Goal: Task Accomplishment & Management: Manage account settings

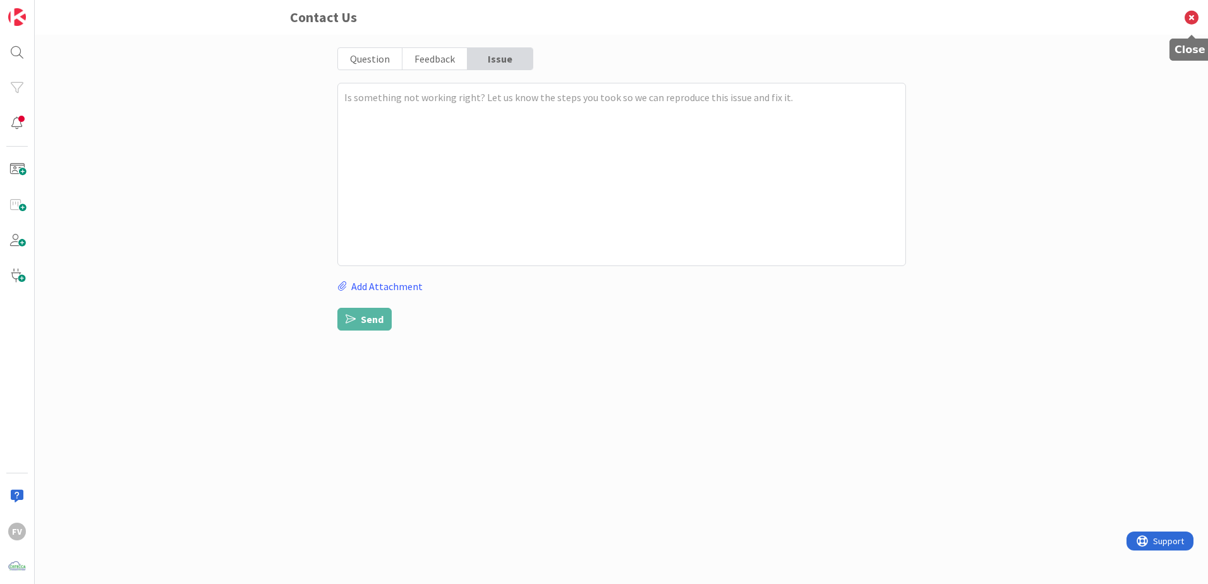
click at [1193, 25] on icon at bounding box center [1191, 17] width 33 height 35
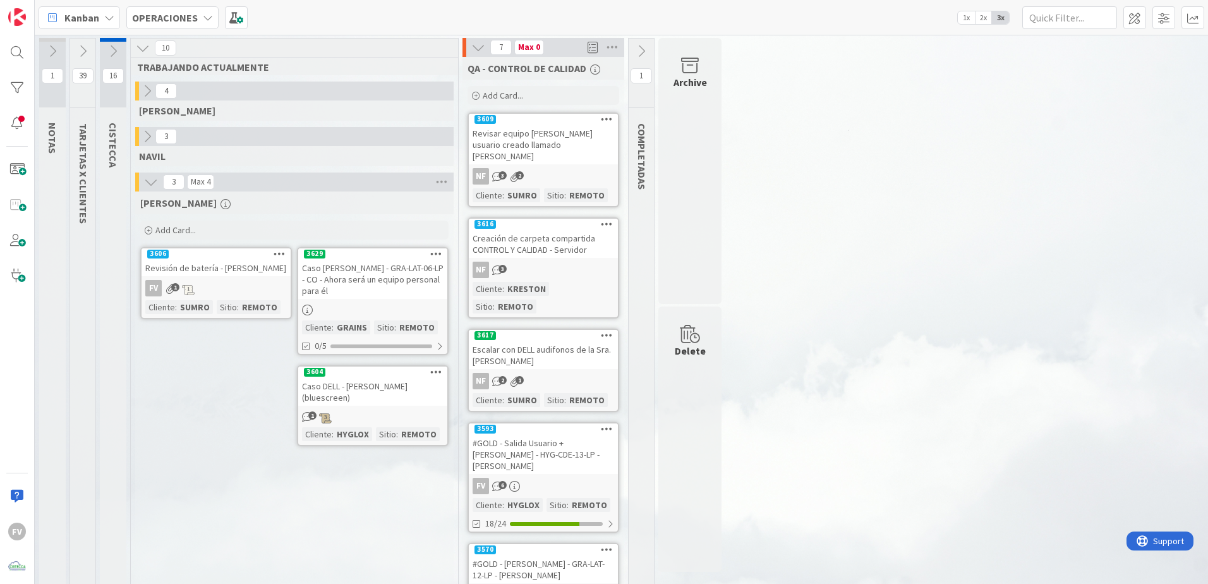
click at [483, 48] on icon at bounding box center [478, 47] width 14 height 14
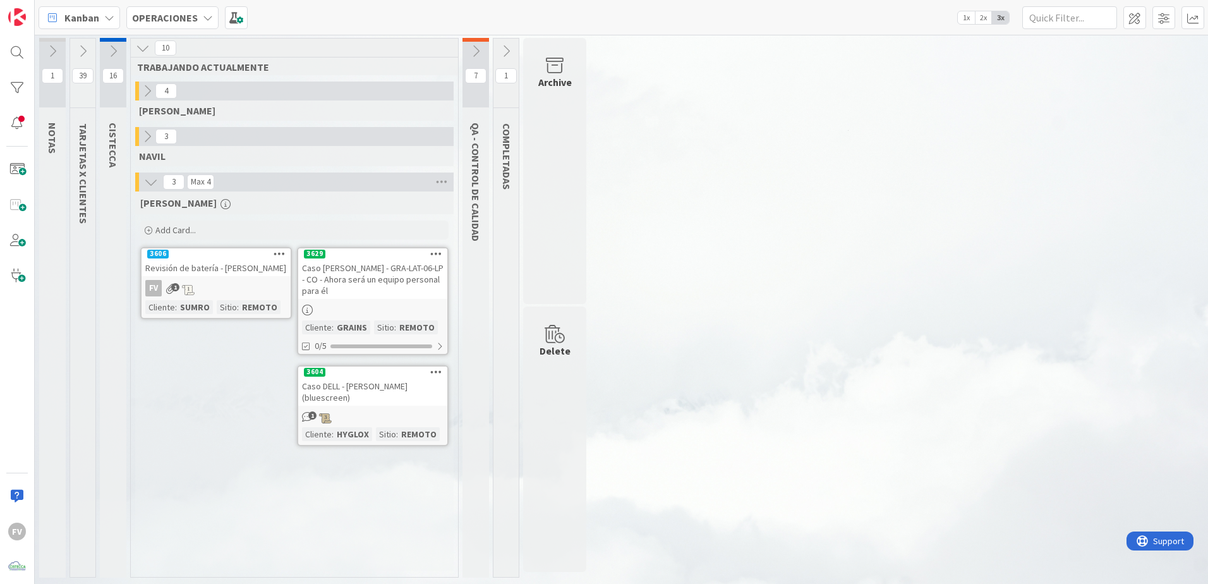
drag, startPoint x: 1085, startPoint y: 383, endPoint x: 1090, endPoint y: 376, distance: 8.6
click at [1085, 382] on div "1 NOTAS 39 TARJETAS X CLIENTES 16 CISTECCA 10 TRABAJANDO ACTUALMENTE 4 [PERSON_…" at bounding box center [621, 311] width 1168 height 546
click at [365, 306] on link "3629 Caso [PERSON_NAME] - GRA-LAT-06-LP - CO - Ahora será un equipo personal pa…" at bounding box center [373, 301] width 152 height 108
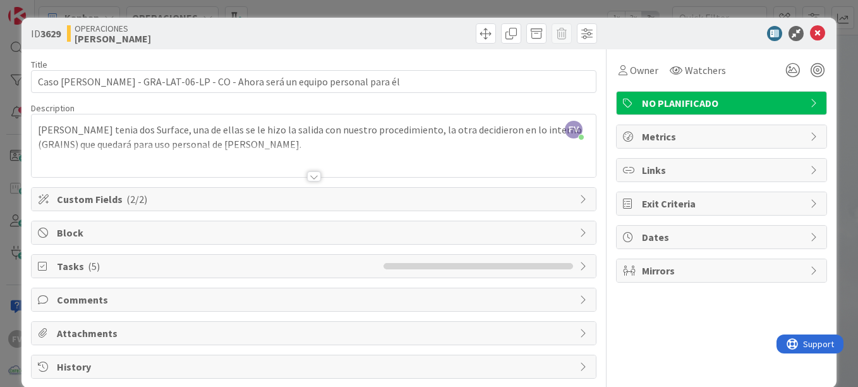
scroll to position [19, 0]
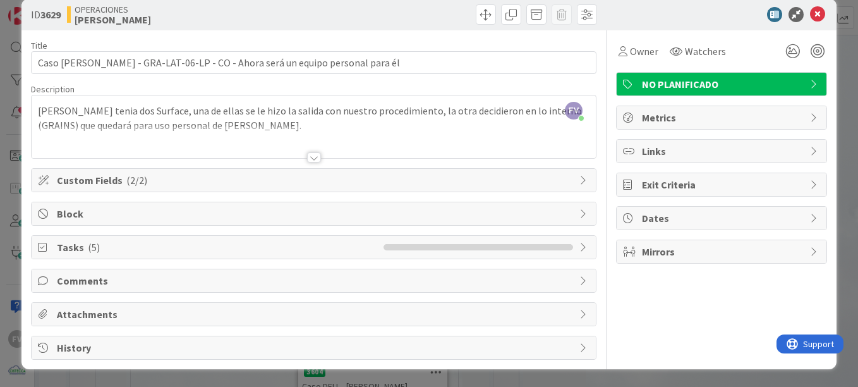
click at [343, 279] on span "Comments" at bounding box center [315, 280] width 516 height 15
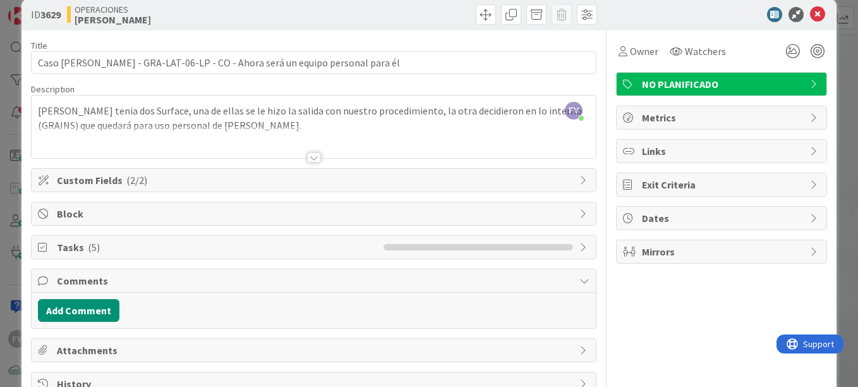
click at [133, 280] on span "Comments" at bounding box center [315, 280] width 516 height 15
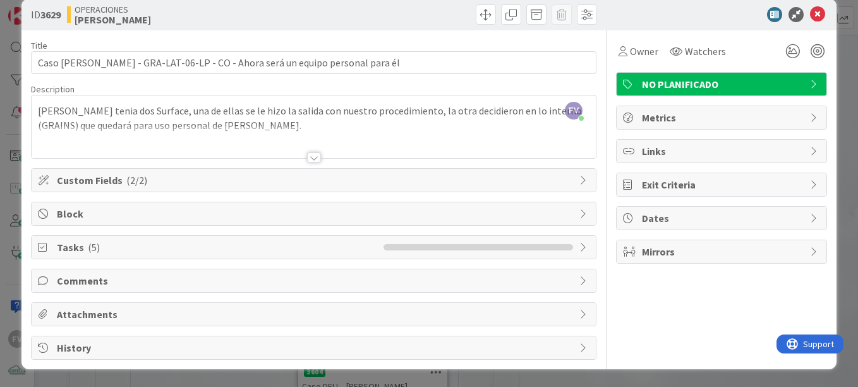
click at [123, 241] on span "Tasks ( 5 )" at bounding box center [217, 246] width 320 height 15
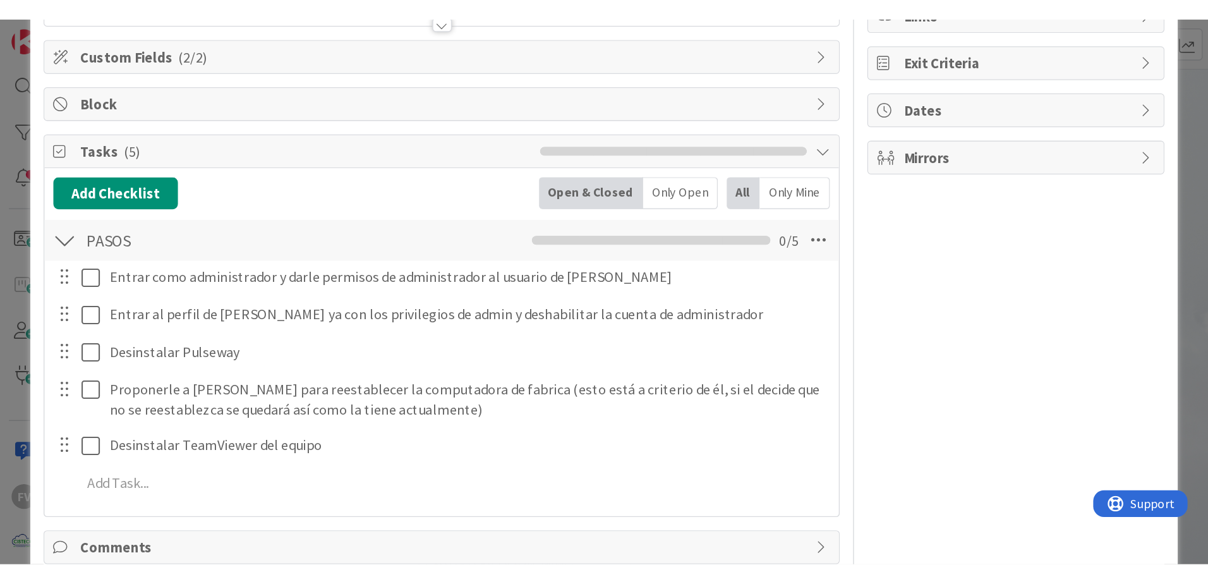
scroll to position [203, 0]
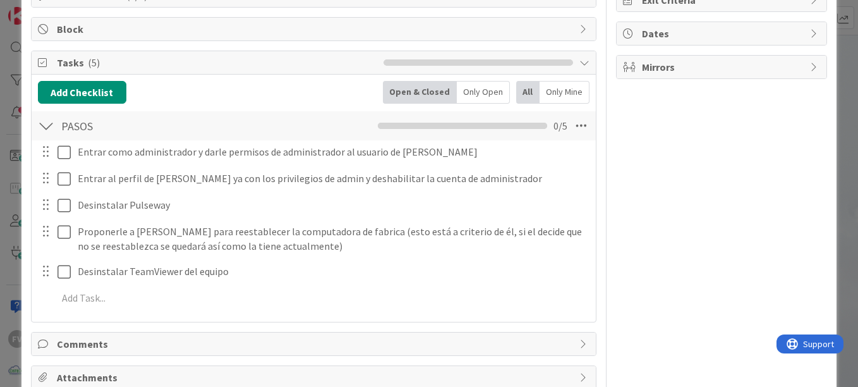
click at [787, 160] on div "Owner Watchers NO PLANIFICADO Metrics Links Exit Criteria Dates Mirrors" at bounding box center [721, 134] width 211 height 577
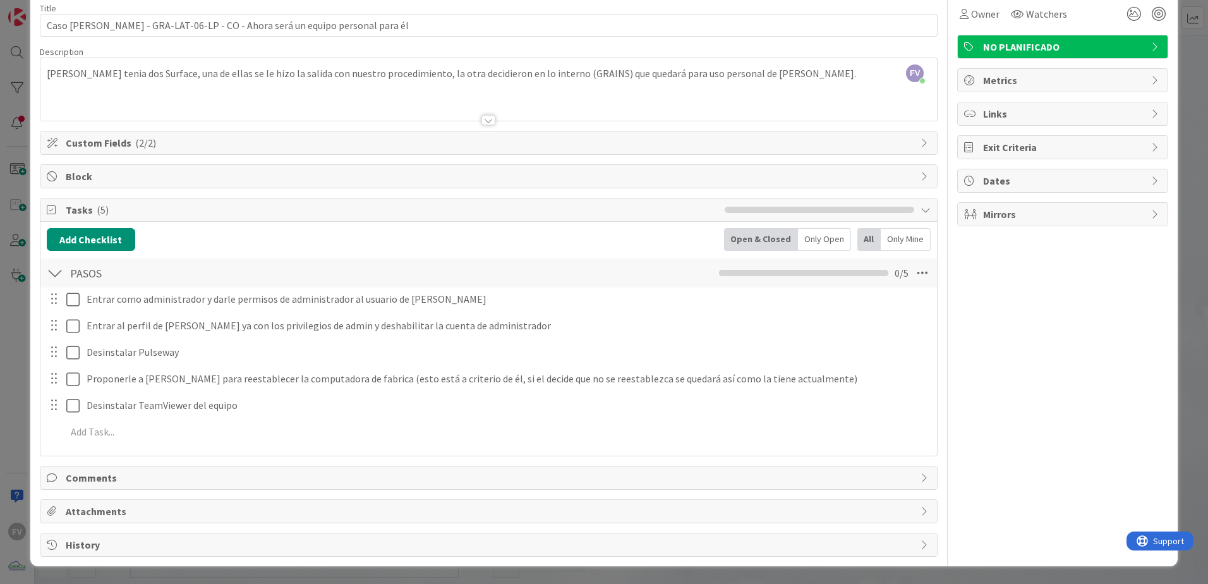
scroll to position [56, 0]
click at [21, 68] on div "ID 3629 OPERACIONES [PERSON_NAME] Title 75 / 128 Caso [PERSON_NAME]-LAT-06-LP -…" at bounding box center [604, 292] width 1208 height 584
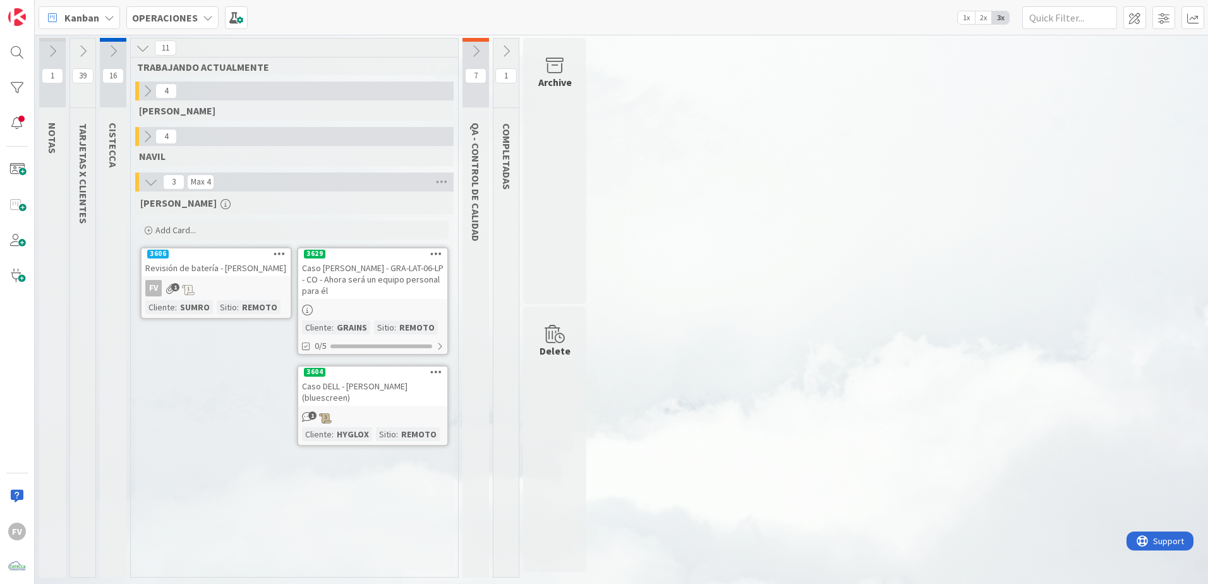
click at [106, 52] on icon at bounding box center [113, 51] width 14 height 14
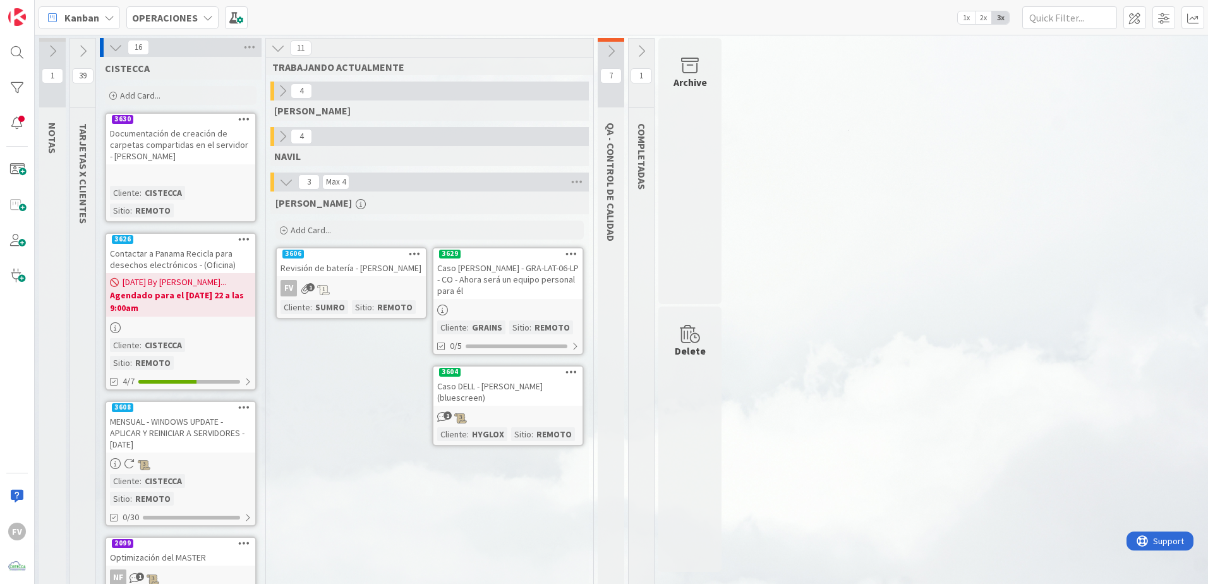
click at [176, 96] on div "Add Card..." at bounding box center [181, 95] width 152 height 19
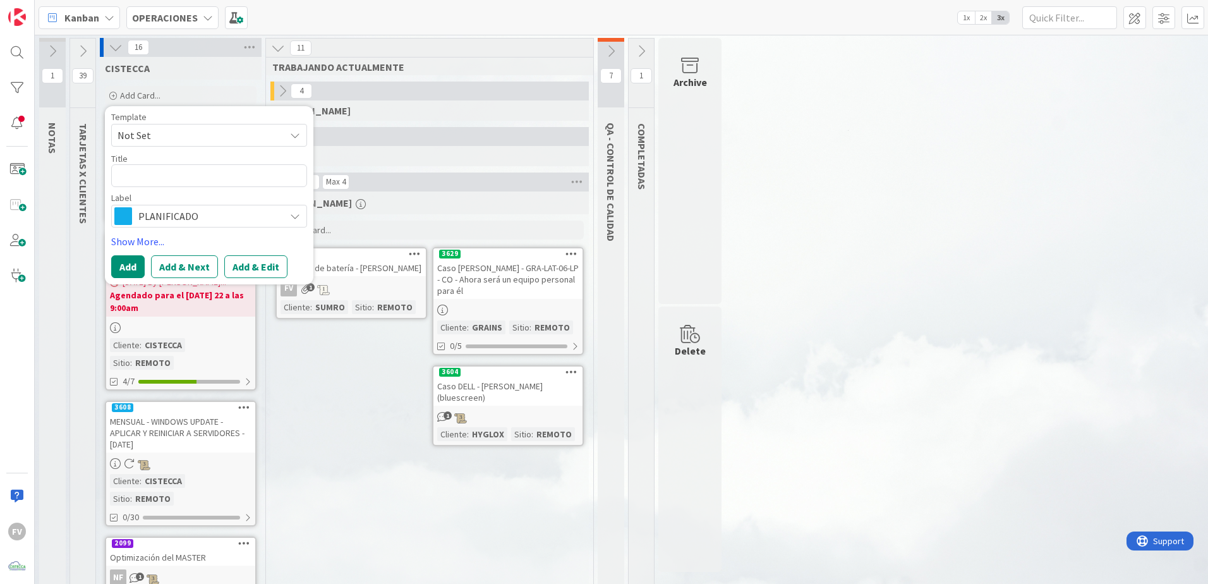
type textarea "x"
type textarea "D"
type textarea "x"
type textarea "De"
type textarea "x"
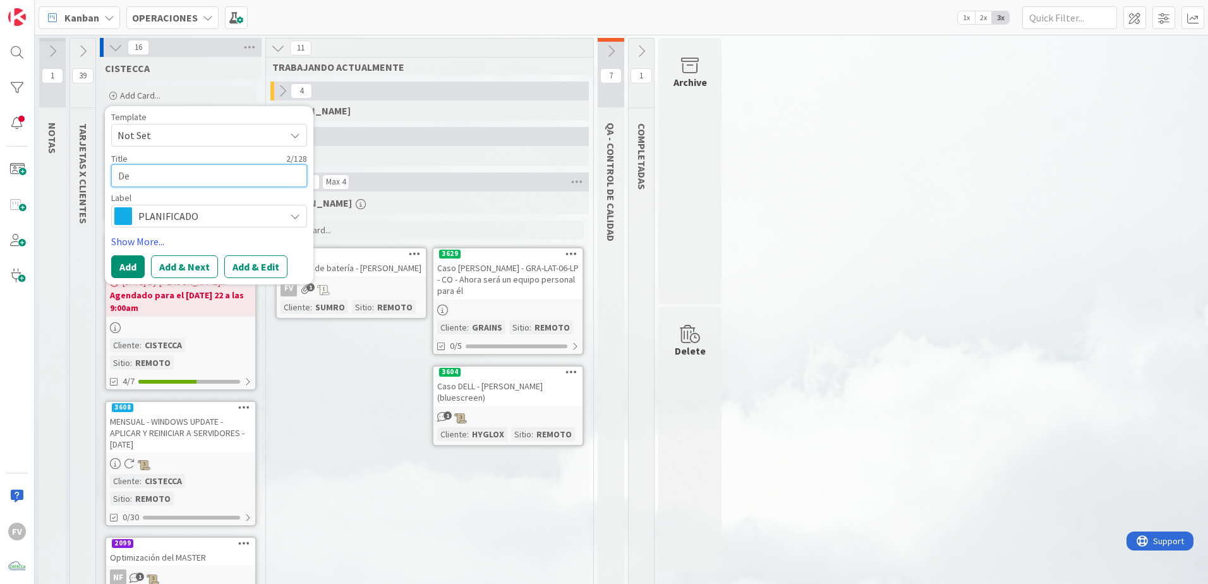
type textarea "Dep"
type textarea "x"
type textarea "Depur"
type textarea "x"
type textarea "Depura"
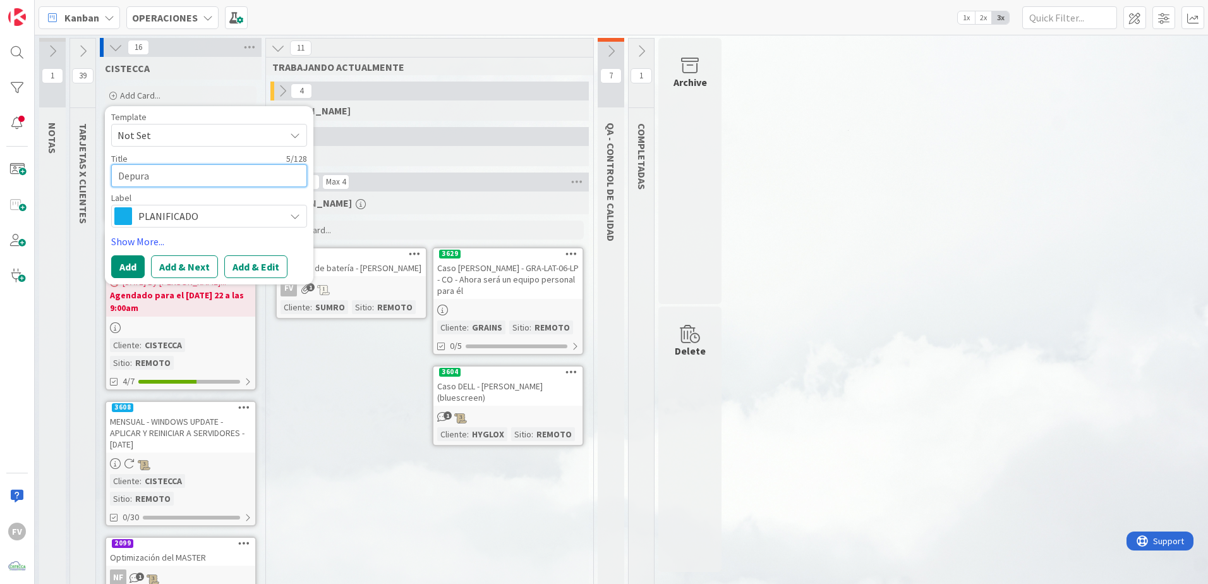
type textarea "x"
type textarea "Depurar"
type textarea "x"
type textarea "Depurar"
type textarea "x"
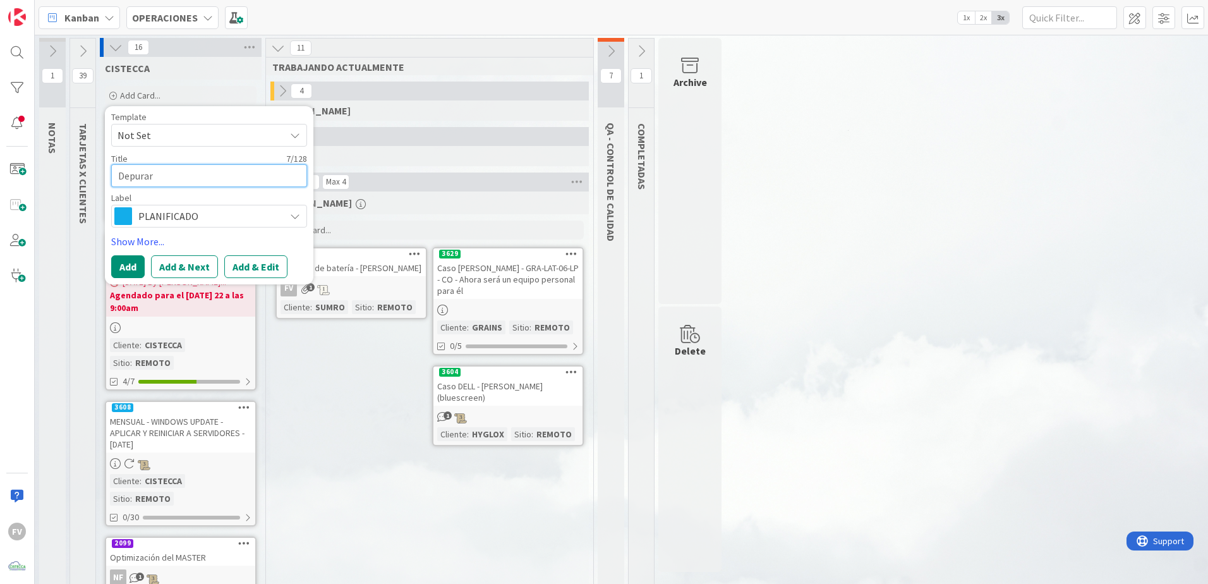
type textarea "Depurar l"
type textarea "x"
type textarea "Depurar li"
type textarea "x"
type textarea "Depurar lis"
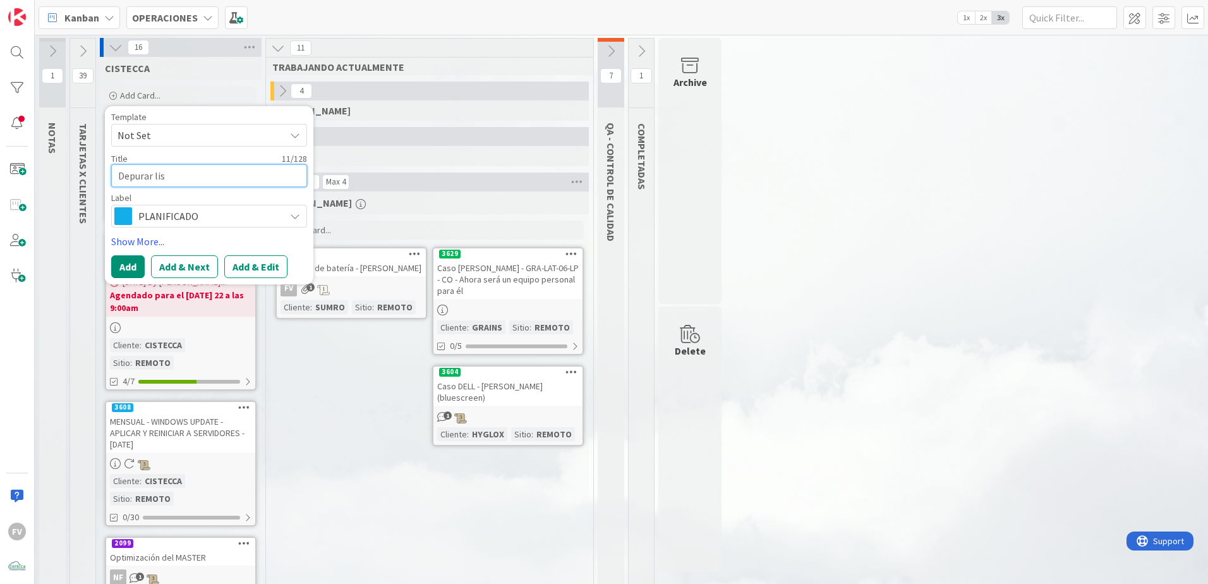
type textarea "x"
type textarea "Depurar list"
type textarea "x"
type textarea "Depurar lista"
type textarea "x"
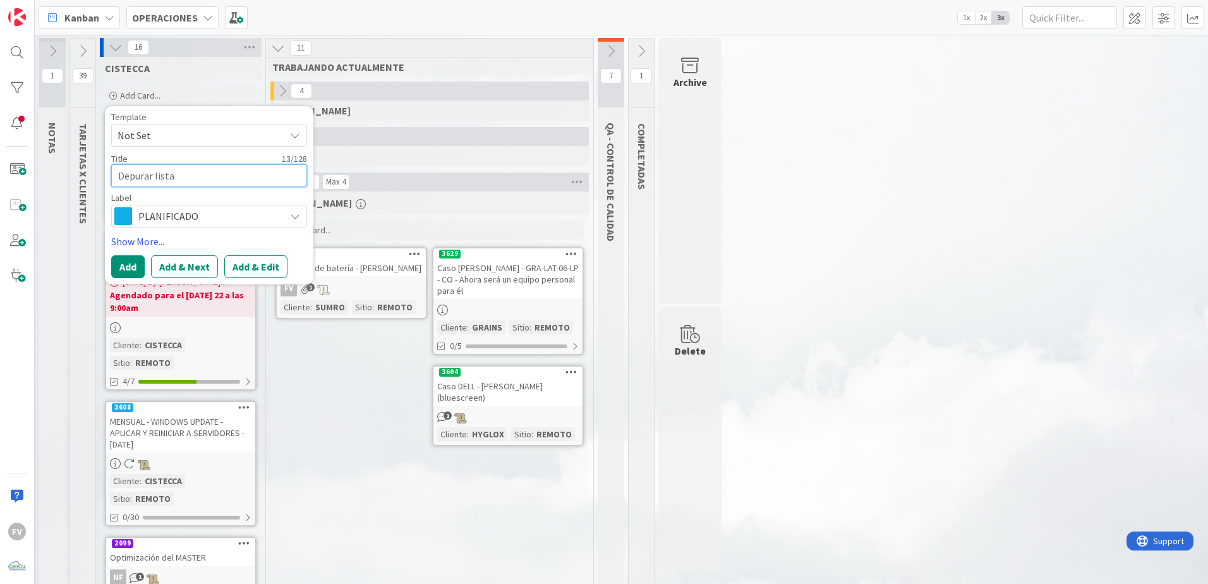
type textarea "Depurar listad"
type textarea "x"
type textarea "Depurar listado"
type textarea "x"
type textarea "Depurar listado"
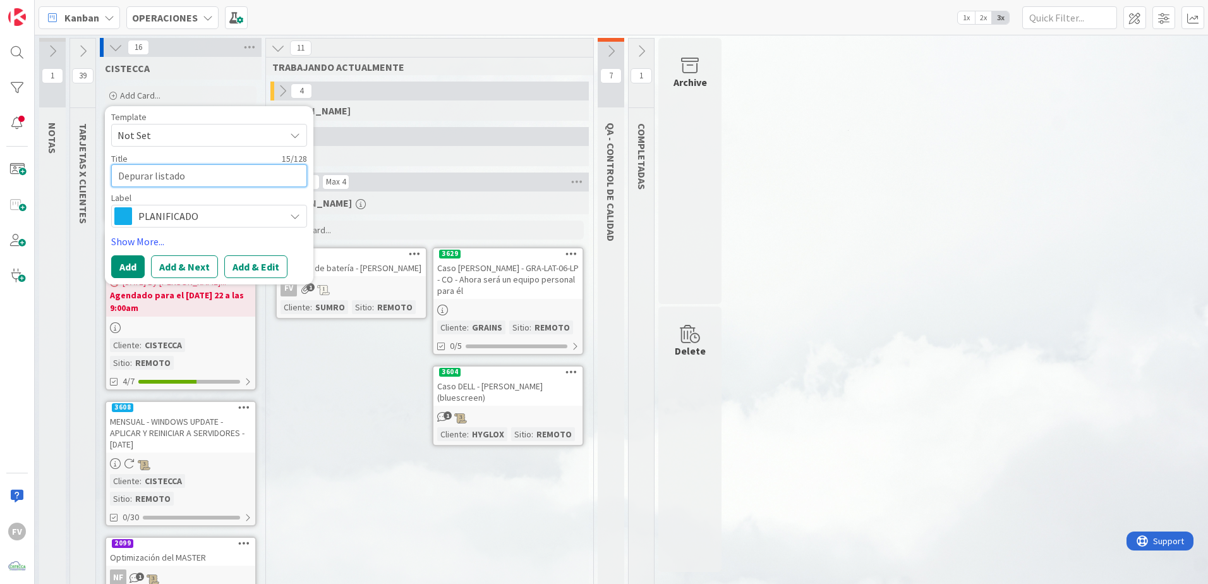
type textarea "x"
type textarea "Depurar listado d"
type textarea "x"
type textarea "Depurar listado de"
type textarea "x"
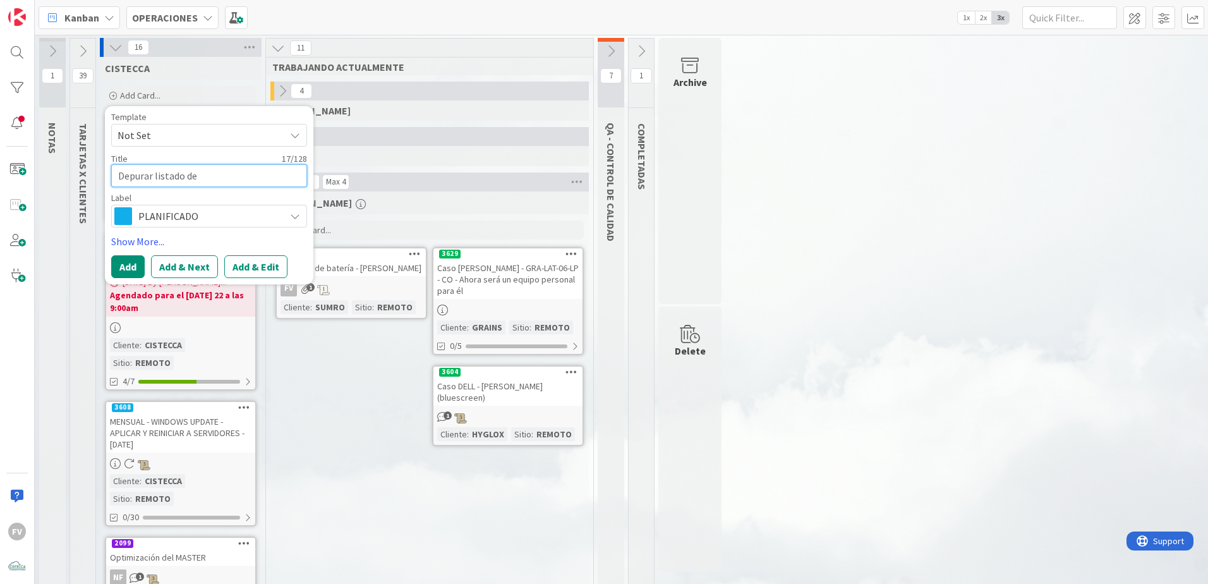
type textarea "Depurar listado de"
type textarea "x"
type textarea "Depurar listado de e"
type textarea "x"
type textarea "Depurar listado de eq"
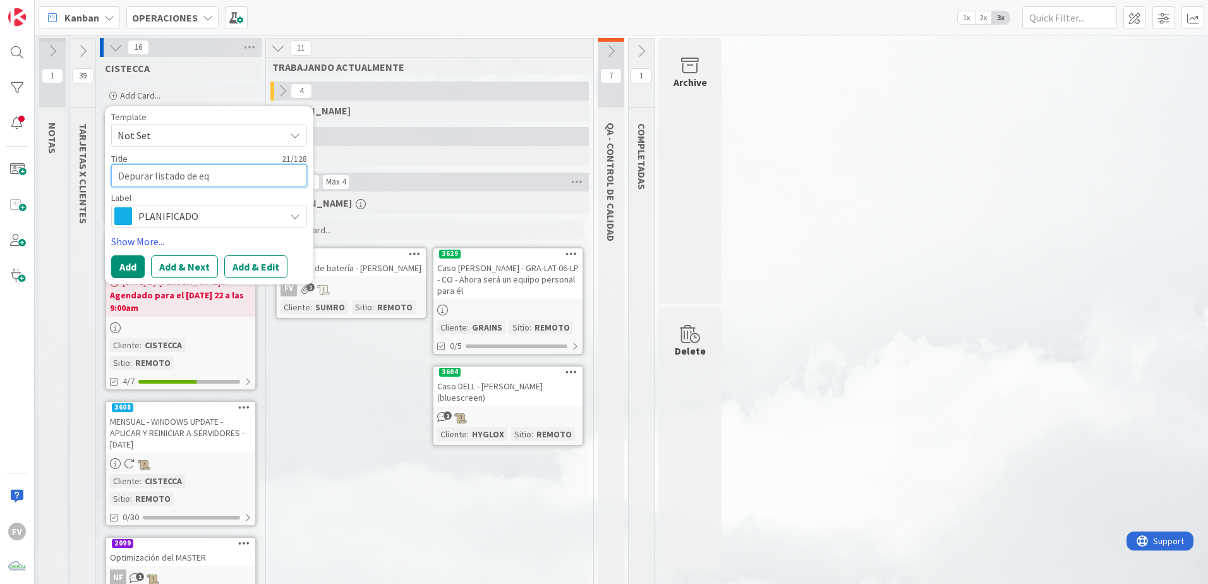
type textarea "x"
type textarea "Depurar listado de equ"
type textarea "x"
type textarea "Depurar listado de equi"
type textarea "x"
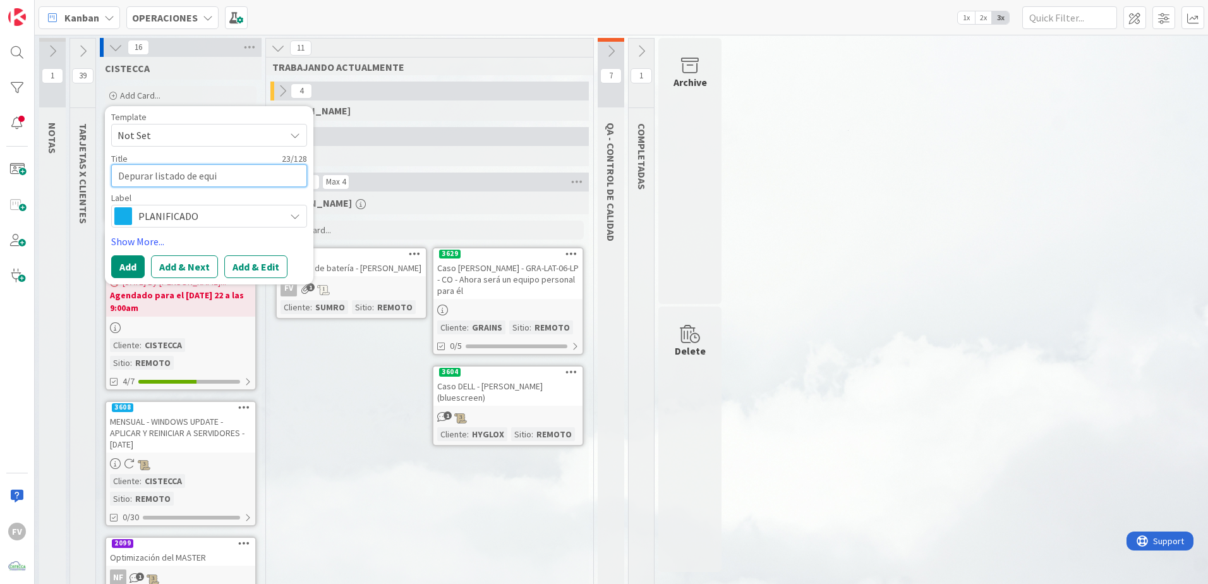
type textarea "Depurar listado de equip"
type textarea "x"
type textarea "Depurar listado de equipo"
type textarea "x"
type textarea "Depurar listado de equipos"
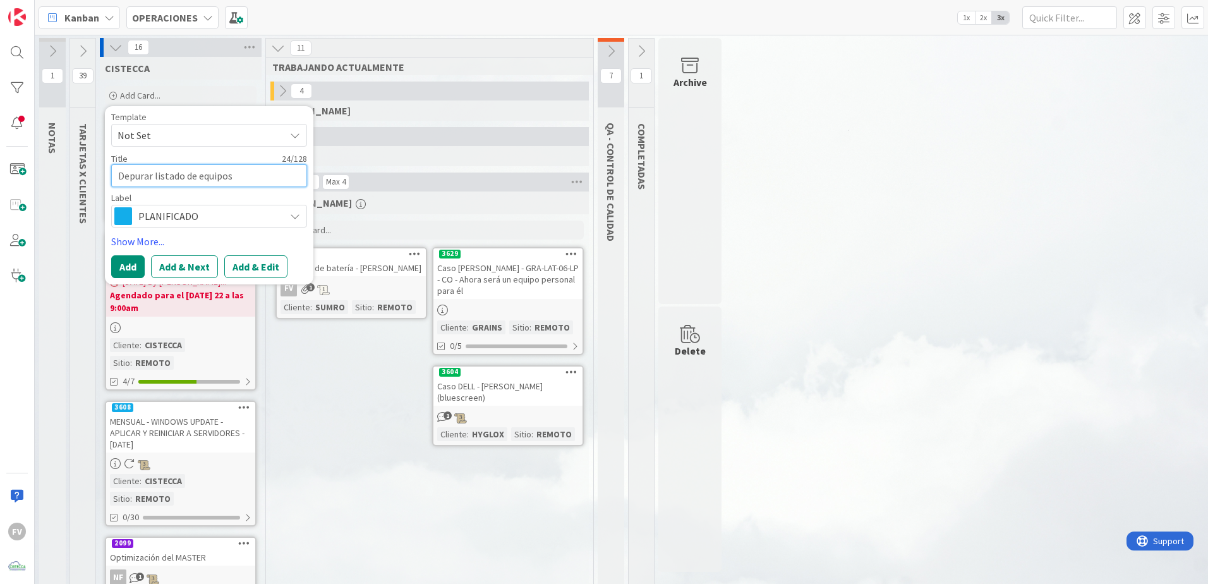
type textarea "x"
type textarea "Depurar listado de equipos"
type textarea "x"
type textarea "Depurar listado de equipos s"
type textarea "x"
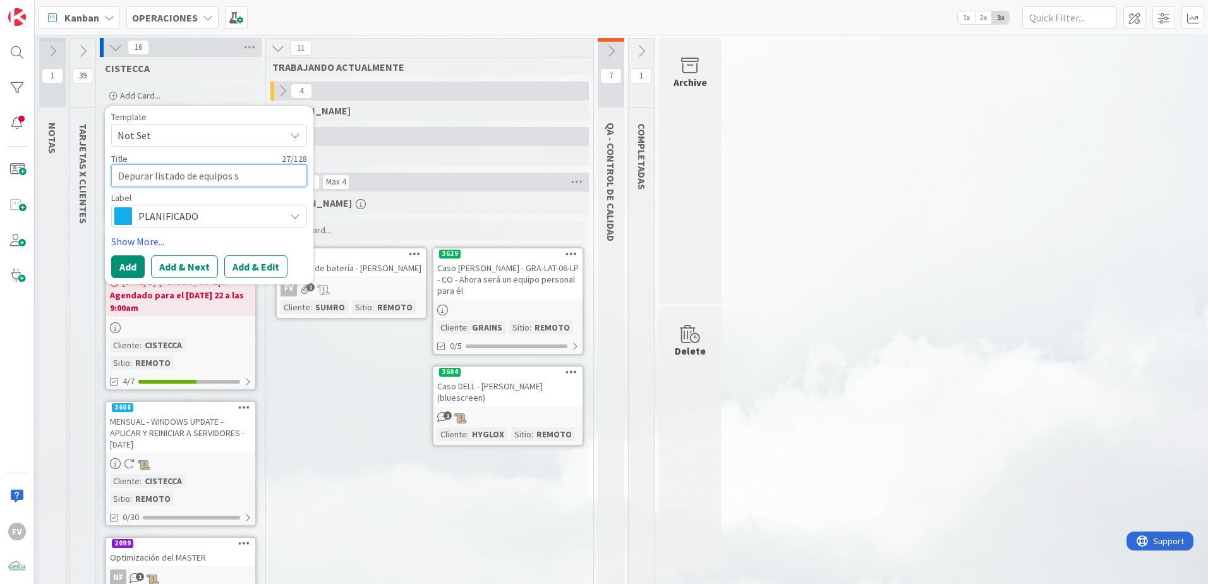
type textarea "Depurar listado de equipos si"
type textarea "x"
type textarea "Depurar listado de equipos sin"
type textarea "x"
type textarea "Depurar listado de equipos sin c"
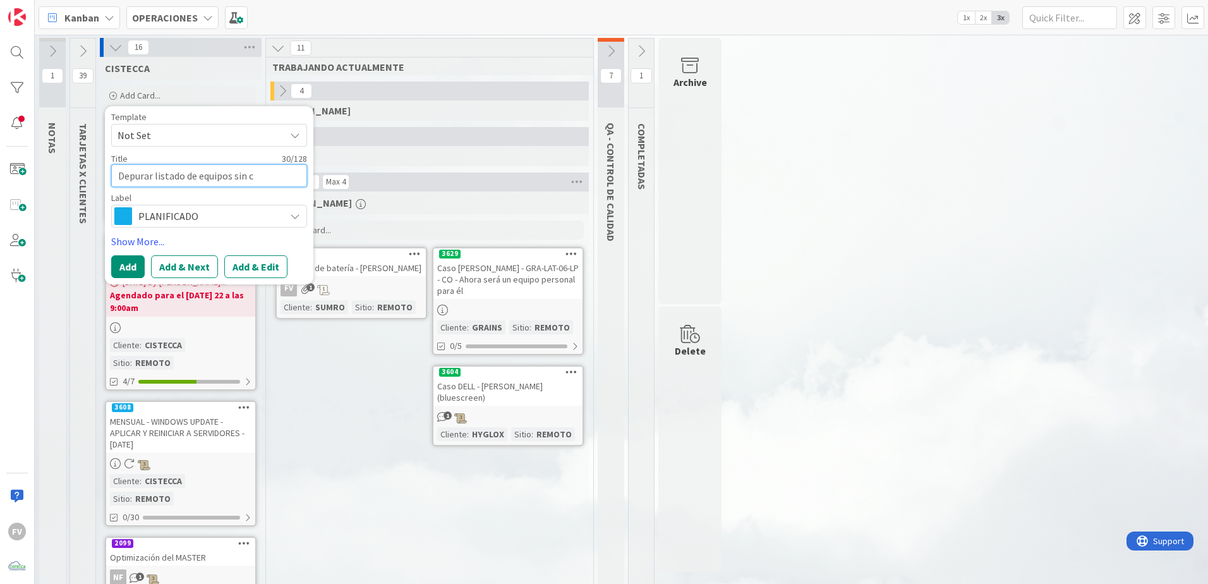
type textarea "x"
type textarea "Depurar listado de equipos sin co"
type textarea "x"
type textarea "Depurar listado de equipos sin con"
type textarea "x"
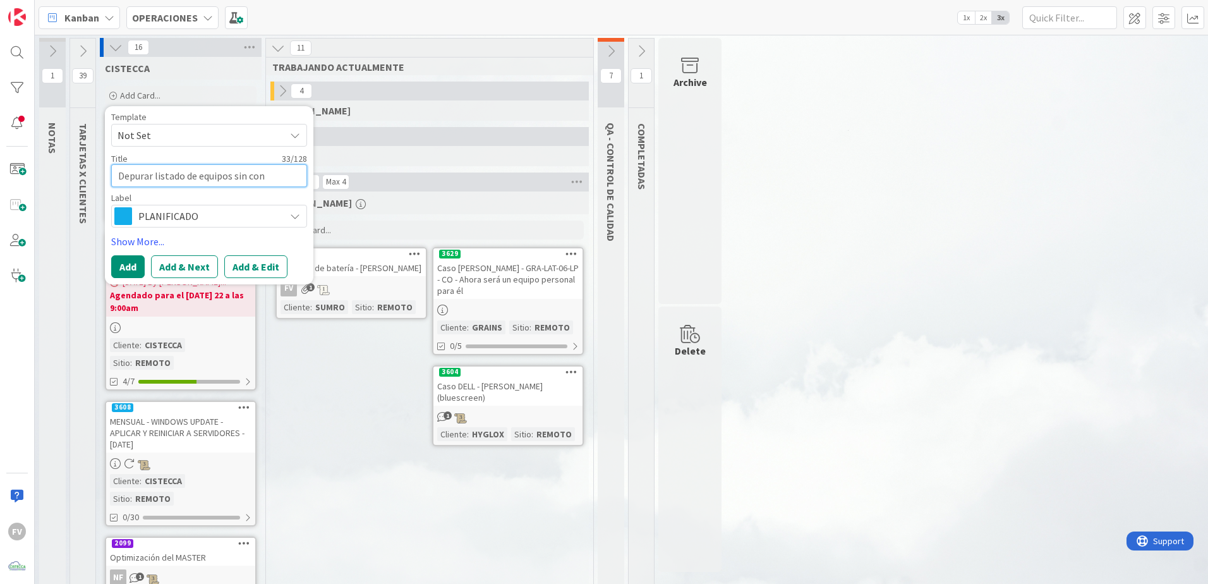
type textarea "Depurar listado de equipos sin cont"
type textarea "x"
type textarea "Depurar listado de equipos sin contr"
type textarea "x"
type textarea "Depurar listado de equipos sin contra"
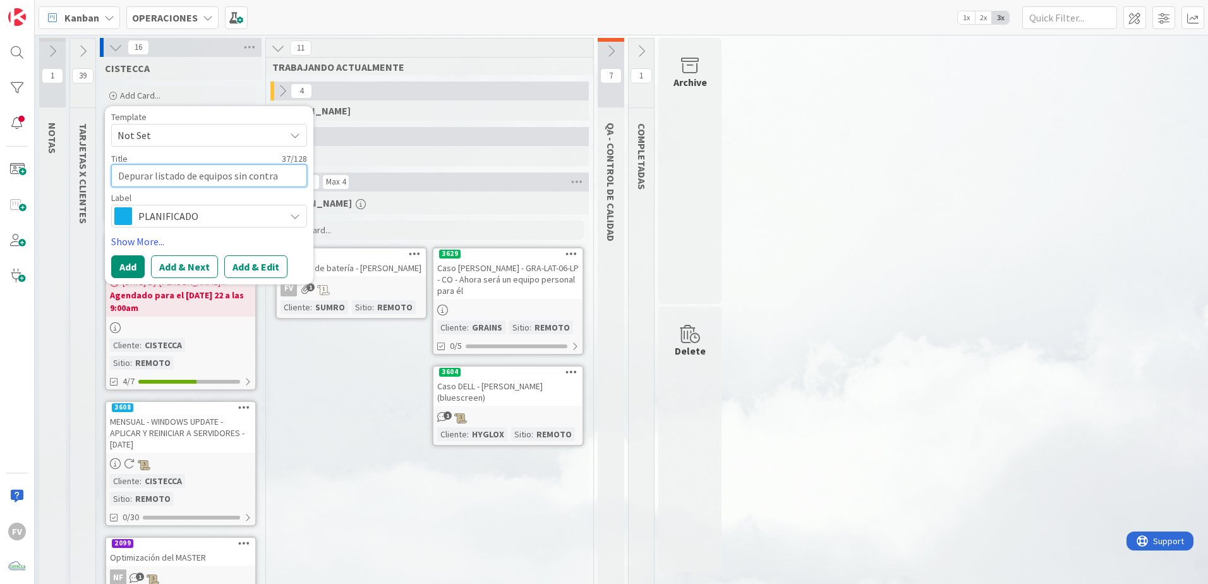
type textarea "x"
type textarea "Depurar listado de equipos sin contrat"
type textarea "x"
type textarea "Depurar listado de equipos sin contrato"
type textarea "x"
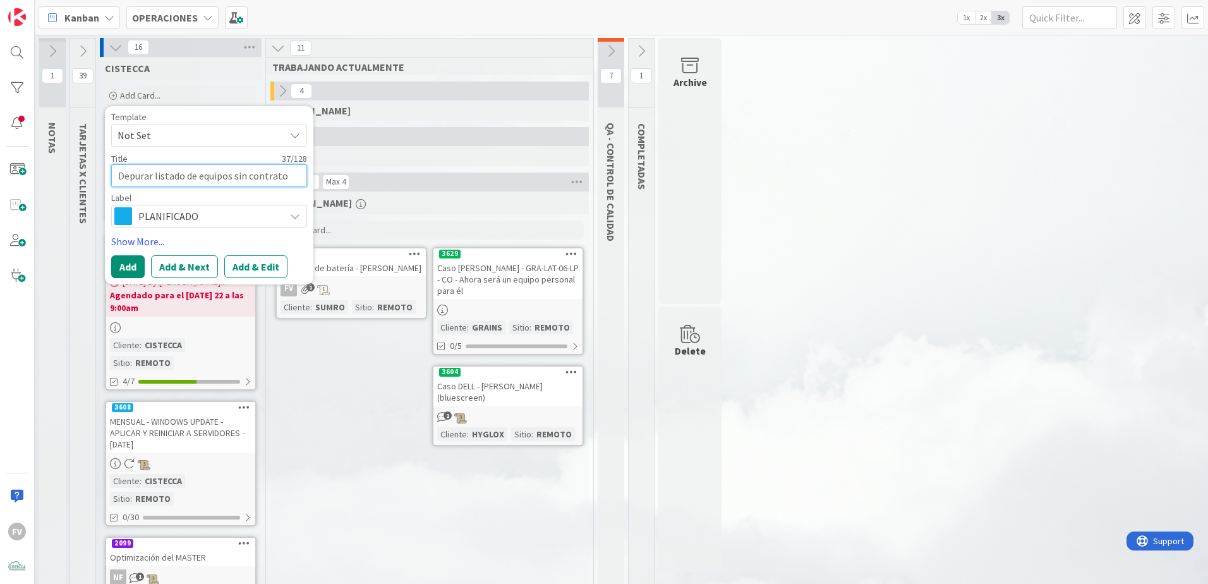
type textarea "Depurar listado de equipos sin contrato"
type textarea "x"
type textarea "Depurar listado de equipos sin contrato e"
type textarea "x"
type textarea "Depurar listado de equipos sin contrato en"
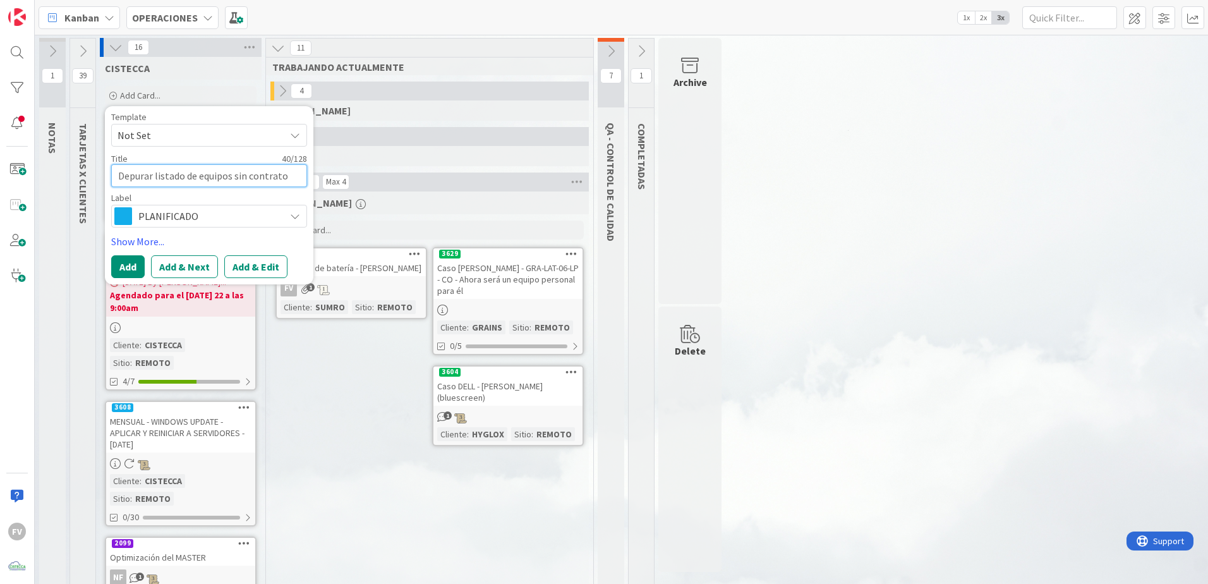
type textarea "x"
type textarea "Depurar listado de equipos sin contrato en"
type textarea "x"
type textarea "Depurar listado de equipos sin contrato en t"
type textarea "x"
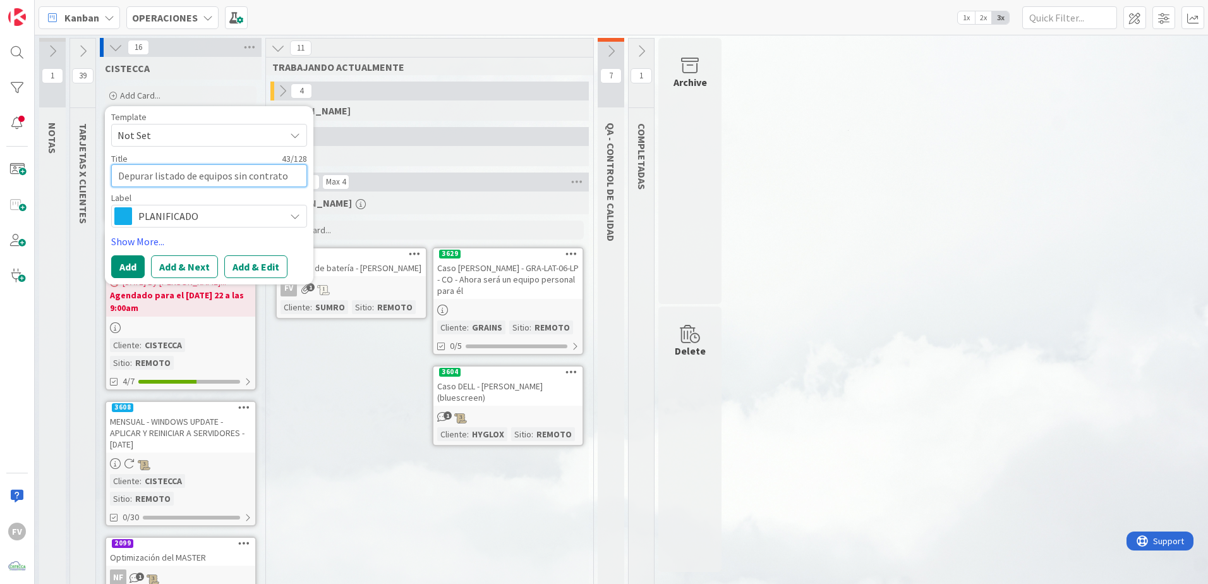
type textarea "Depurar listado de equipos sin contrato en to"
type textarea "x"
type textarea "Depurar listado de equipos sin contrato en tod"
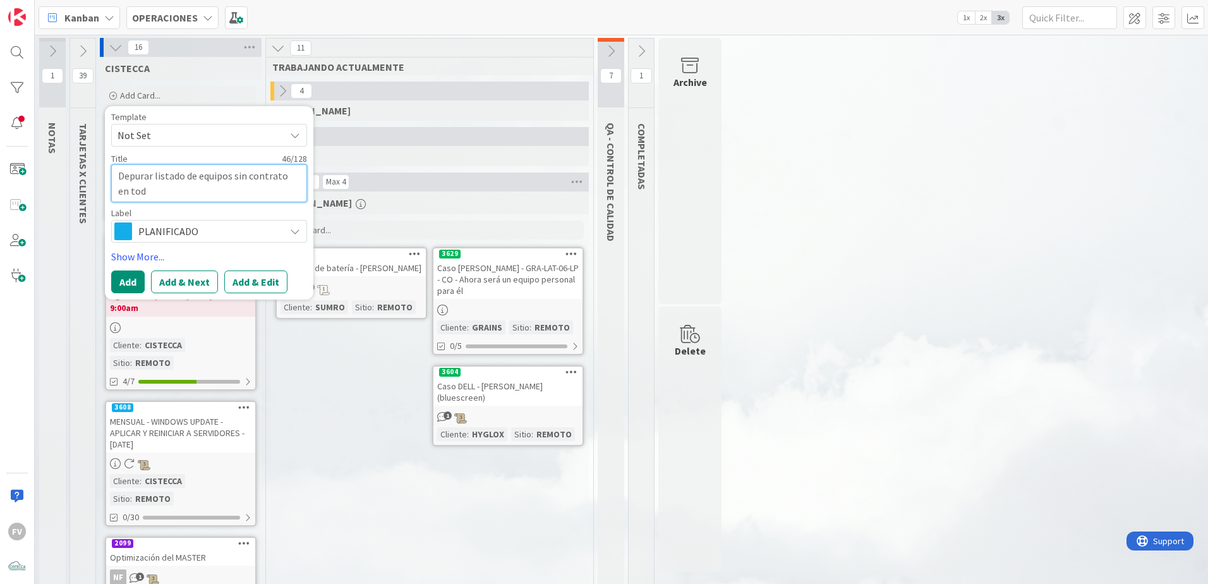
type textarea "x"
type textarea "Depurar listado de equipos sin contrato en todo"
type textarea "x"
type textarea "Depurar listado de equipos sin contrato en todos"
type textarea "x"
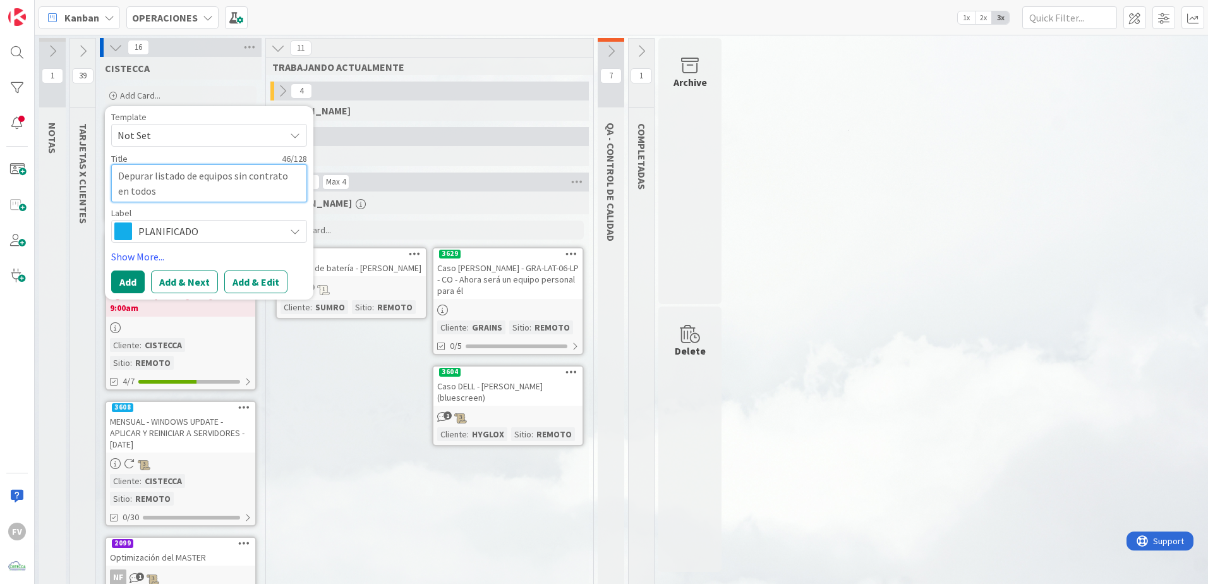
type textarea "Depurar listado de equipos sin contrato en todos"
type textarea "x"
type textarea "Depurar listado de equipos sin contrato en todos l"
type textarea "x"
type textarea "Depurar listado de equipos sin contrato en todos lo"
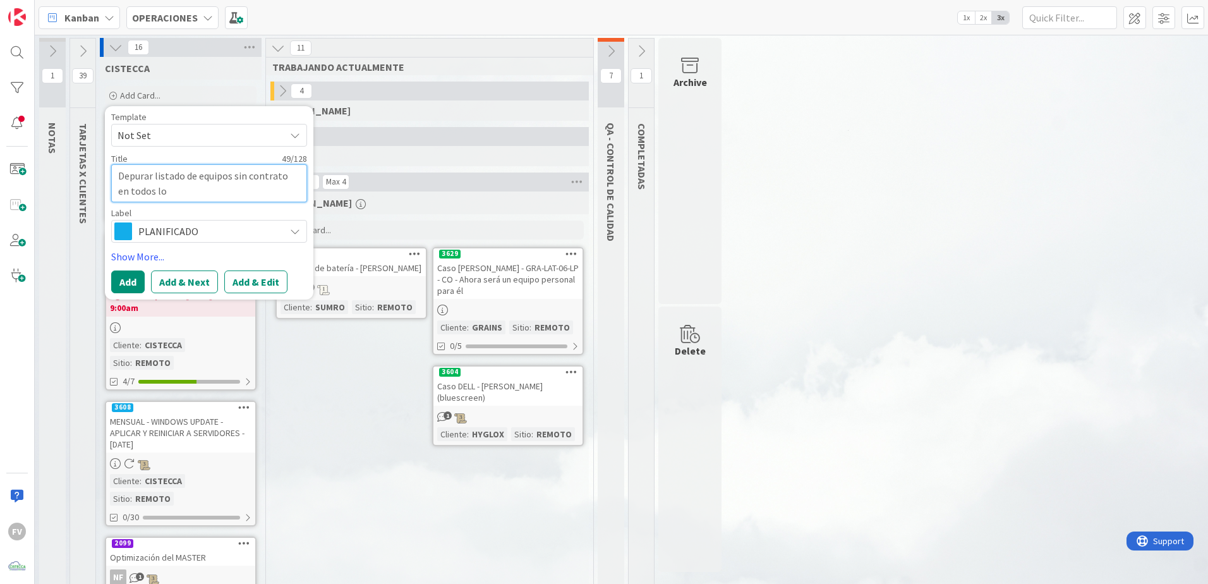
type textarea "x"
type textarea "Depurar listado de equipos sin contrato en todos los"
type textarea "x"
type textarea "Depurar listado de equipos sin contrato en todos los"
type textarea "x"
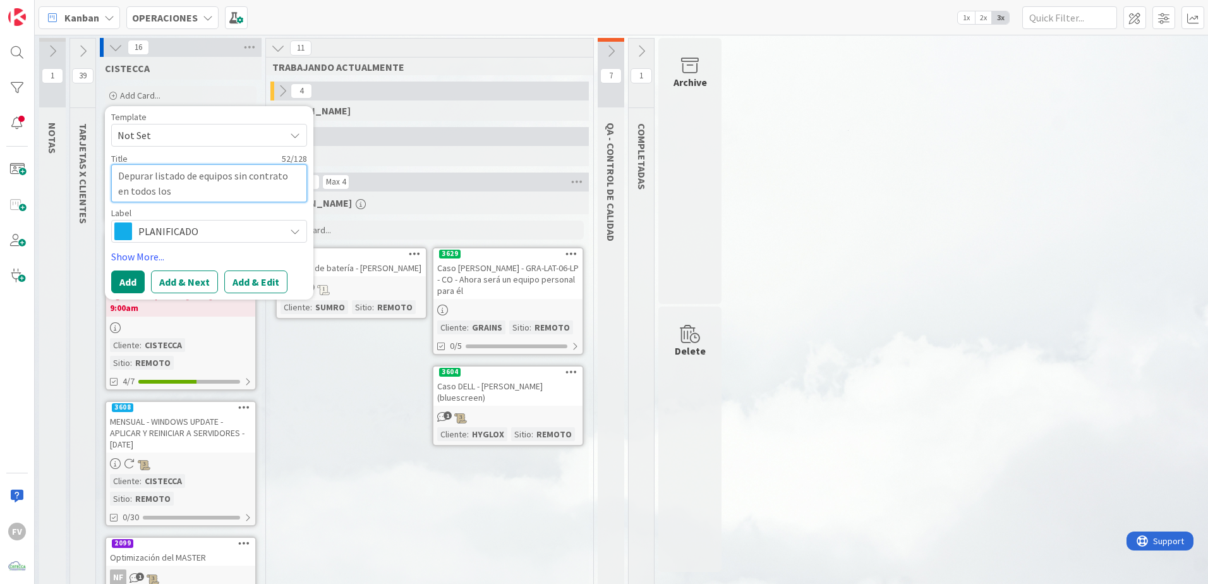
type textarea "Depurar listado de equipos sin contrato en todos los c"
type textarea "x"
type textarea "Depurar listado de equipos sin contrato en todos los ci"
type textarea "x"
type textarea "Depurar listado de equipos sin contrato en todos los cie"
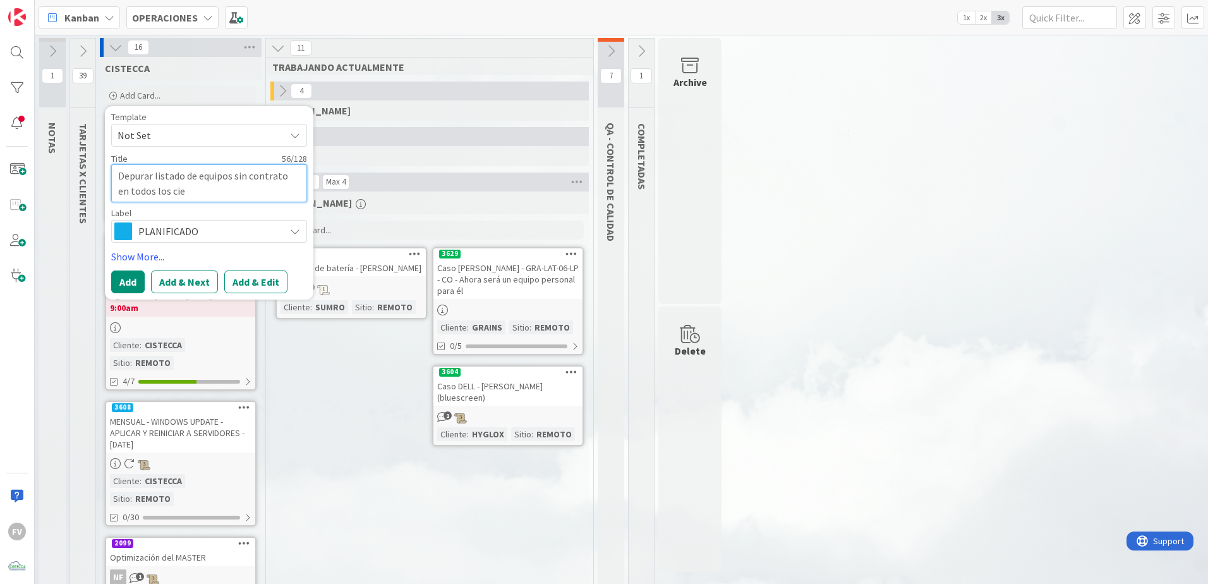
type textarea "x"
type textarea "Depurar listado de equipos sin contrato en todos los ci"
type textarea "x"
type textarea "Depurar listado de equipos sin contrato en todos los c"
type textarea "x"
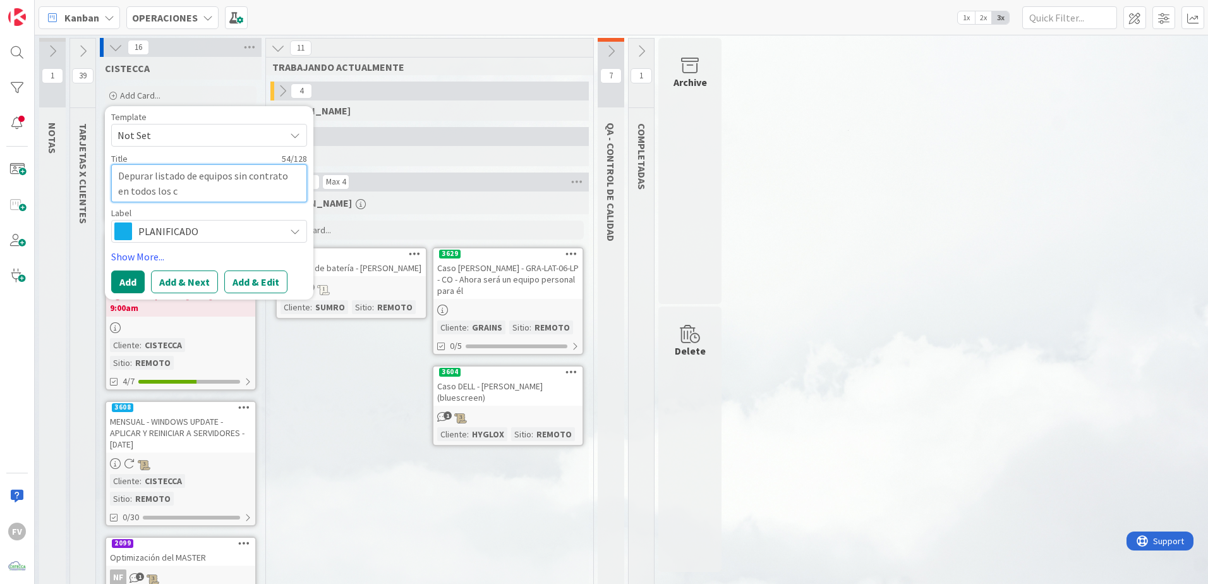
type textarea "Depurar listado de equipos sin contrato en todos los cl"
type textarea "x"
type textarea "Depurar listado de equipos sin contrato en todos los cli"
type textarea "x"
type textarea "Depurar listado de equipos sin contrato en todos los clie"
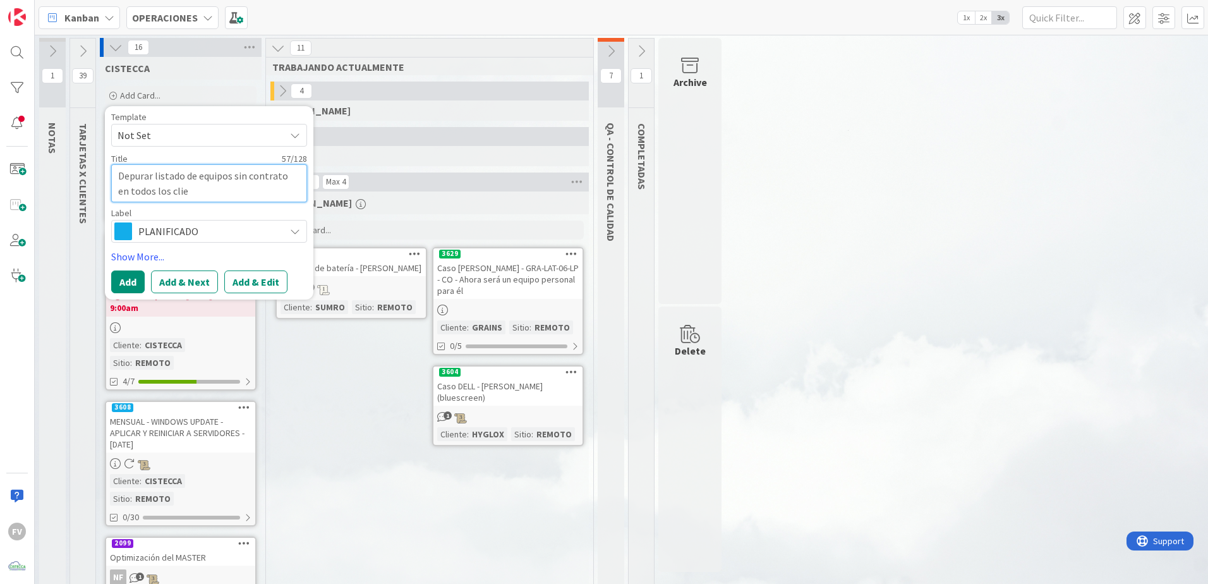
type textarea "x"
type textarea "Depurar listado de equipos sin contrato en todos los clien"
type textarea "x"
type textarea "Depurar listado de equipos sin contrato en todos los client"
type textarea "x"
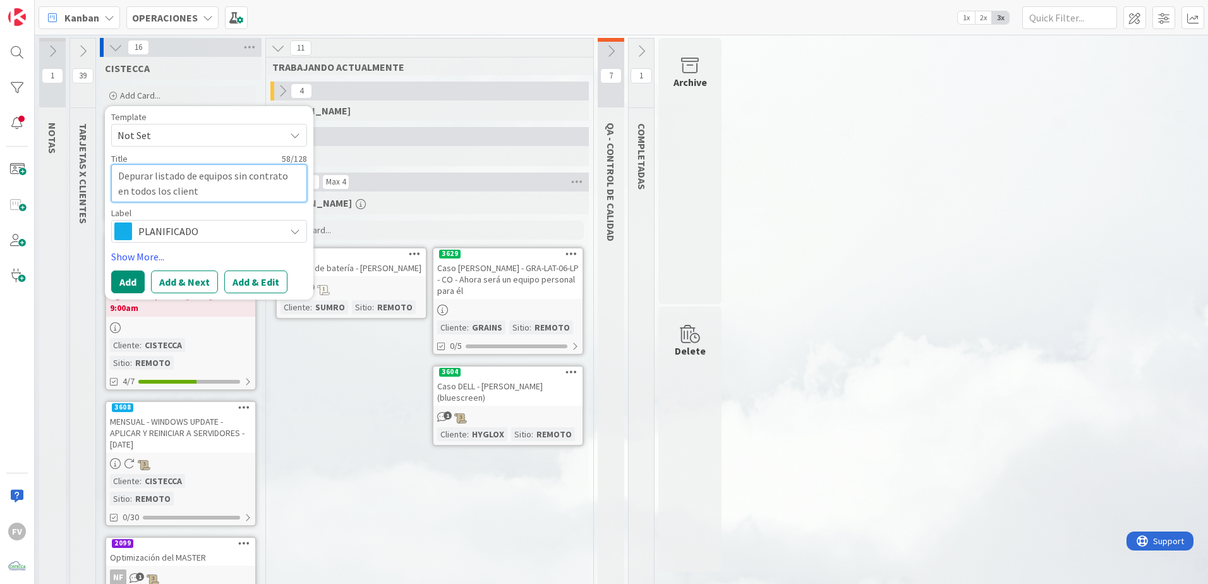
type textarea "Depurar listado de equipos sin contrato en todos los cliente"
type textarea "x"
type textarea "Depurar listado de equipos sin contrato en todos los clientes"
type textarea "x"
type textarea "Depurar listado de equipos sin contrato en todos los clientes"
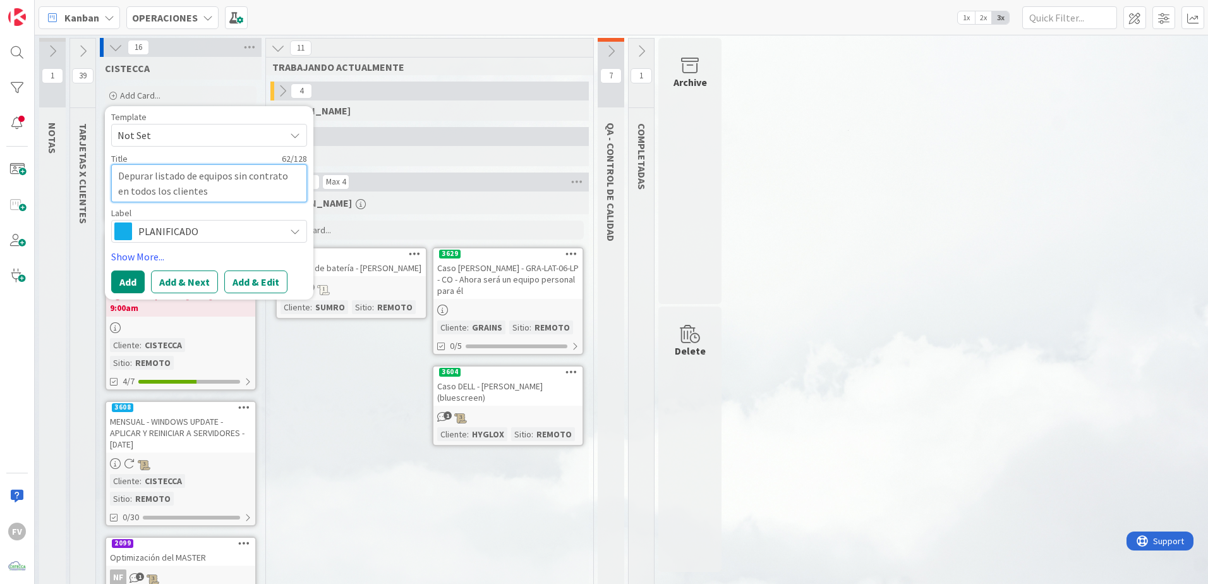
type textarea "x"
type textarea "Depurar listado de equipos sin contrato en todos los clientes y"
type textarea "x"
type textarea "Depurar listado de equipos sin contrato en todos los clientes y"
type textarea "x"
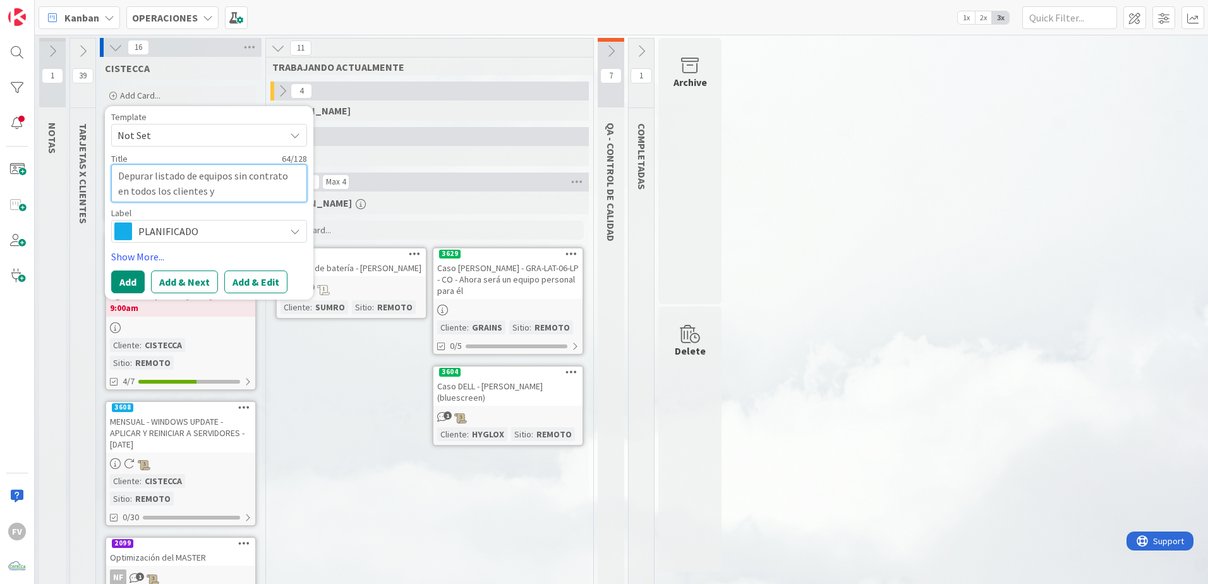
type textarea "Depurar listado de equipos sin contrato en todos los clientes y d"
type textarea "x"
type textarea "Depurar listado de equipos sin contrato en todos los clientes y de"
type textarea "x"
type textarea "Depurar listado de equipos sin contrato en todos los clientes y def"
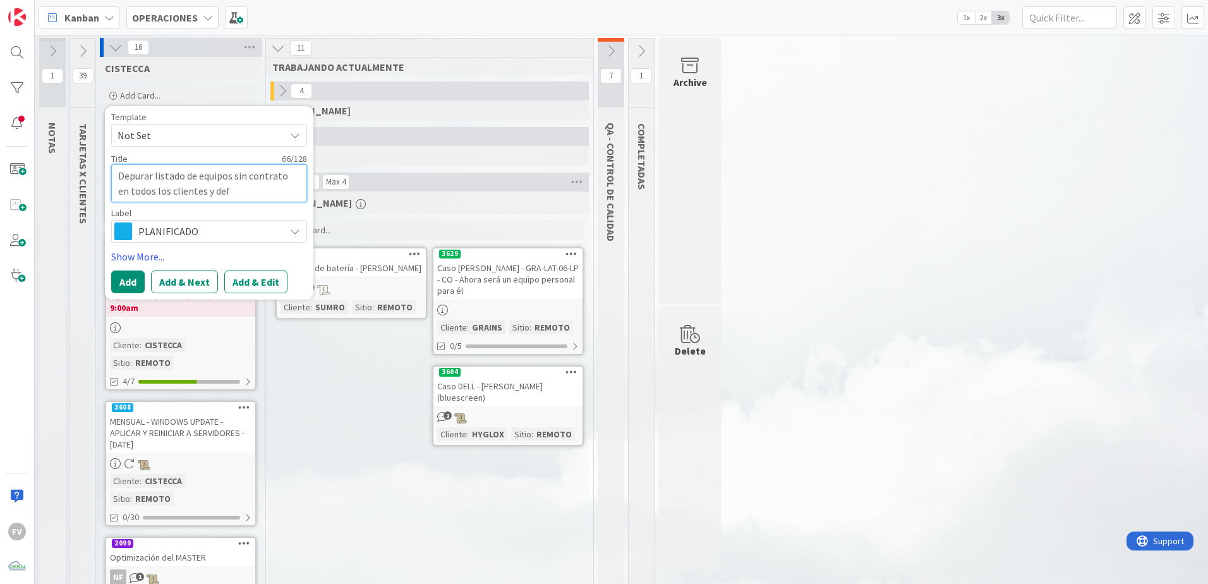
type textarea "x"
type textarea "Depurar listado de equipos sin contrato en todos los clientes y defin"
type textarea "x"
type textarea "Depurar listado de equipos sin contrato en todos los clientes y defini"
type textarea "x"
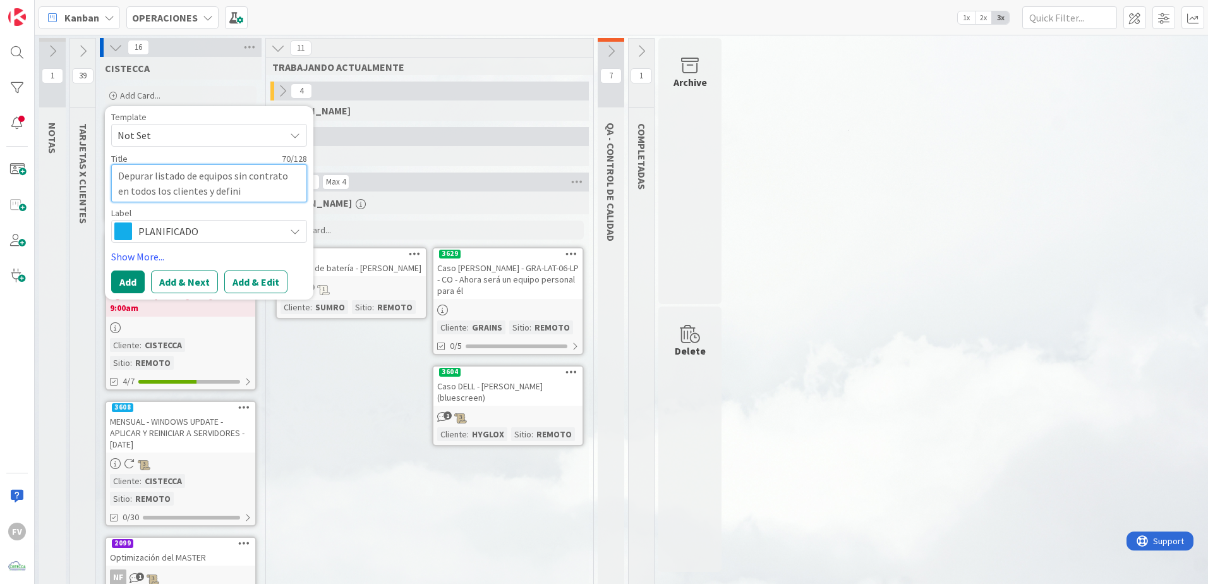
type textarea "Depurar listado de equipos sin contrato en todos los clientes y definir"
type textarea "x"
type textarea "Depurar listado de equipos sin contrato en todos los clientes y definir"
type textarea "x"
type textarea "Depurar listado de equipos sin contrato en todos los clientes y definir pr"
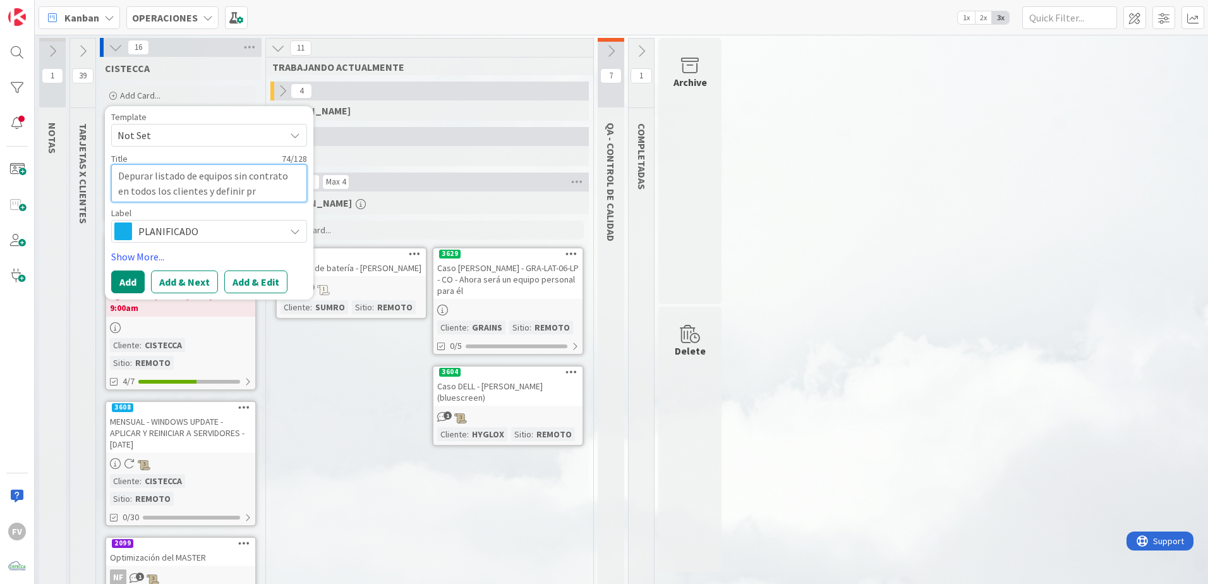
type textarea "x"
type textarea "Depurar listado de equipos sin contrato en todos los clientes y definir pro"
type textarea "x"
type textarea "Depurar listado de equipos sin contrato en todos los clientes y definir proc"
type textarea "x"
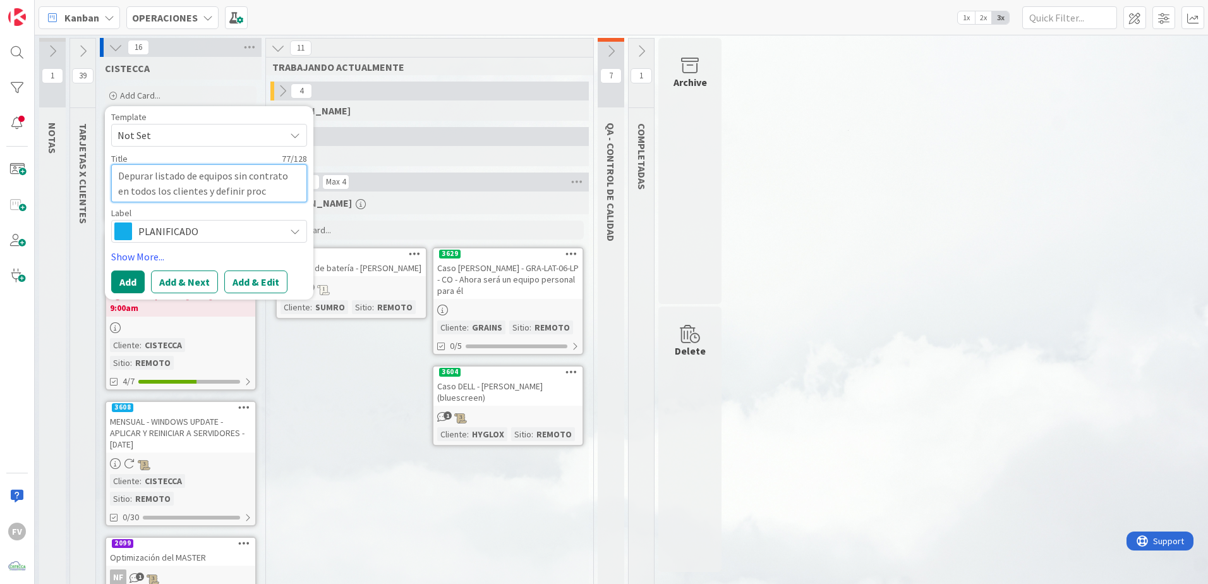
type textarea "Depurar listado de equipos sin contrato en todos los clientes y definir proce"
type textarea "x"
type textarea "Depurar listado de equipos sin contrato en todos los clientes y definir proces"
type textarea "x"
type textarea "Depurar listado de equipos sin contrato en todos los clientes y definir proceso"
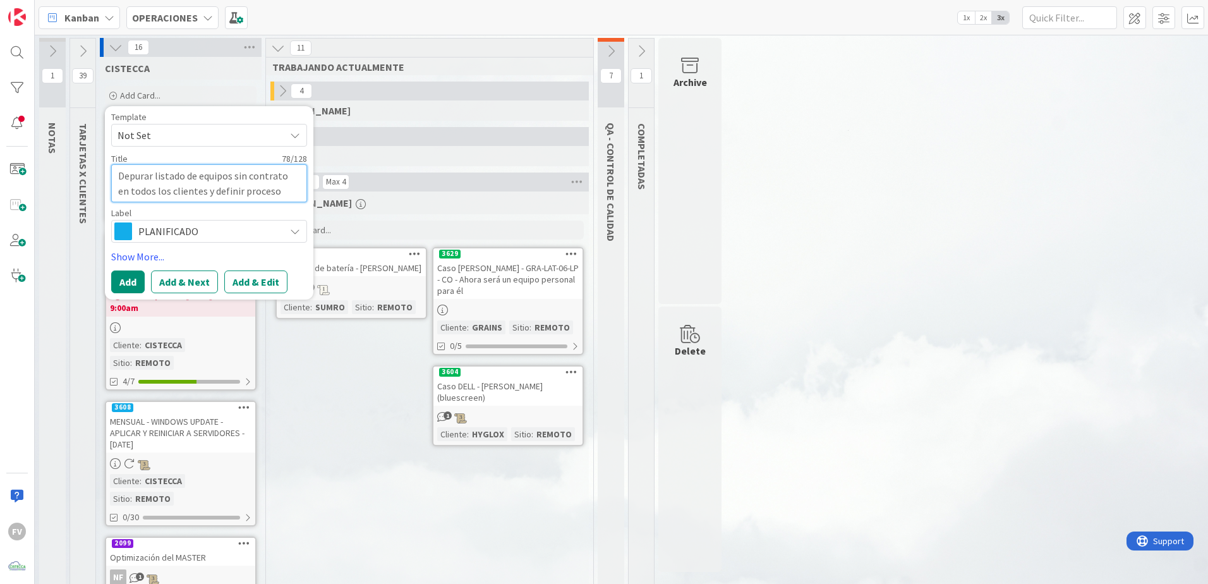
type textarea "x"
type textarea "Depurar listado de equipos sin contrato en todos los clientes y definir proceso"
type textarea "x"
type textarea "Depurar listado de equipos sin contrato en todos los clientes y definir proceso…"
type textarea "x"
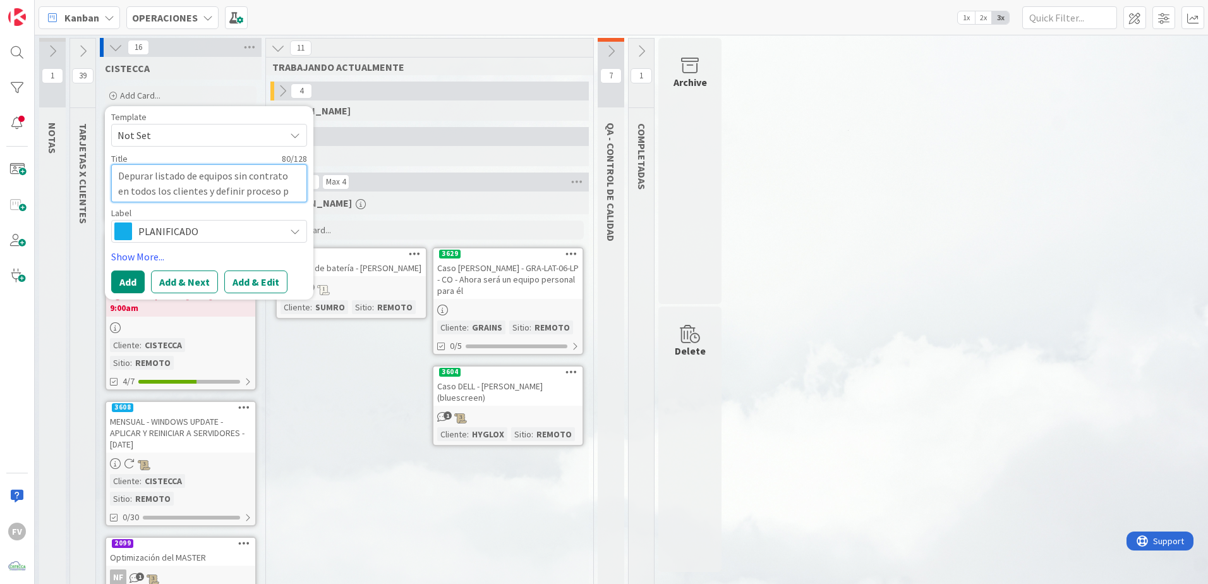
type textarea "Depurar listado de equipos sin contrato en todos los clientes y definir proceso…"
type textarea "x"
type textarea "Depurar listado de equipos sin contrato en todos los clientes y definir proceso…"
type textarea "x"
type textarea "Depurar listado de equipos sin contrato en todos los clientes y definir proceso…"
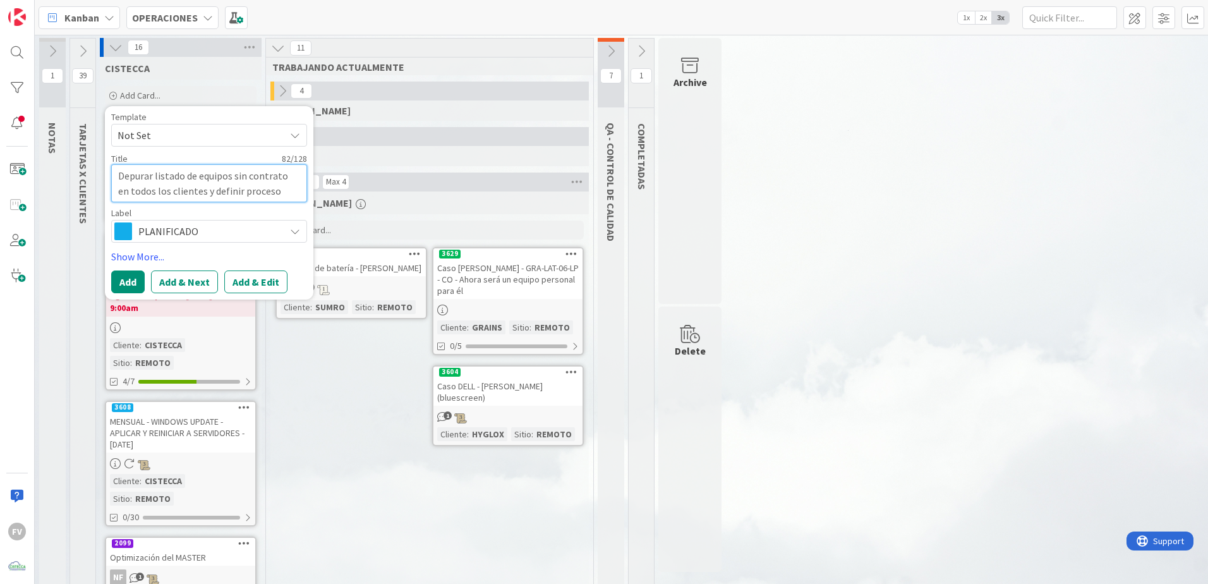
type textarea "x"
type textarea "Depurar listado de equipos sin contrato en todos los clientes y definir proceso…"
type textarea "x"
type textarea "Depurar listado de equipos sin contrato en todos los clientes y definir proceso…"
type textarea "x"
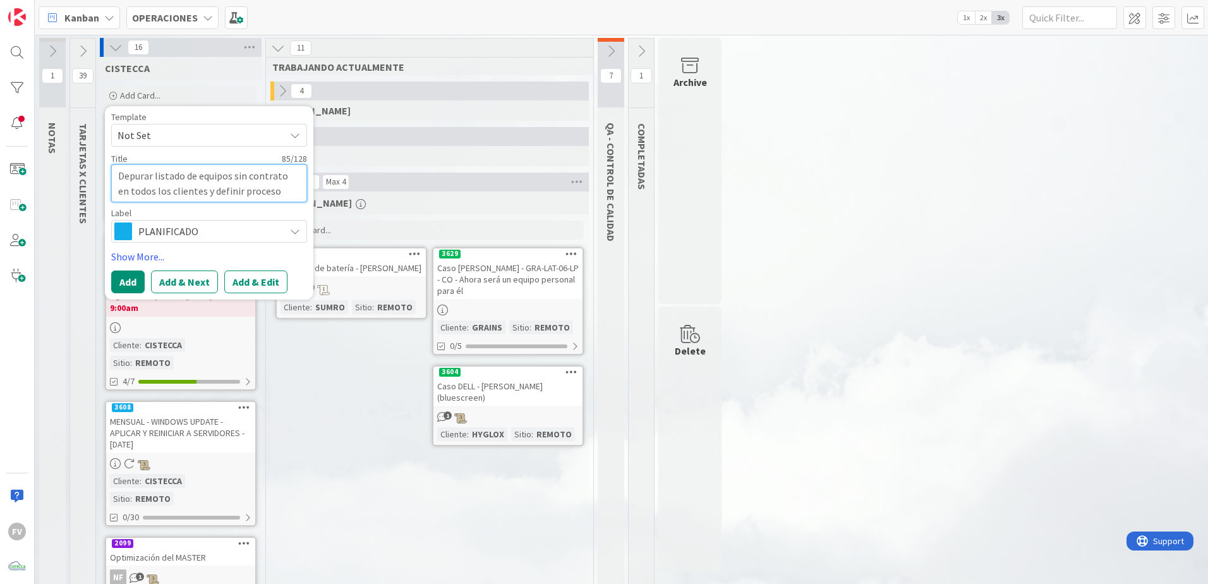
type textarea "Depurar listado de equipos sin contrato en todos los clientes y definir proceso…"
type textarea "x"
type textarea "Depurar listado de equipos sin contrato en todos los clientes y definir proceso…"
type textarea "x"
type textarea "Depurar listado de equipos sin contrato en todos los clientes y definir proceso…"
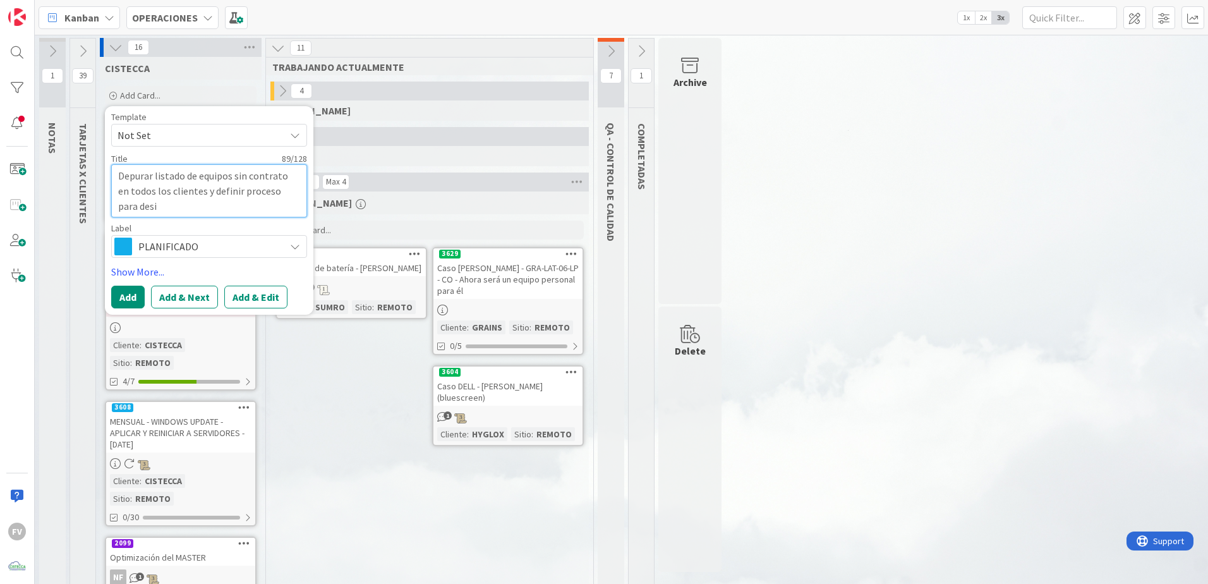
type textarea "x"
type textarea "Depurar listado de equipos sin contrato en todos los clientes y definir proceso…"
type textarea "x"
type textarea "Depurar listado de equipos sin contrato en todos los clientes y definir proceso…"
type textarea "x"
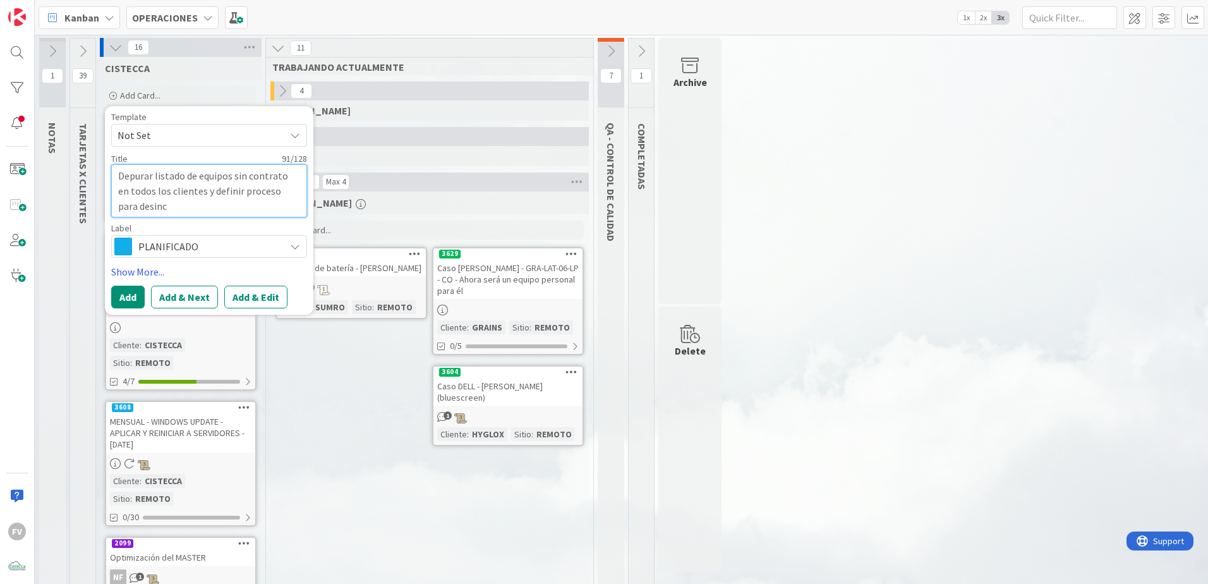
type textarea "Depurar listado de equipos sin contrato en todos los clientes y definir proceso…"
type textarea "x"
type textarea "Depurar listado de equipos sin contrato en todos los clientes y definir proceso…"
type textarea "x"
type textarea "Depurar listado de equipos sin contrato en todos los clientes y definir proceso…"
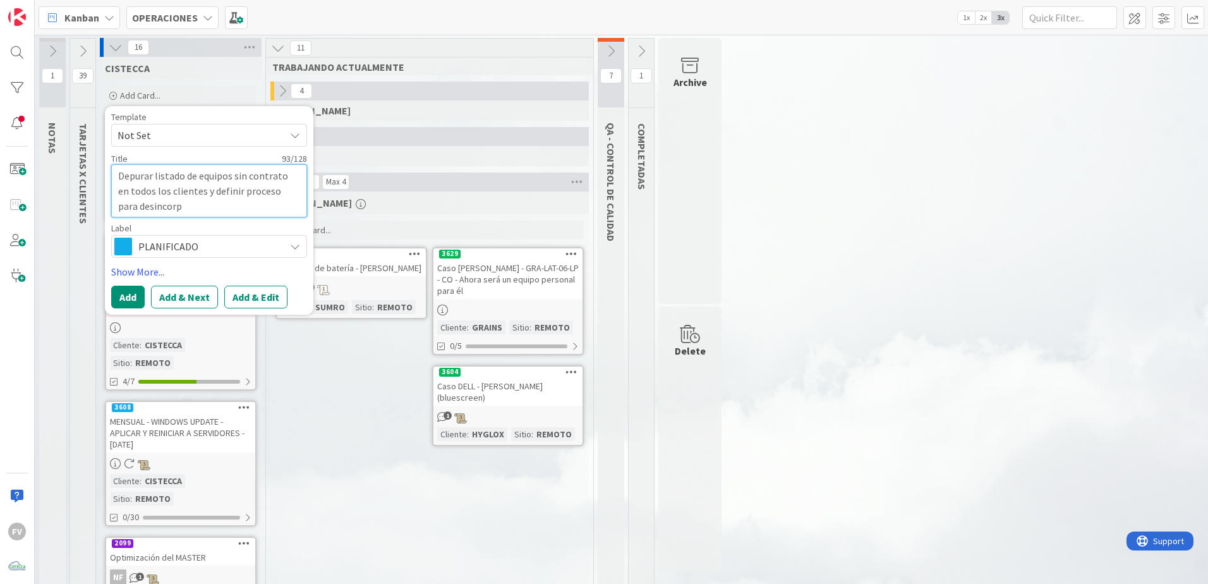
type textarea "x"
type textarea "Depurar listado de equipos sin contrato en todos los clientes y definir proceso…"
type textarea "x"
type textarea "Depurar listado de equipos sin contrato en todos los clientes y definir proceso…"
type textarea "x"
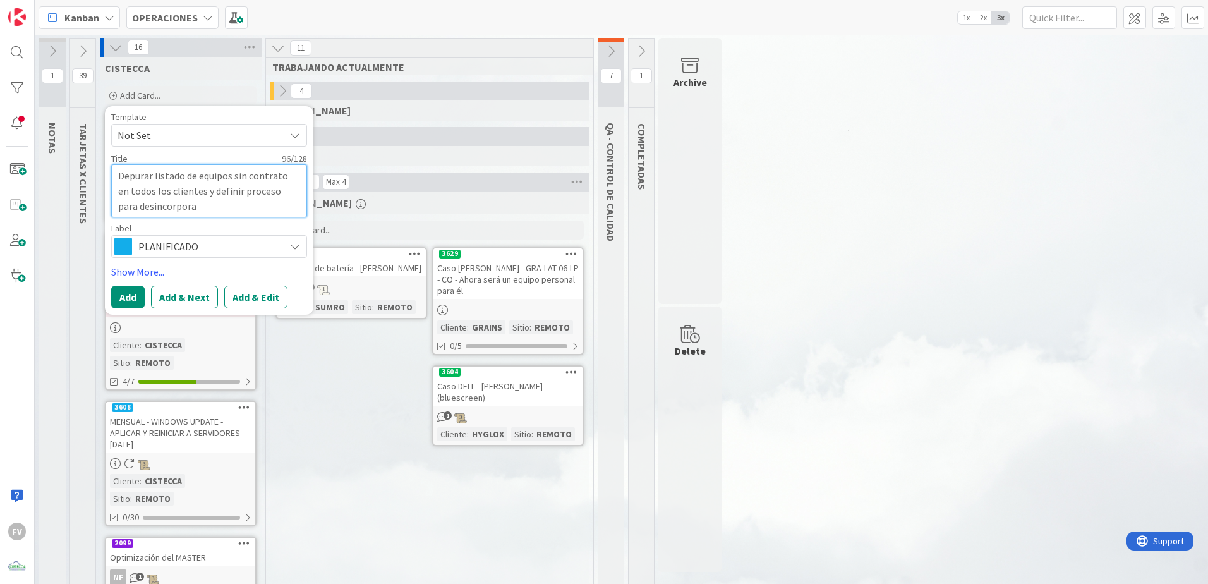
type textarea "Depurar listado de equipos sin contrato en todos los clientes y definir proceso…"
type textarea "x"
type textarea "Depurar listado de equipos sin contrato en todos los clientes y definir proceso…"
type textarea "x"
type textarea "Depurar listado de equipos sin contrato en todos los clientes y definir proceso…"
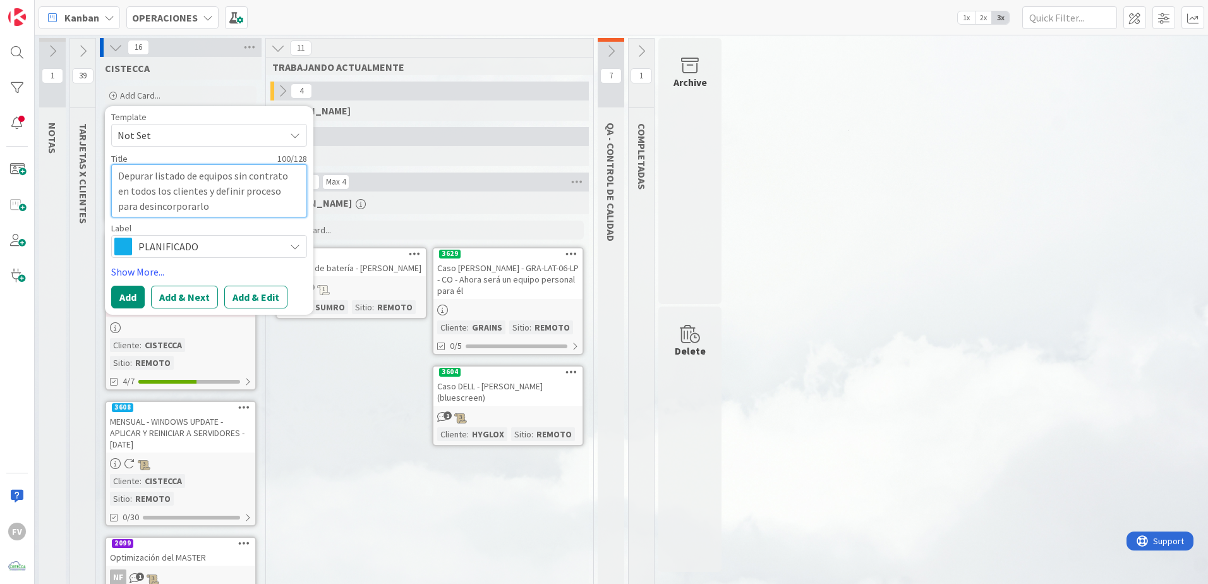
type textarea "x"
type textarea "Depurar listado de equipos sin contrato en todos los clientes y definir proceso…"
click at [129, 306] on button "Add" at bounding box center [127, 297] width 33 height 23
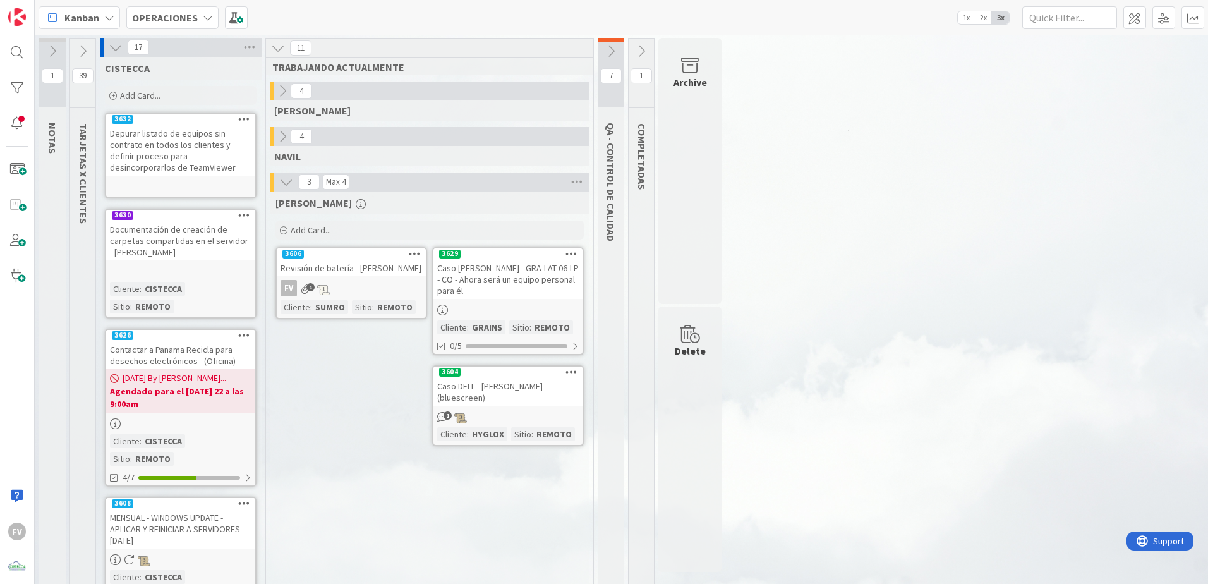
click at [141, 160] on div "Depurar listado de equipos sin contrato en todos los clientes y definir proceso…" at bounding box center [180, 150] width 149 height 51
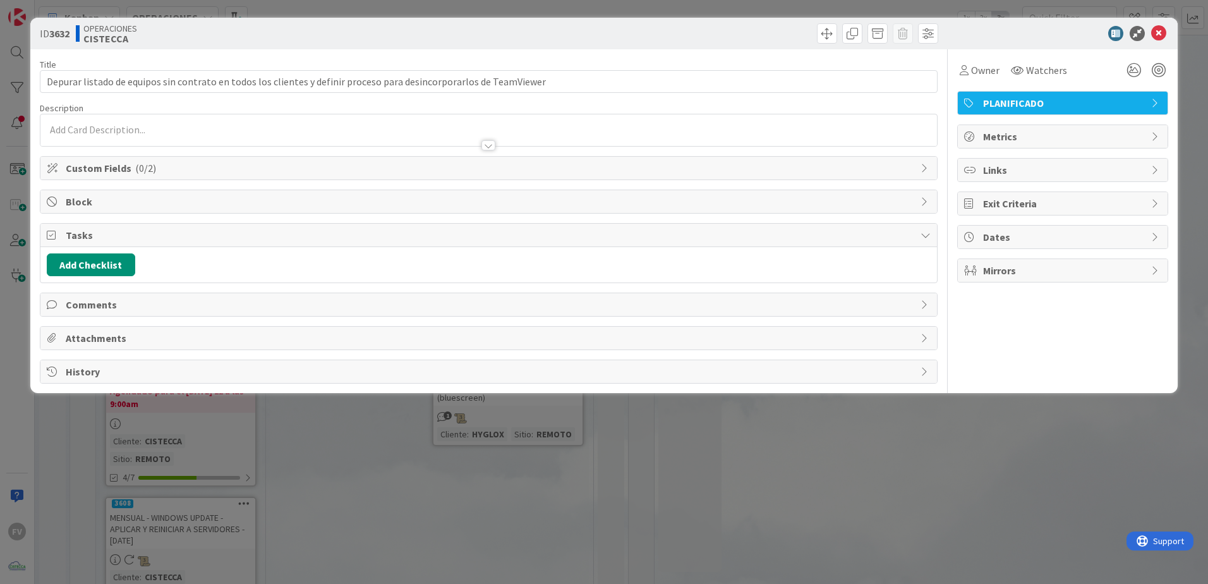
click at [199, 237] on span "Tasks" at bounding box center [490, 234] width 848 height 15
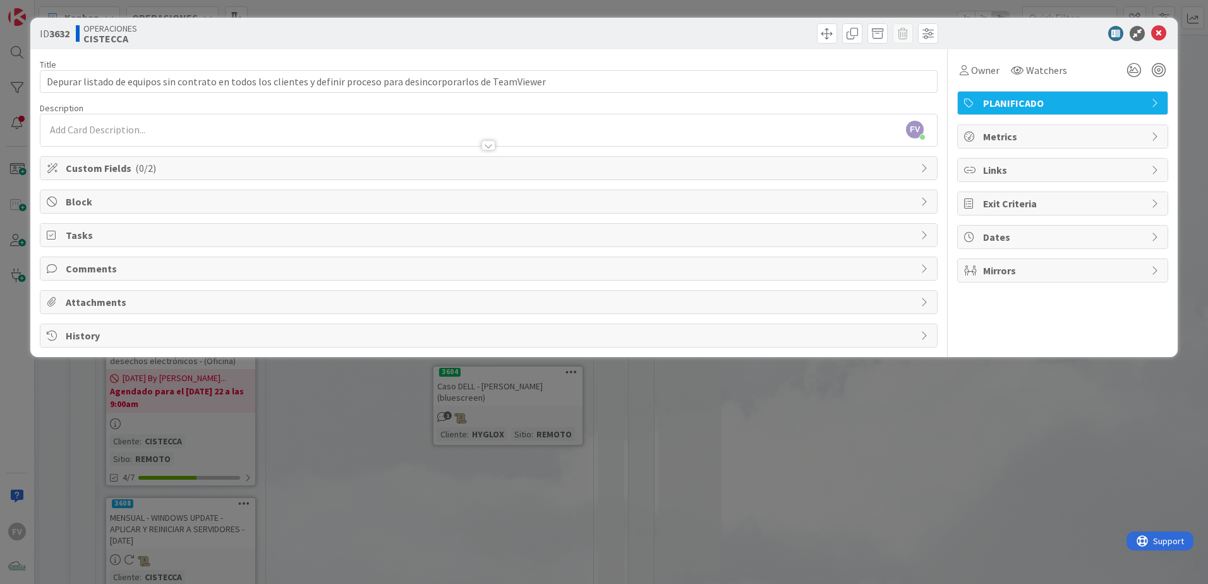
click at [200, 173] on span "Custom Fields ( 0/2 )" at bounding box center [490, 167] width 848 height 15
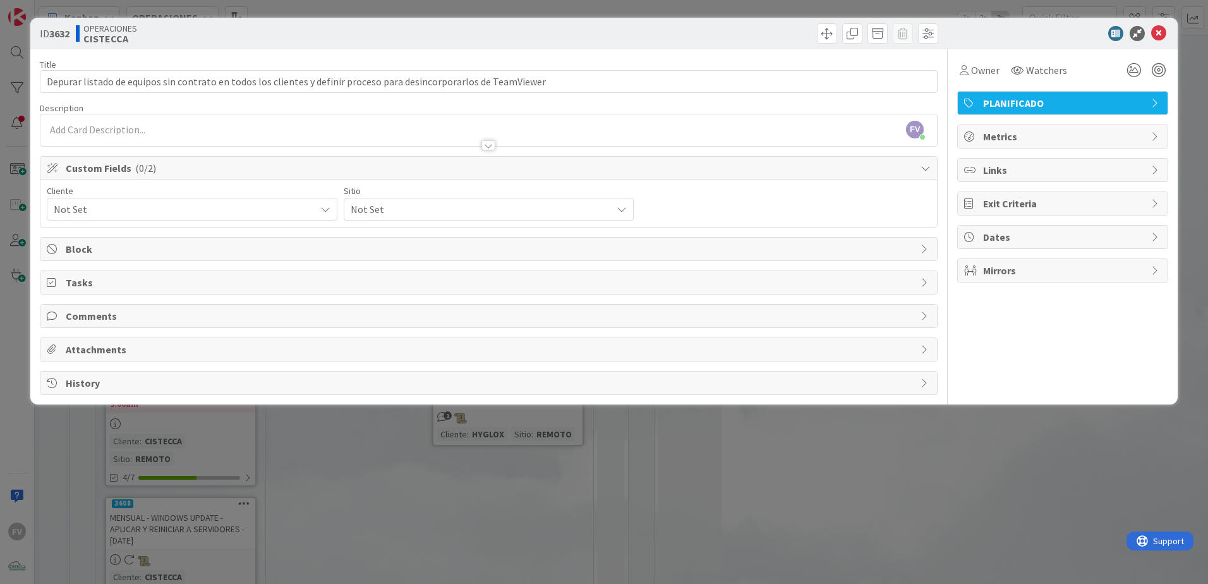
click at [176, 215] on span "Not Set" at bounding box center [181, 209] width 255 height 18
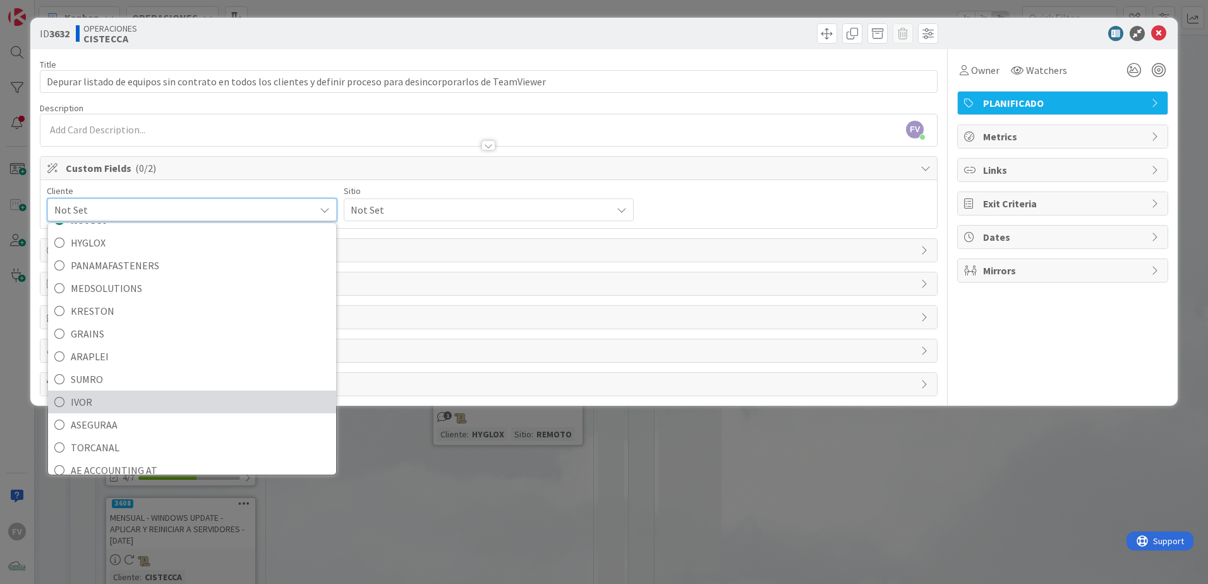
scroll to position [54, 0]
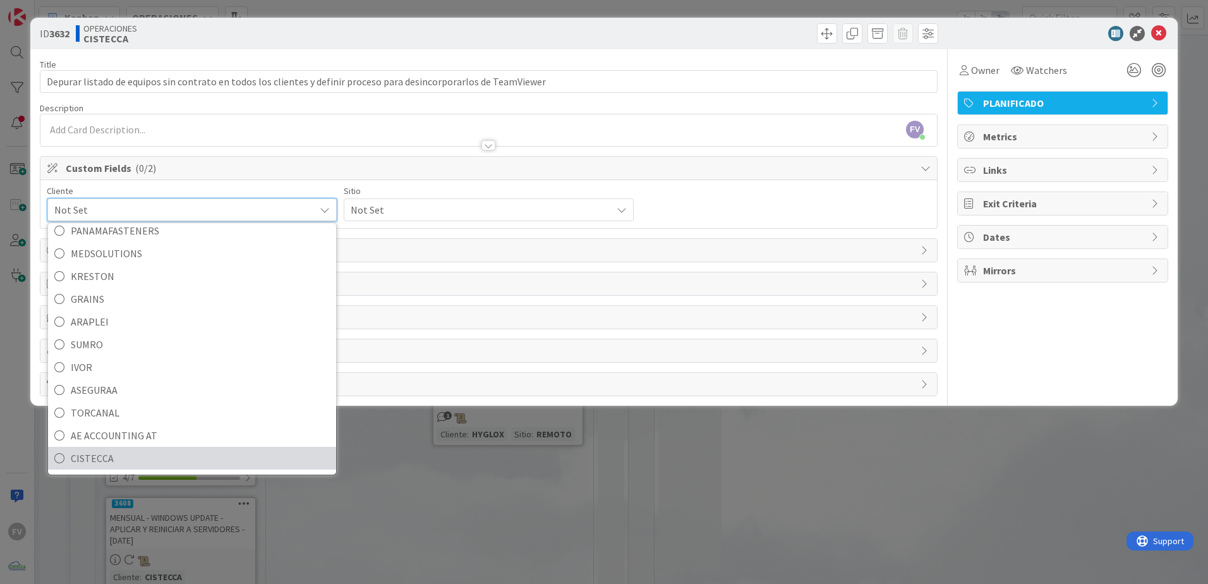
click at [176, 452] on span "CISTECCA" at bounding box center [200, 457] width 259 height 19
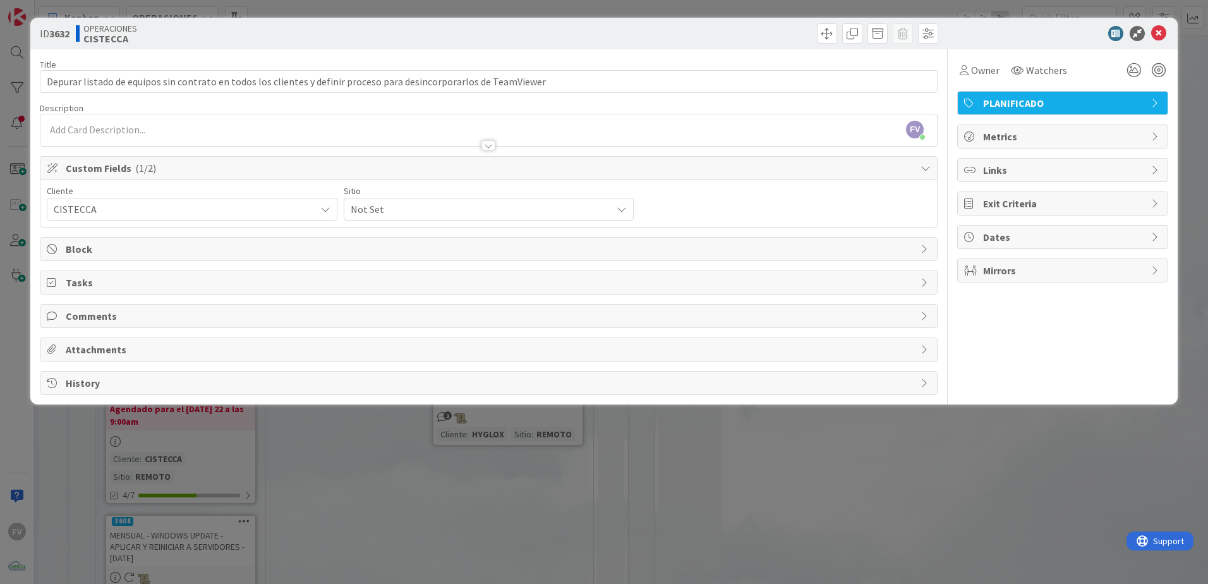
click at [309, 214] on span "Not Set" at bounding box center [181, 209] width 255 height 18
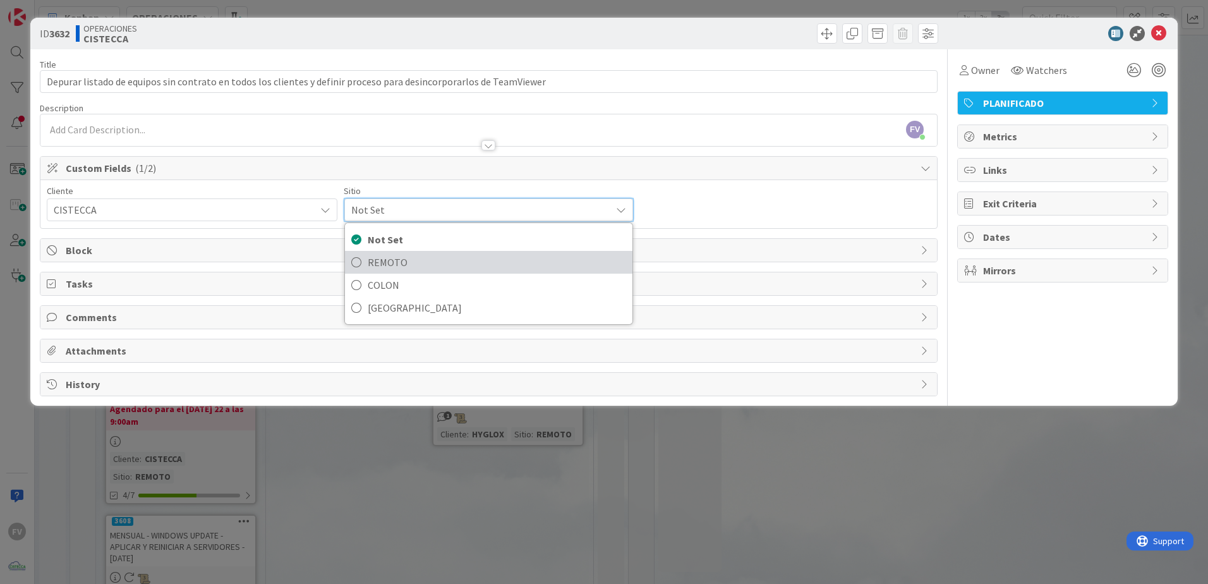
click at [395, 252] on link "REMOTO" at bounding box center [489, 262] width 288 height 23
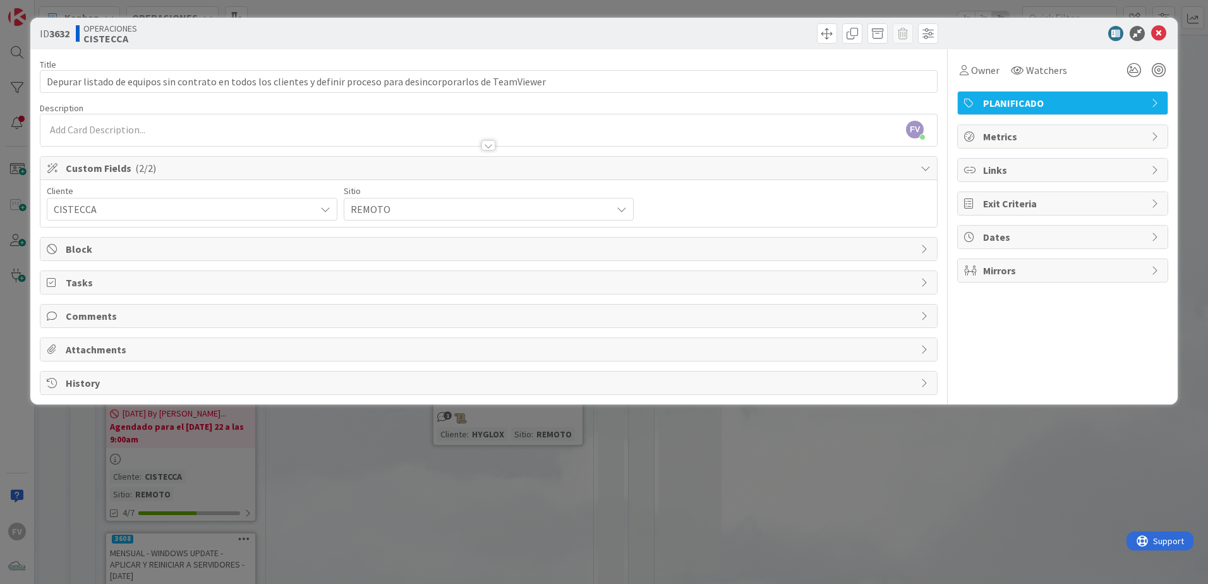
click at [1002, 107] on span "PLANIFICADO" at bounding box center [1064, 102] width 162 height 15
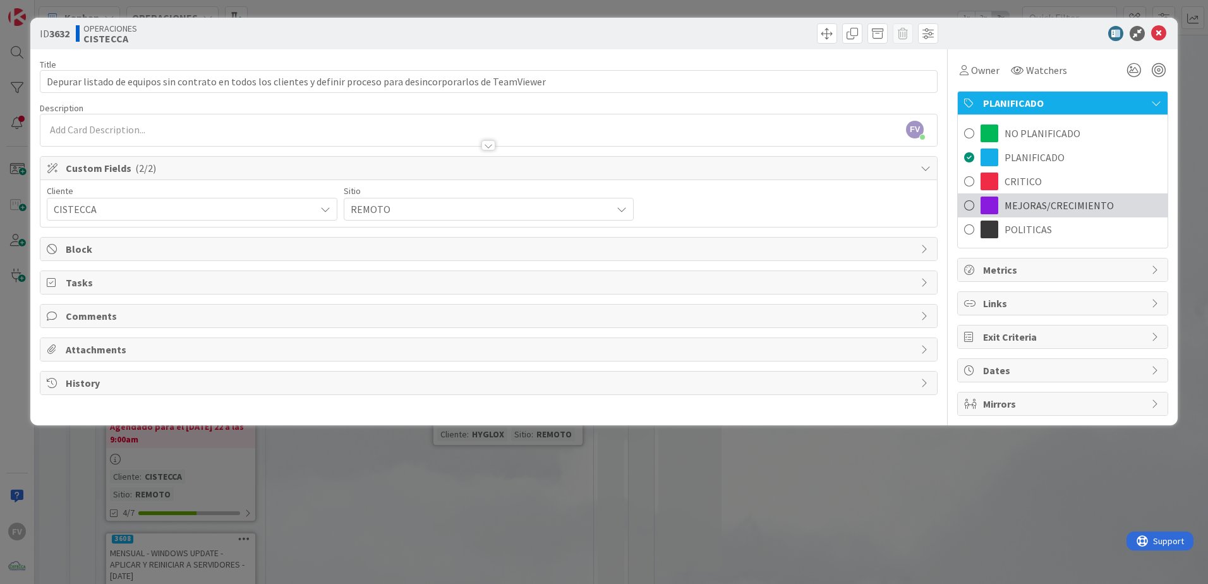
click at [1030, 205] on span "MEJORAS/CRECIMIENTO" at bounding box center [1058, 205] width 109 height 15
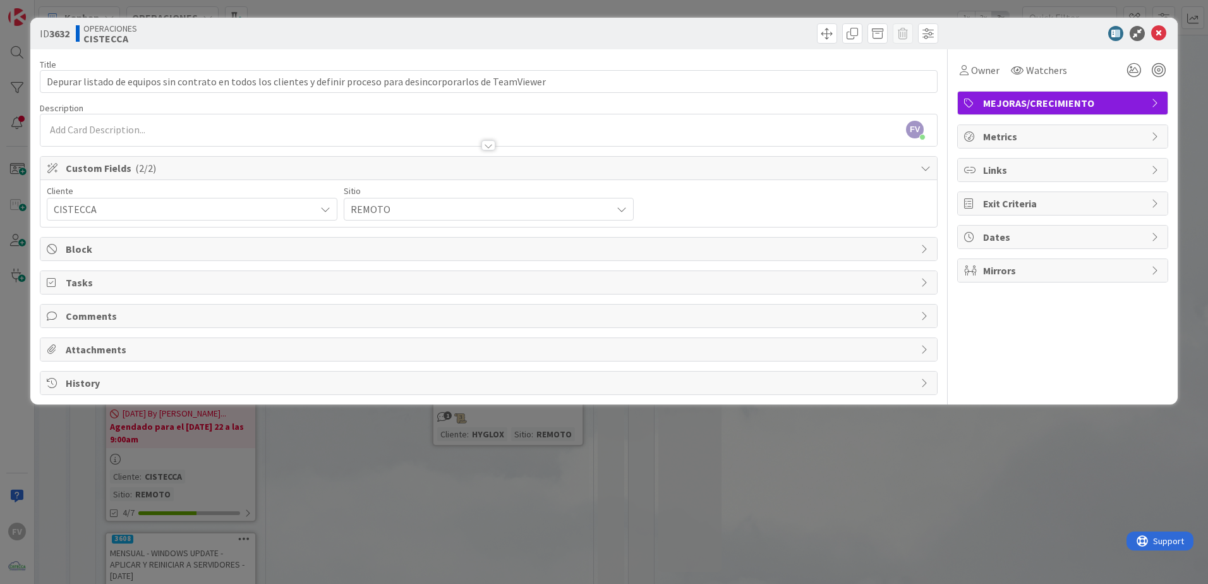
click at [978, 433] on div "ID 3632 OPERACIONES CISTECCA Title 115 / 128 Depurar listado de equipos sin con…" at bounding box center [604, 292] width 1208 height 584
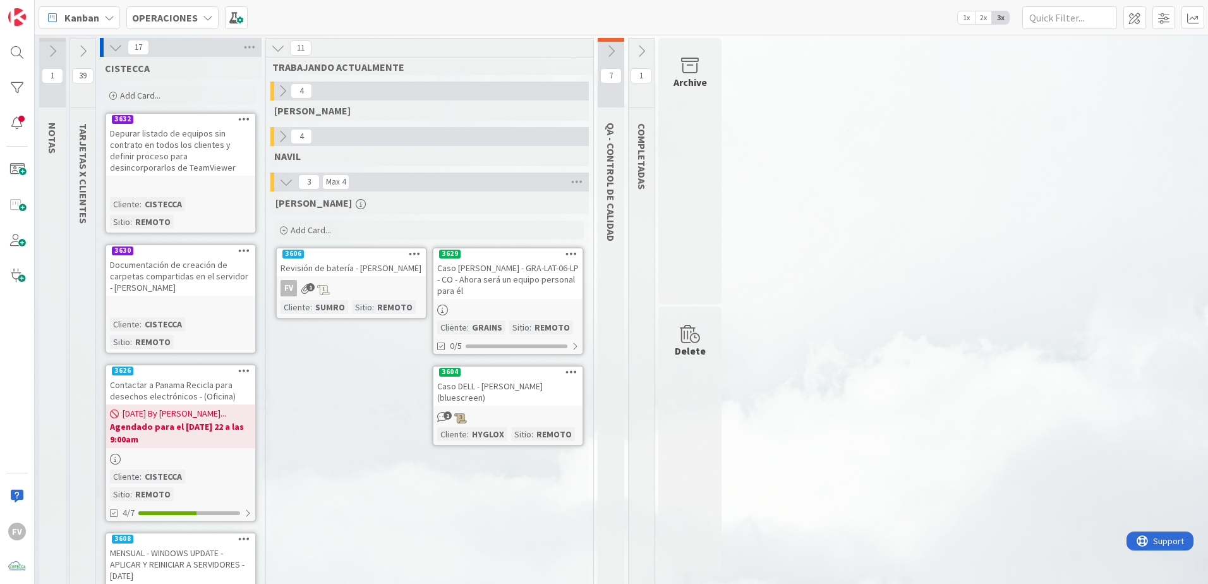
click at [111, 52] on icon at bounding box center [116, 47] width 14 height 14
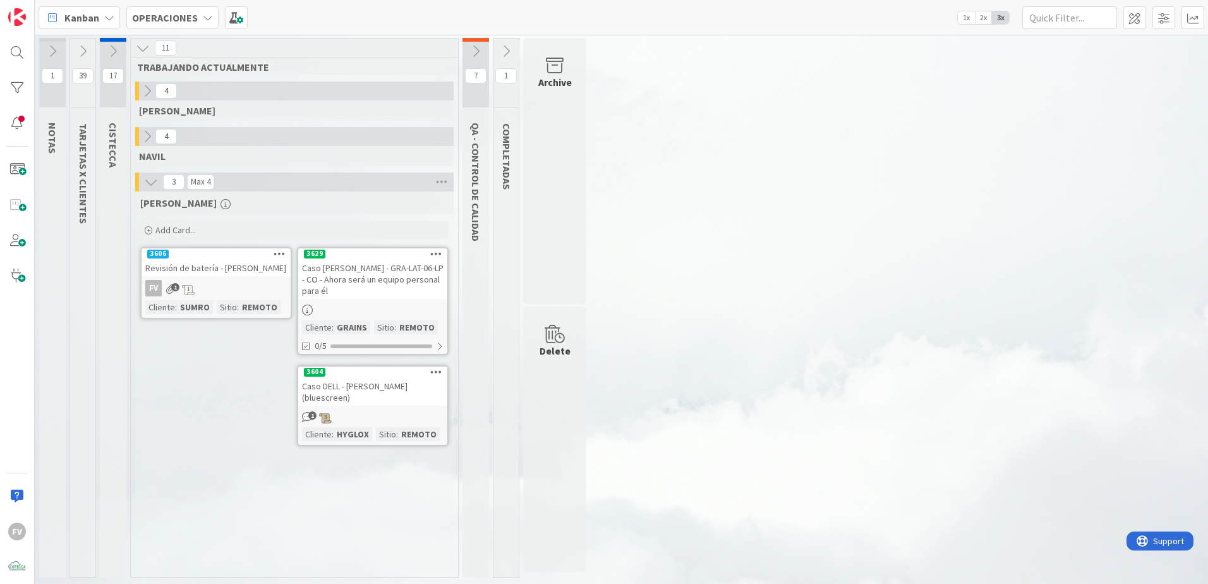
click at [412, 275] on div "Caso [PERSON_NAME] - GRA-LAT-06-LP - CO - Ahora será un equipo personal para él" at bounding box center [372, 279] width 149 height 39
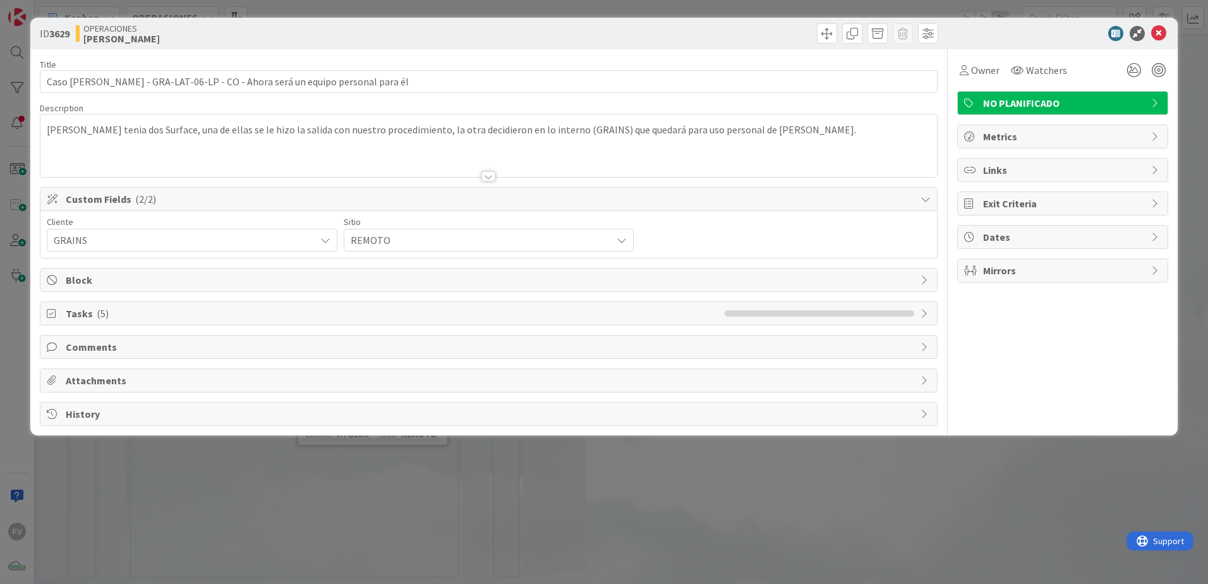
click at [141, 313] on span "Tasks ( 5 )" at bounding box center [392, 313] width 652 height 15
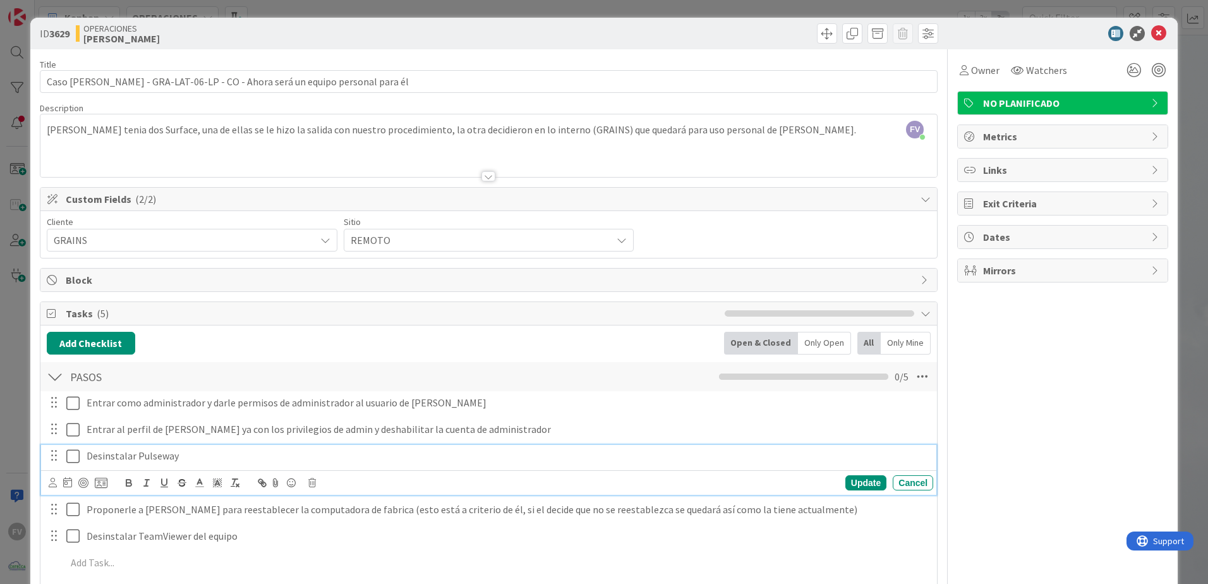
click at [232, 457] on p "Desinstalar Pulseway" at bounding box center [507, 455] width 841 height 15
click at [315, 488] on div "Update Cancel" at bounding box center [491, 483] width 884 height 18
click at [304, 477] on div "Update Cancel" at bounding box center [491, 483] width 884 height 18
click at [308, 480] on icon at bounding box center [312, 482] width 8 height 9
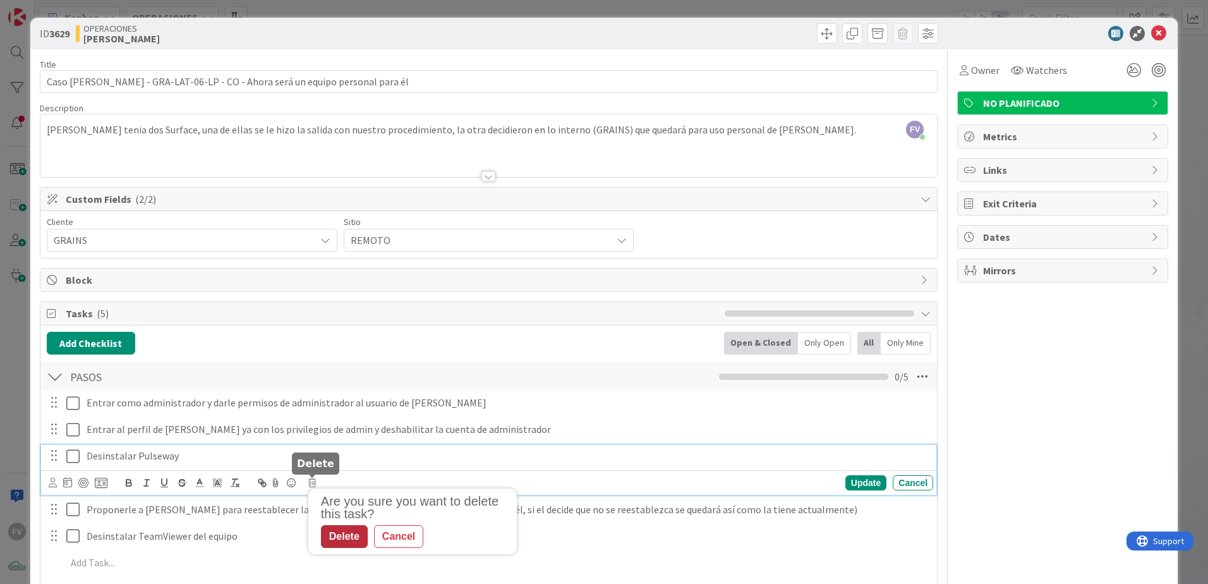
click at [363, 532] on div "Delete" at bounding box center [344, 536] width 47 height 23
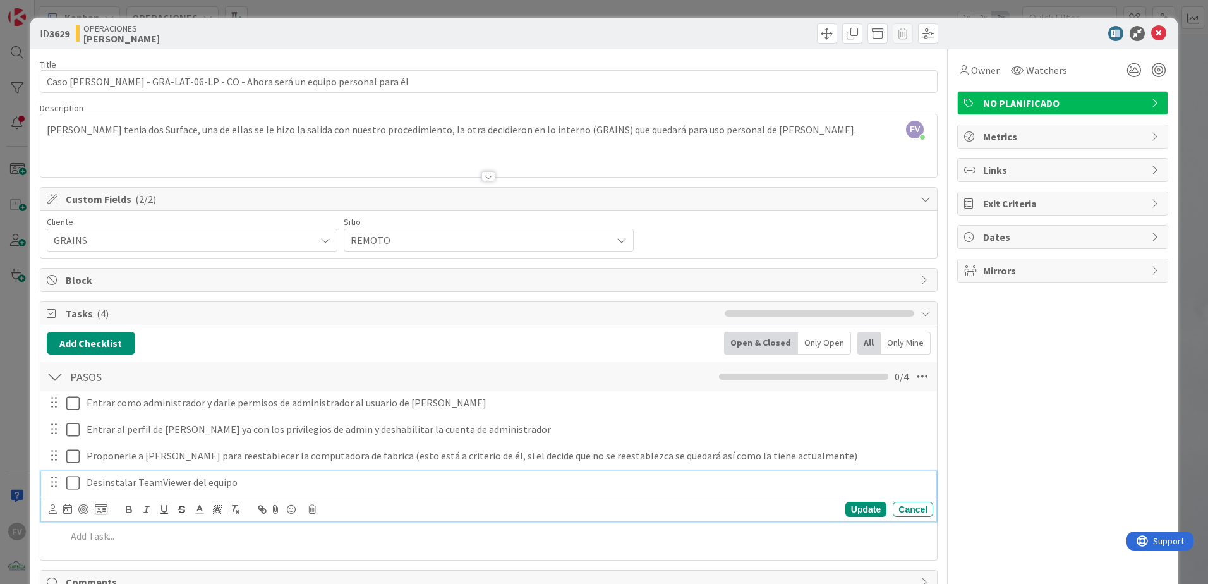
click at [323, 486] on p "Desinstalar TeamViewer del equipo" at bounding box center [507, 482] width 841 height 15
click at [268, 534] on p at bounding box center [497, 536] width 862 height 15
click at [291, 488] on p "Desinstalar TeamViewer del equipo" at bounding box center [507, 482] width 841 height 15
click at [313, 507] on icon at bounding box center [312, 509] width 8 height 9
click at [364, 560] on div "Delete" at bounding box center [344, 562] width 47 height 23
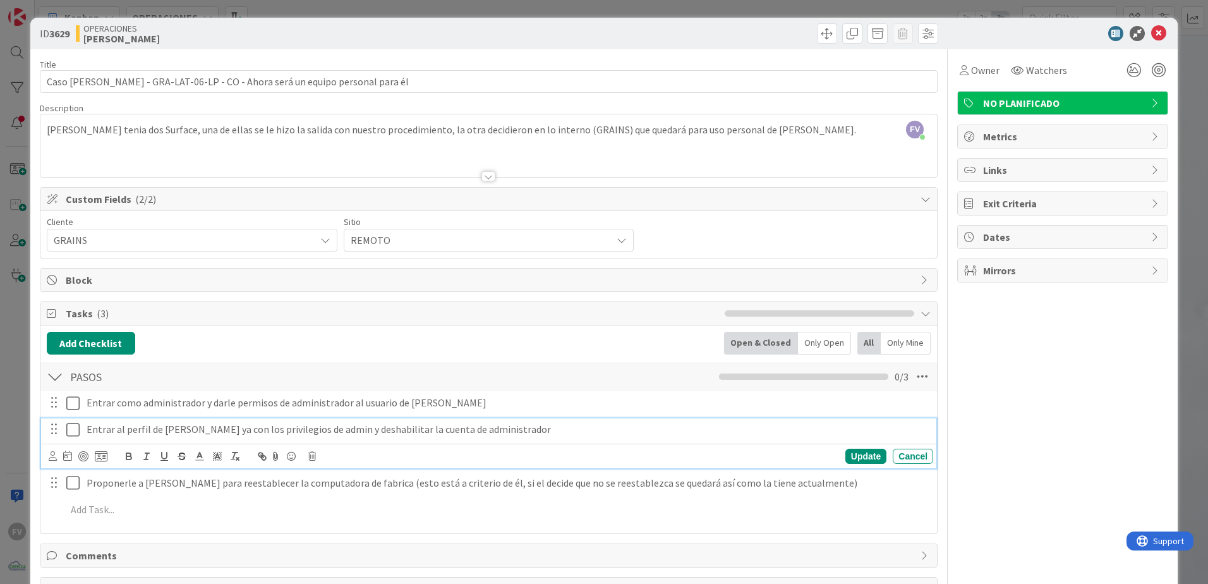
click at [514, 431] on p "Entrar al perfil de [PERSON_NAME] ya con los privilegios de admin y deshabilita…" at bounding box center [507, 429] width 841 height 15
click at [316, 457] on icon at bounding box center [312, 456] width 8 height 9
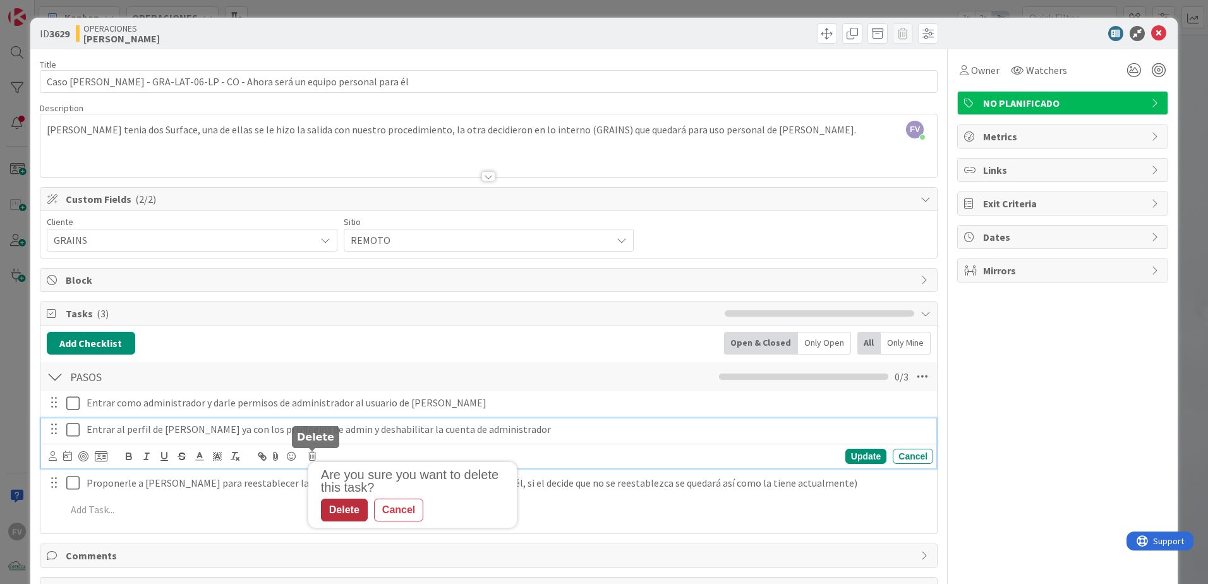
click at [352, 512] on div "Delete" at bounding box center [344, 509] width 47 height 23
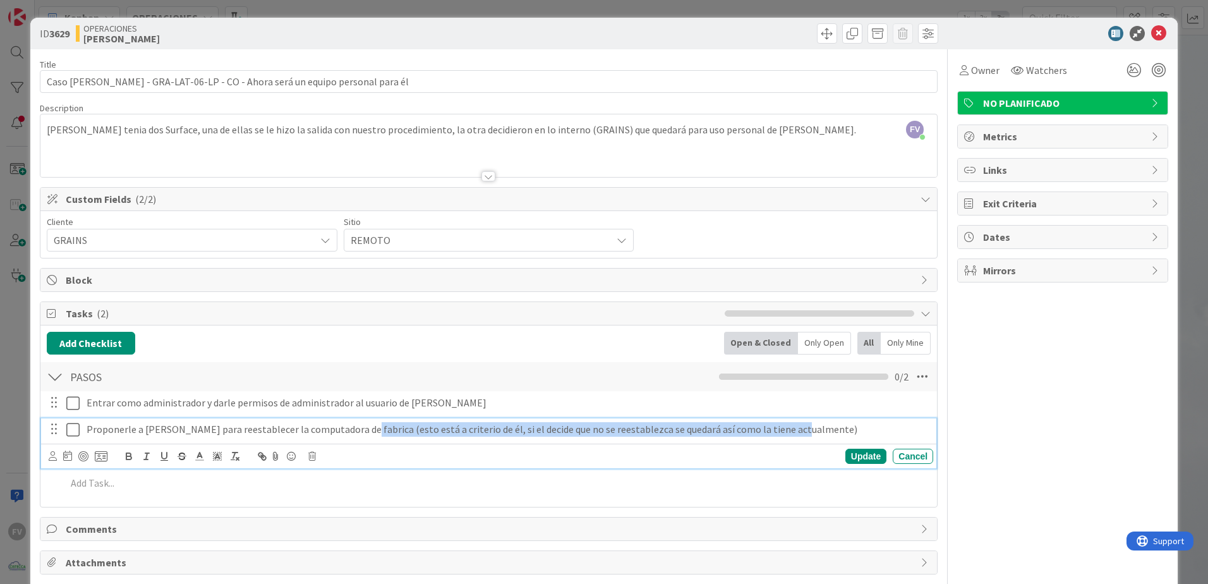
drag, startPoint x: 788, startPoint y: 435, endPoint x: 352, endPoint y: 449, distance: 436.1
click at [352, 449] on div "Proponerle a [PERSON_NAME] para reestablecer la computadora de fabrica (esto es…" at bounding box center [488, 443] width 895 height 50
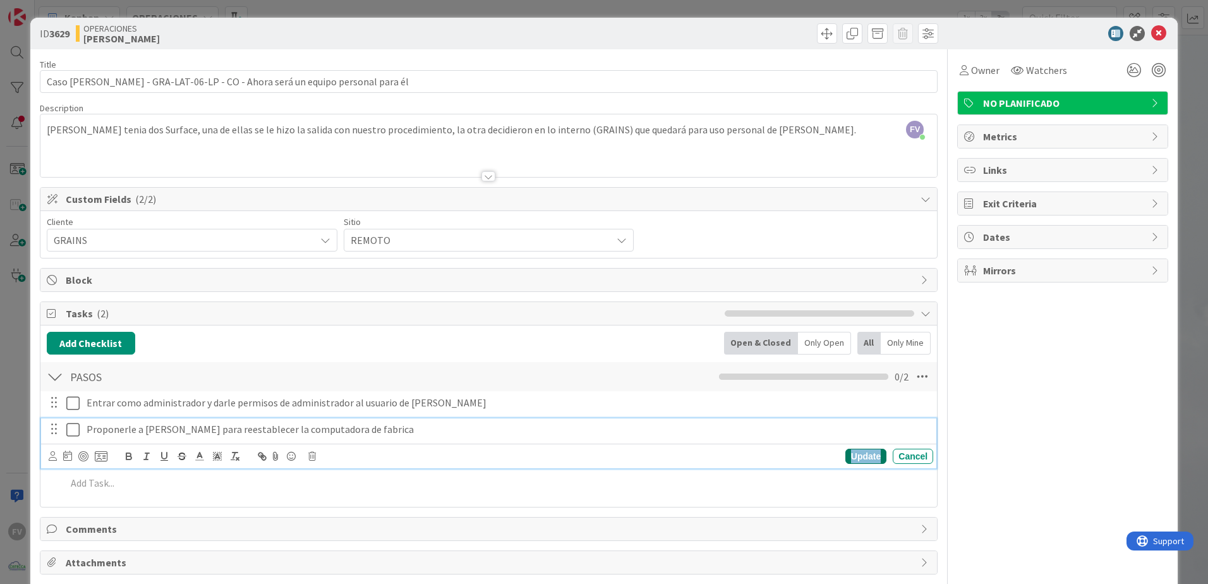
click at [860, 460] on div "Update" at bounding box center [865, 455] width 41 height 15
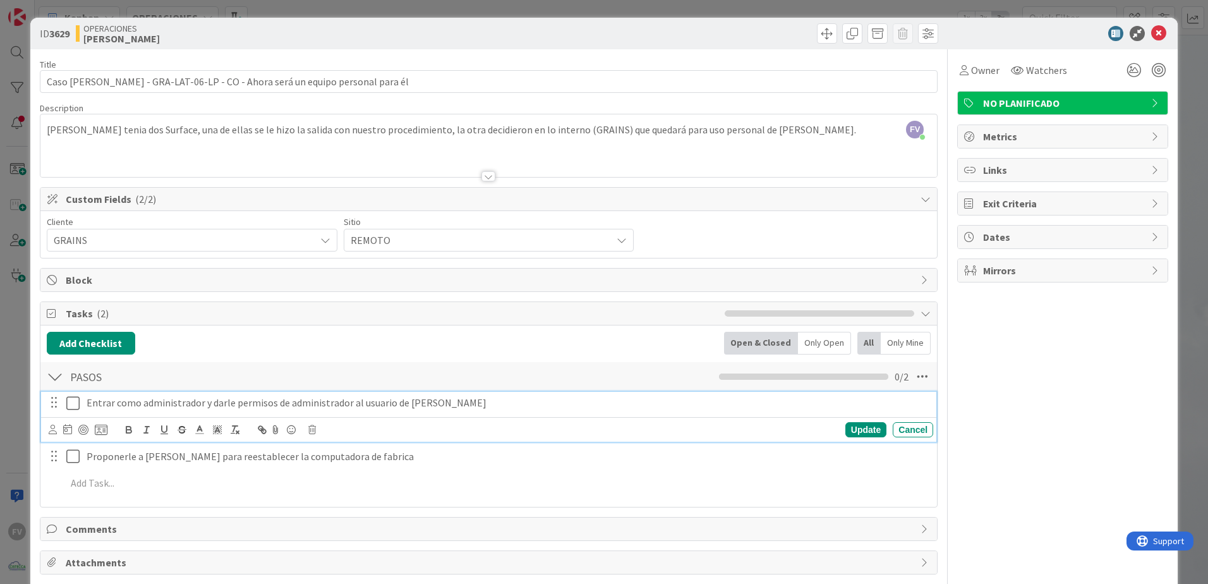
click at [452, 403] on p "Entrar como administrador y darle permisos de administrador al usuario de [PERS…" at bounding box center [507, 402] width 841 height 15
click at [313, 426] on icon at bounding box center [312, 429] width 8 height 9
click at [334, 472] on div "Delete" at bounding box center [344, 483] width 47 height 23
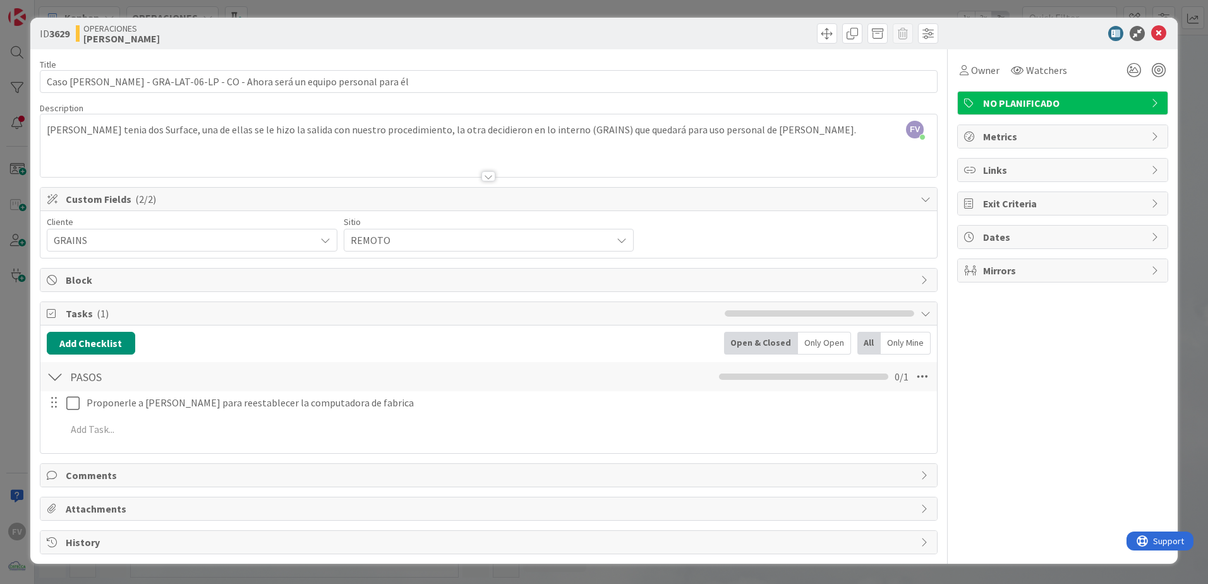
click at [1191, 38] on div "ID 3629 OPERACIONES [PERSON_NAME] Title 75 / 128 Caso [PERSON_NAME] - GRA-LAT-0…" at bounding box center [604, 292] width 1208 height 584
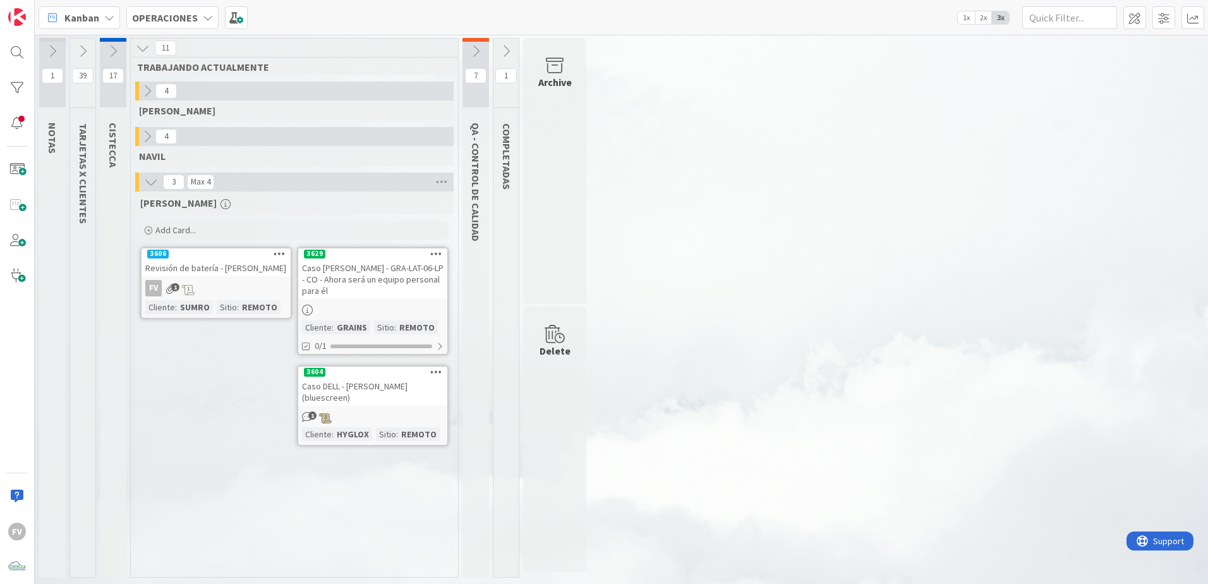
click at [831, 273] on div "1 NOTAS 39 TARJETAS X CLIENTES 17 CISTECCA 11 TRABAJANDO ACTUALMENTE 4 [PERSON_…" at bounding box center [621, 311] width 1168 height 546
click at [238, 455] on div "[PERSON_NAME] Card... 3629 Caso [PERSON_NAME]-LAT-06-LP - CO - Ahora será un eq…" at bounding box center [294, 380] width 318 height 379
click at [783, 414] on div "1 NOTAS 39 TARJETAS X CLIENTES 17 CISTECCA 11 TRABAJANDO ACTUALMENTE 4 [PERSON_…" at bounding box center [621, 311] width 1168 height 546
click at [841, 329] on div "1 NOTAS 39 TARJETAS X CLIENTES 17 CISTECCA 11 TRABAJANDO ACTUALMENTE 4 [PERSON_…" at bounding box center [621, 311] width 1168 height 546
click at [867, 378] on div "1 NOTAS 39 TARJETAS X CLIENTES 17 CISTECCA 11 TRABAJANDO ACTUALMENTE 4 [PERSON_…" at bounding box center [621, 311] width 1168 height 546
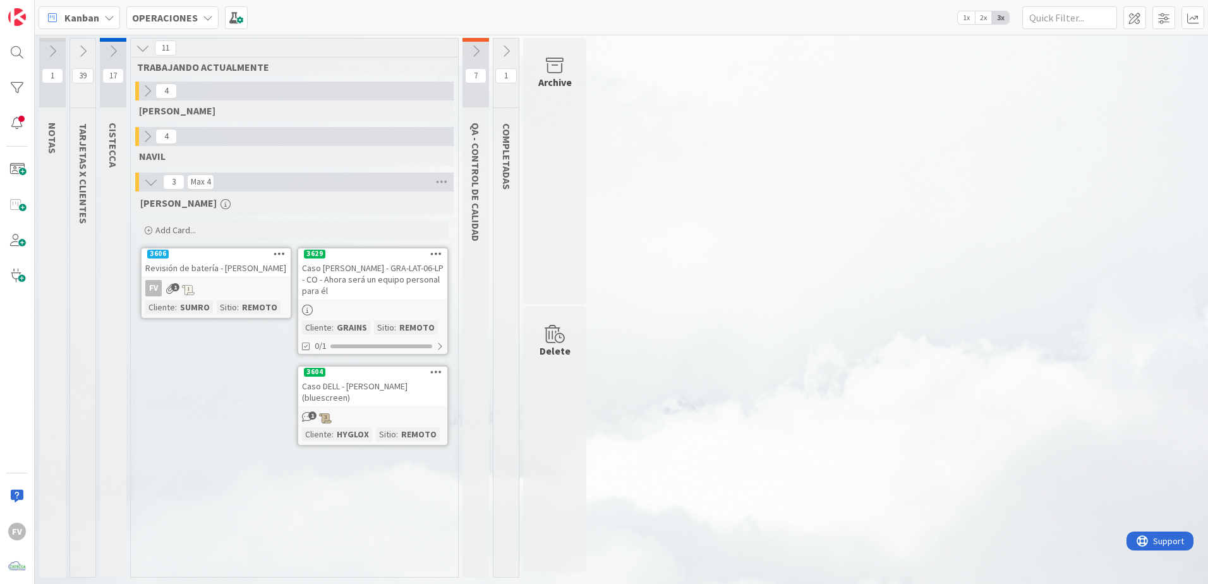
click at [364, 397] on link "3604 Caso DELL - [PERSON_NAME] (bluescreen) 1 Cliente : HYGLOX Sitio : REMOTO" at bounding box center [373, 405] width 152 height 81
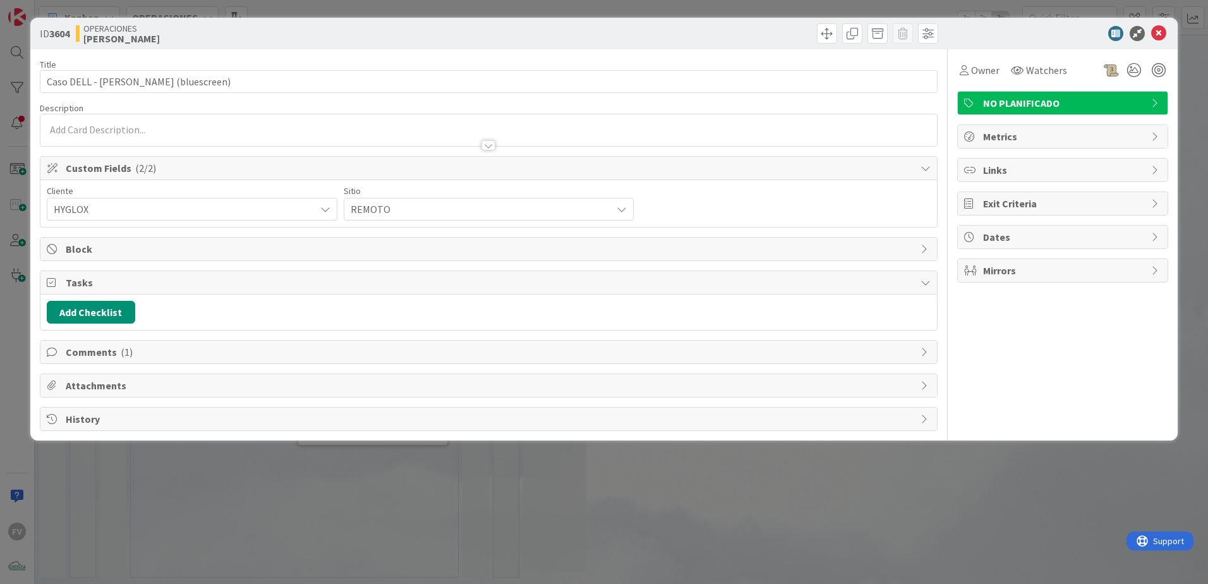
click at [973, 508] on div "ID 3604 OPERACIONES [PERSON_NAME] Title 40 / 128 Caso DELL - [PERSON_NAME] (blu…" at bounding box center [604, 292] width 1208 height 584
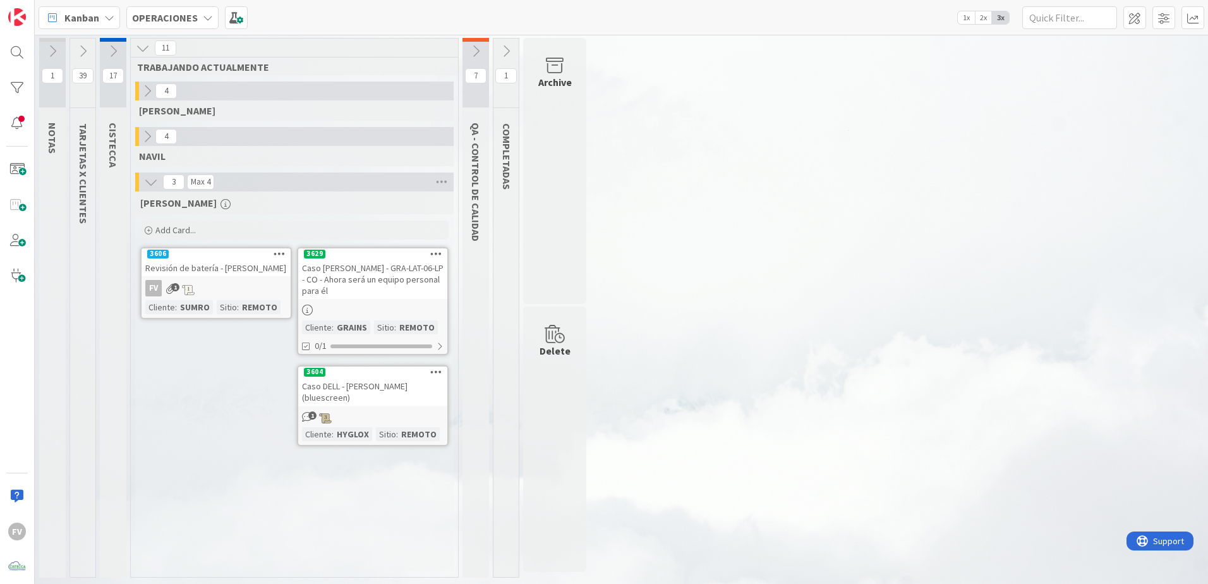
click at [323, 283] on div "Caso [PERSON_NAME] - GRA-LAT-06-LP - CO - Ahora será un equipo personal para él" at bounding box center [372, 279] width 149 height 39
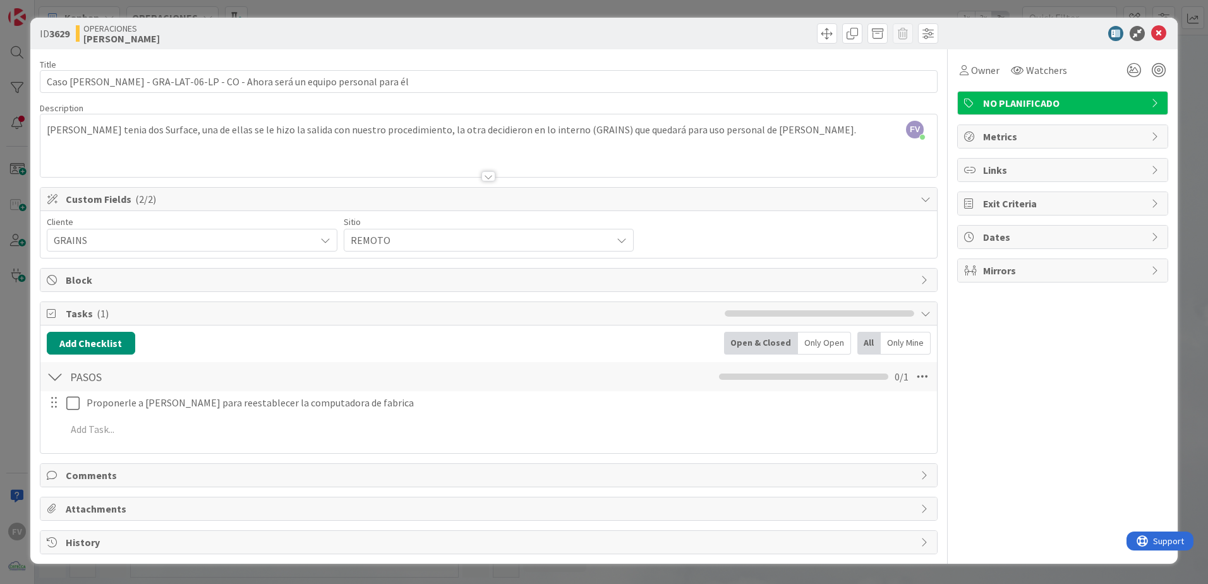
click at [1194, 483] on div "ID 3629 OPERACIONES [PERSON_NAME] Title 75 / 128 Caso [PERSON_NAME] - GRA-LAT-0…" at bounding box center [604, 292] width 1208 height 584
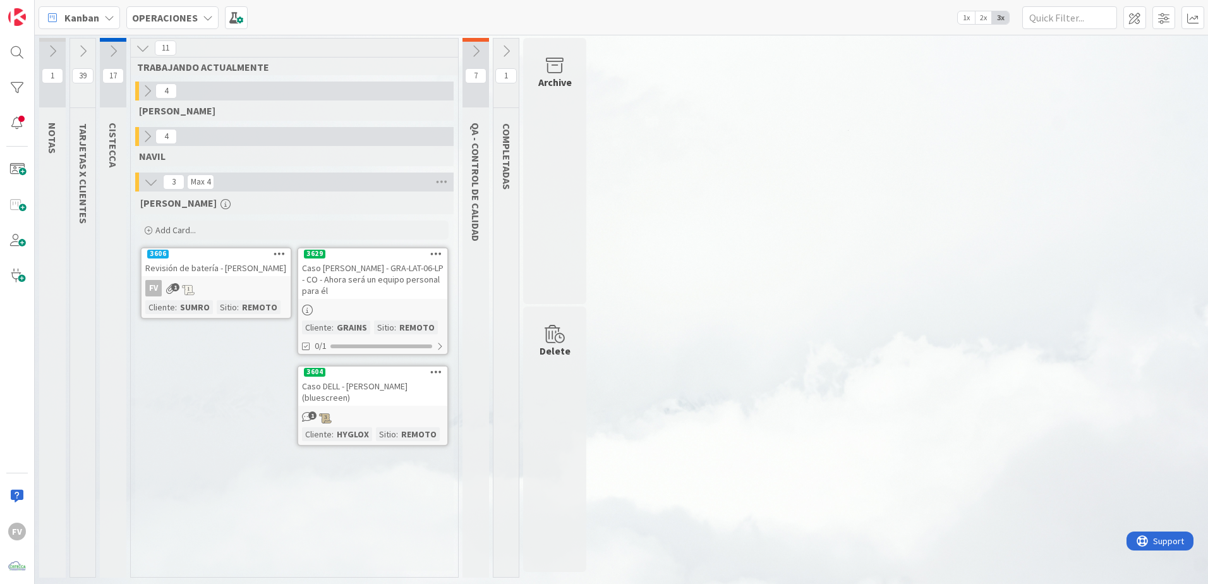
click at [320, 538] on div "[PERSON_NAME] Card... 3629 Caso [PERSON_NAME]-LAT-06-LP - CO - Ahora será un eq…" at bounding box center [294, 380] width 318 height 379
click at [390, 382] on div "Caso DELL - [PERSON_NAME] (bluescreen)" at bounding box center [372, 392] width 149 height 28
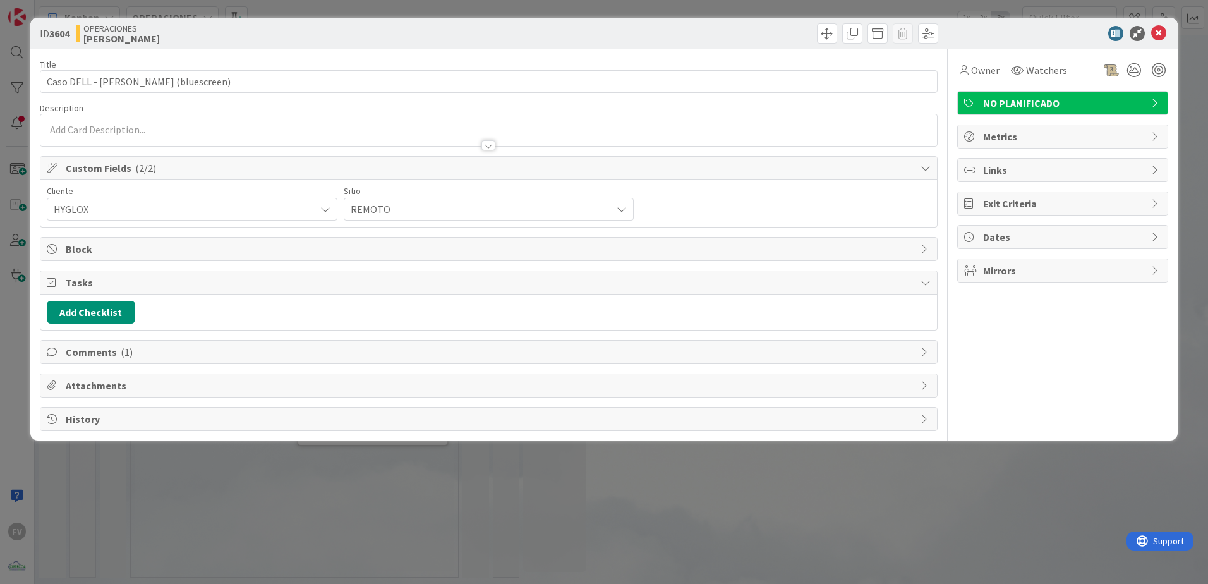
click at [201, 357] on span "Comments ( 1 )" at bounding box center [490, 351] width 848 height 15
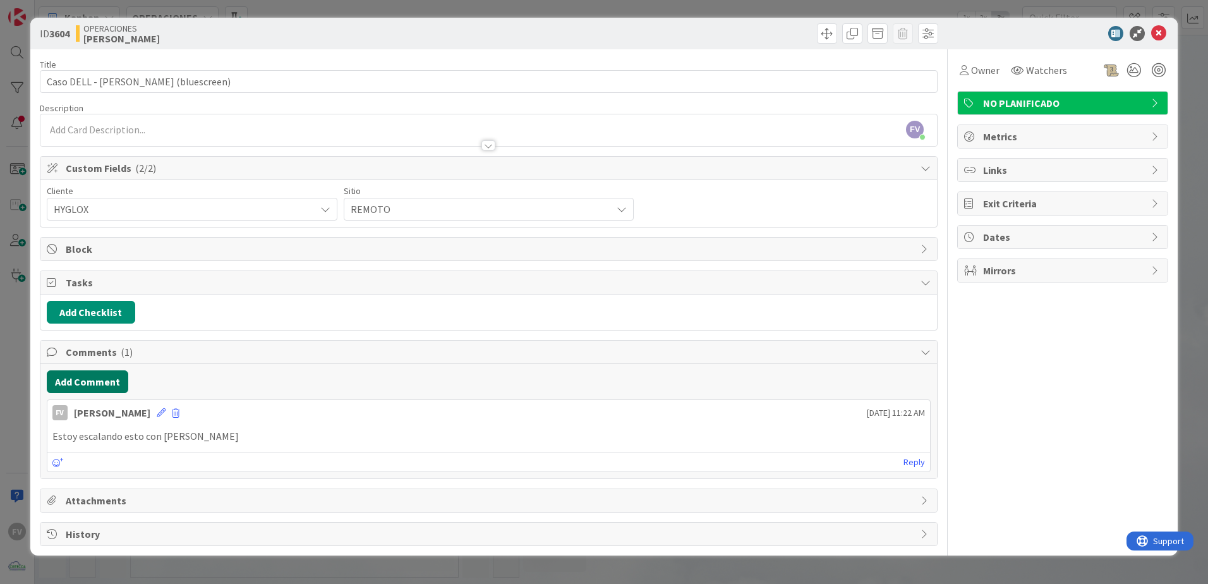
click at [93, 386] on button "Add Comment" at bounding box center [87, 381] width 81 height 23
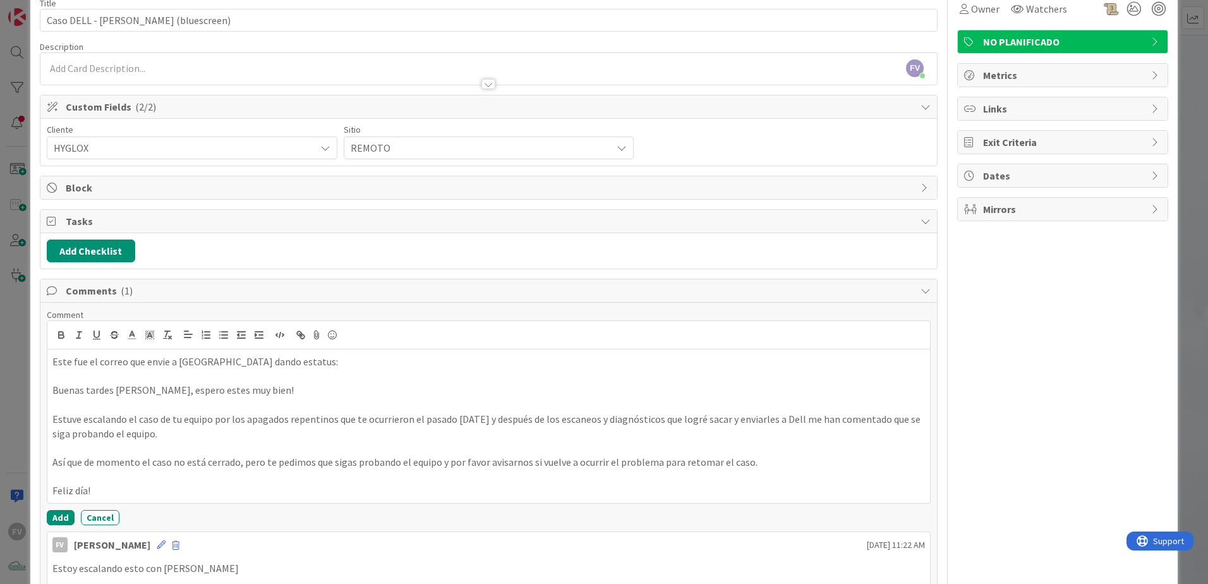
scroll to position [63, 0]
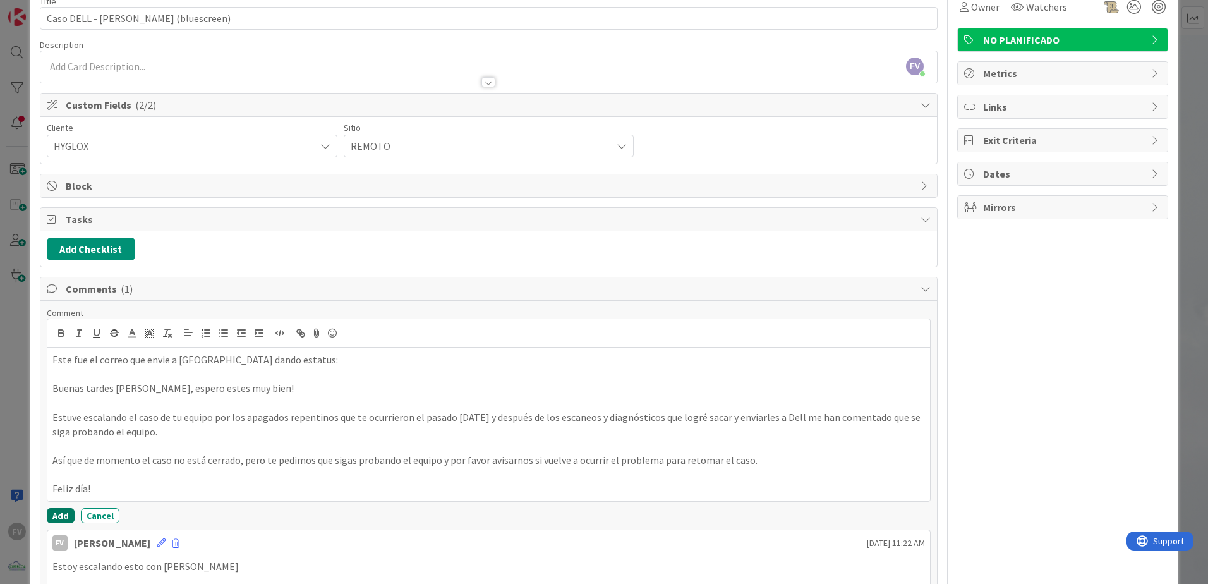
click at [59, 517] on button "Add" at bounding box center [61, 515] width 28 height 15
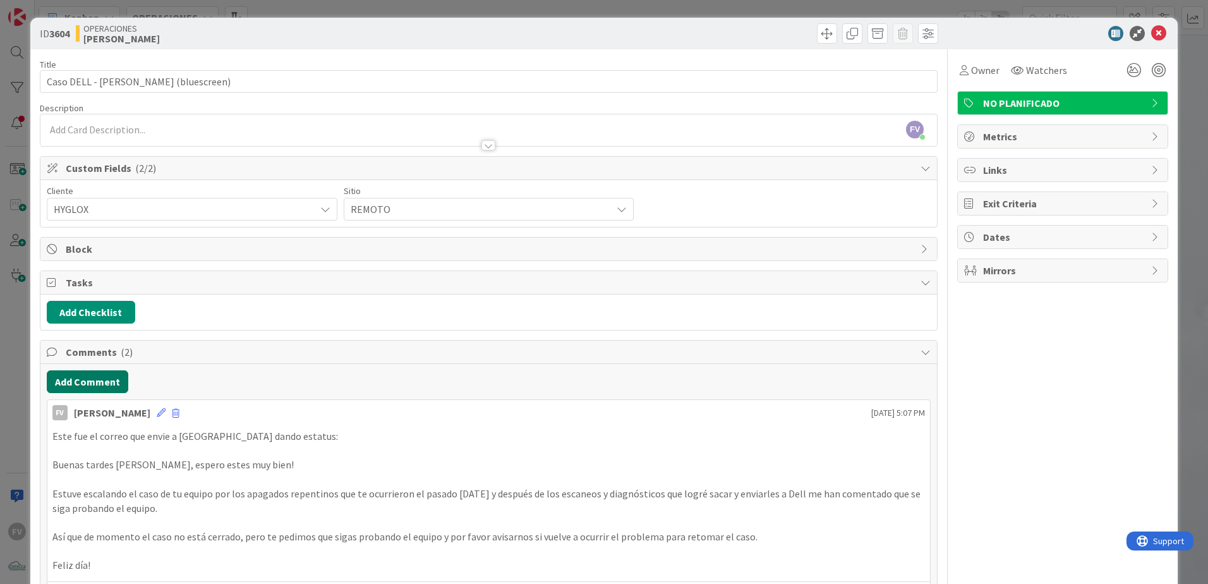
click at [101, 381] on button "Add Comment" at bounding box center [87, 381] width 81 height 23
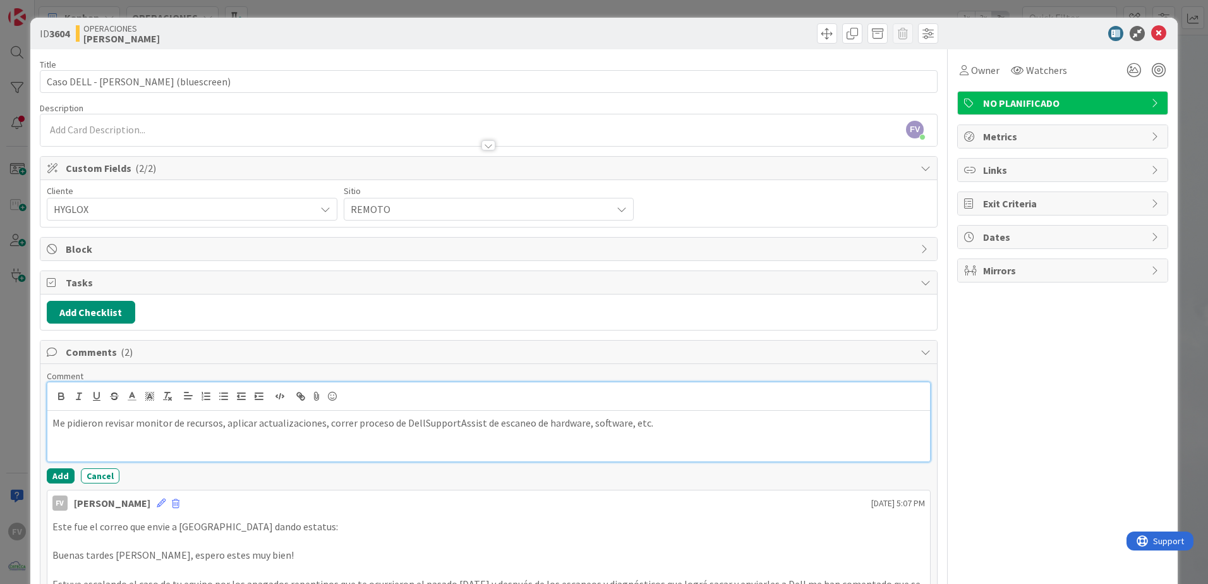
click at [664, 427] on p "Me pidieron revisar monitor de recursos, aplicar actualizaciones, correr proces…" at bounding box center [488, 423] width 872 height 15
click at [776, 419] on p "Me pidieron revisar monitor de recursos, aplicar actualizaciones, correr proces…" at bounding box center [488, 423] width 872 height 15
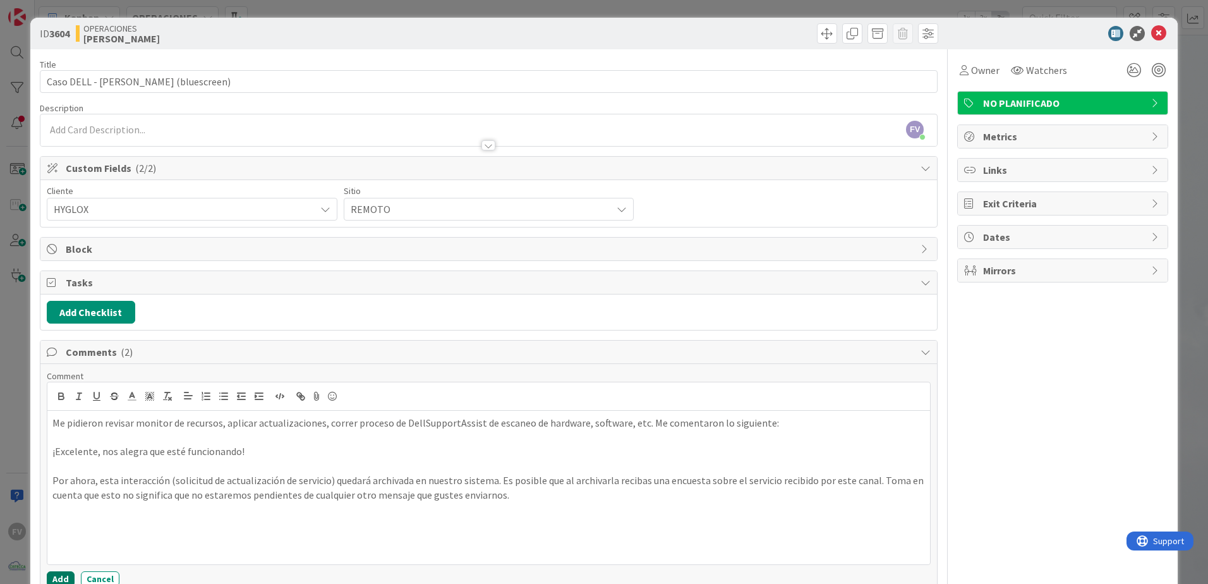
click at [56, 577] on button "Add" at bounding box center [61, 578] width 28 height 15
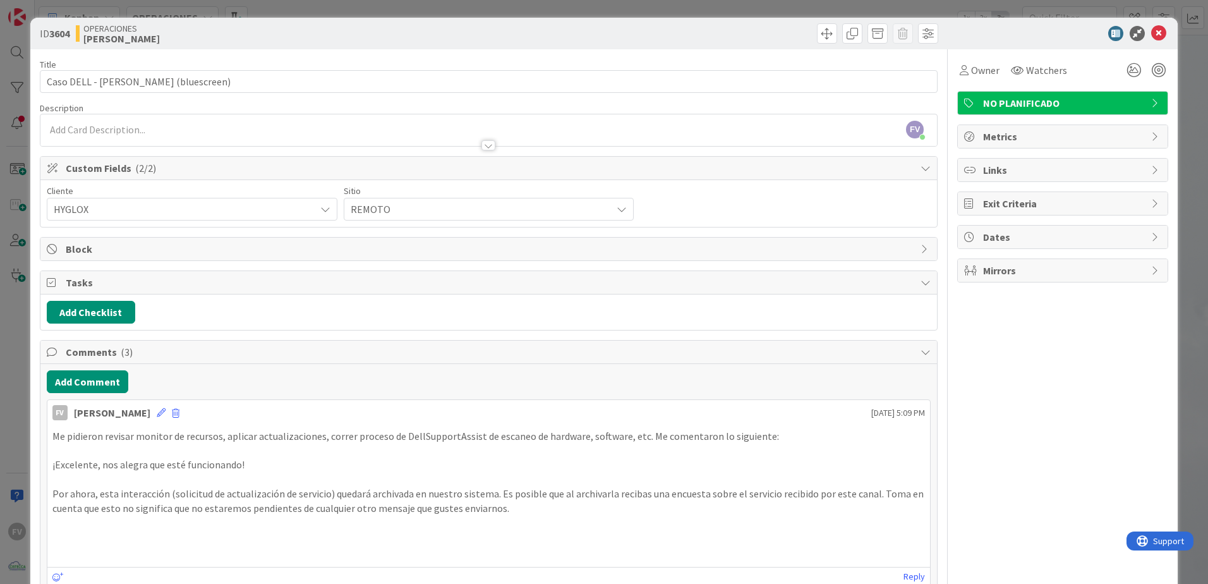
click at [88, 352] on span "Comments ( 3 )" at bounding box center [490, 351] width 848 height 15
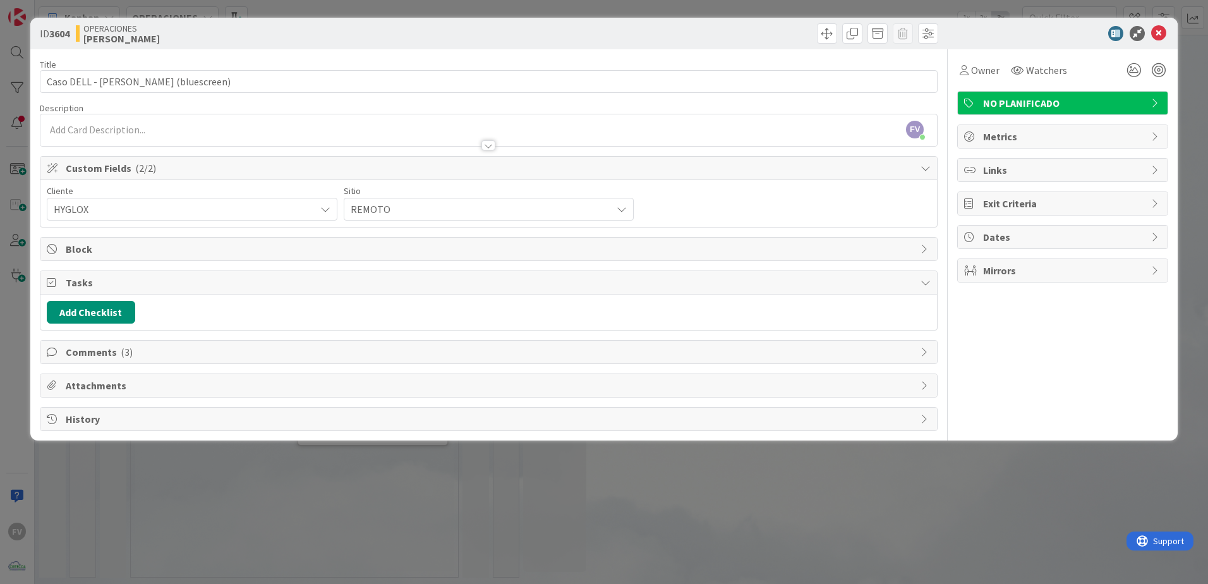
click at [76, 284] on span "Tasks" at bounding box center [490, 282] width 848 height 15
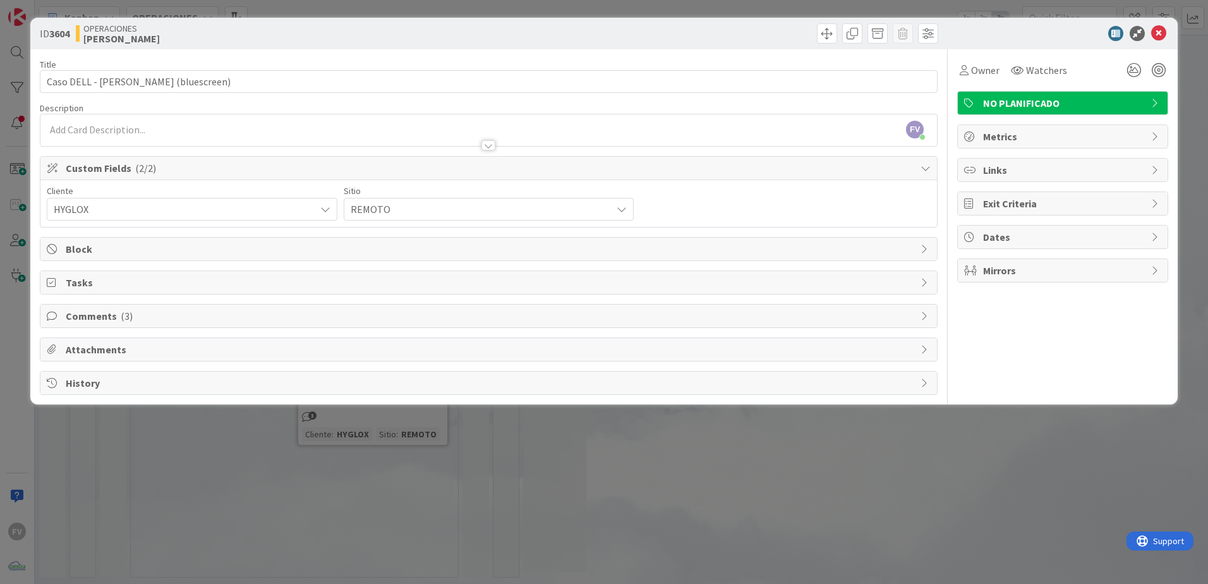
click at [7, 244] on div "ID 3604 OPERACIONES [PERSON_NAME] Title 40 / 128 Caso DELL - [PERSON_NAME] (blu…" at bounding box center [604, 292] width 1208 height 584
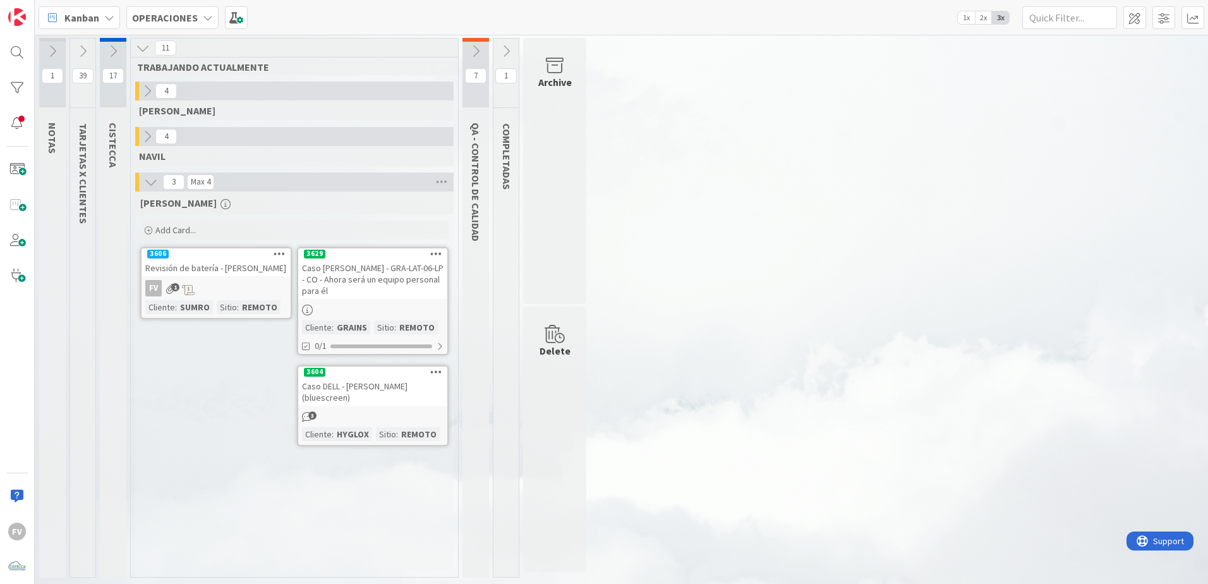
click at [463, 49] on button at bounding box center [475, 51] width 27 height 19
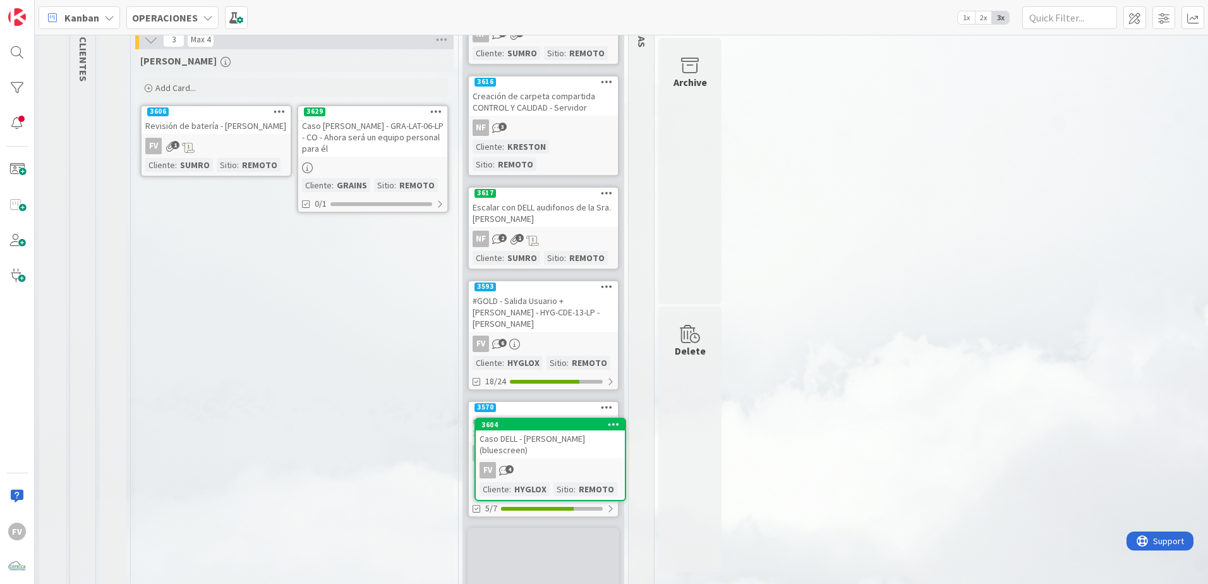
scroll to position [153, 0]
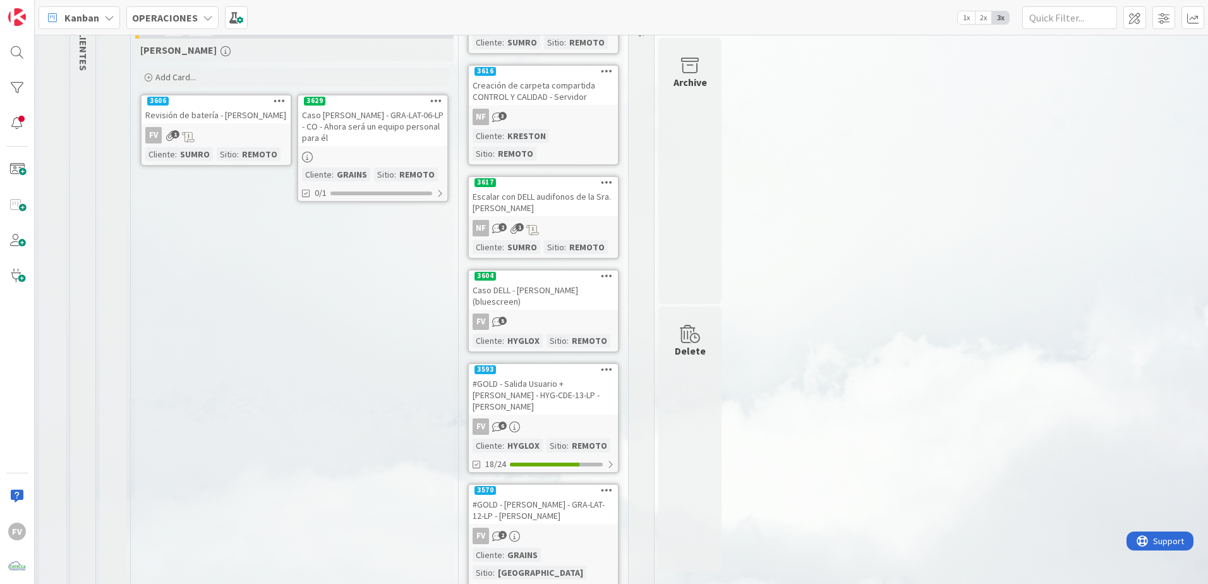
click at [340, 150] on div at bounding box center [372, 157] width 149 height 14
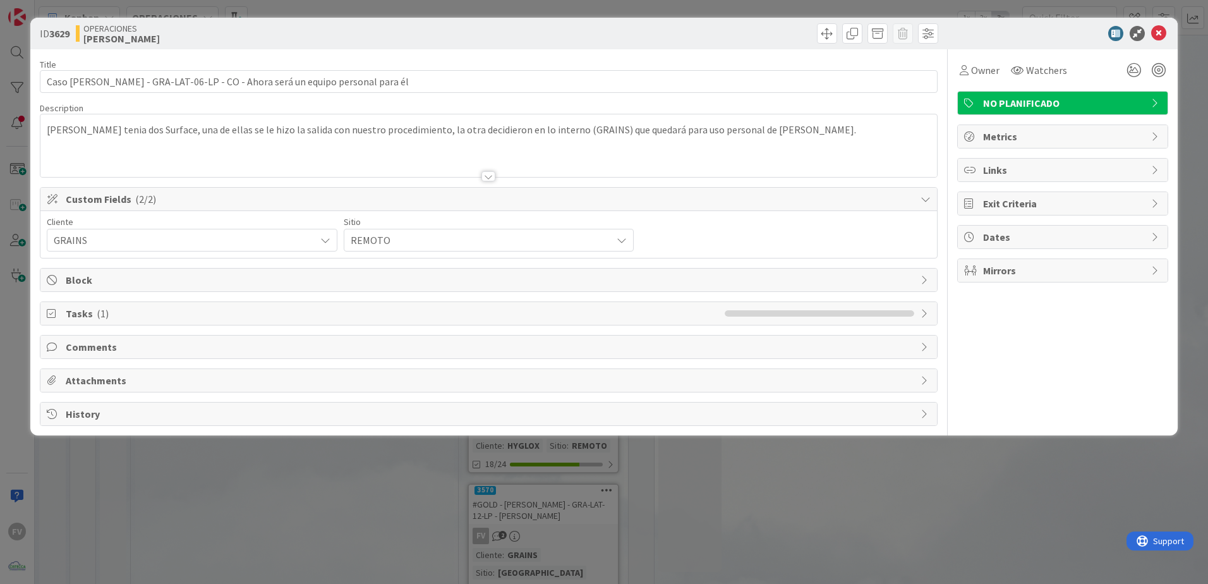
click at [137, 319] on span "Tasks ( 1 )" at bounding box center [392, 313] width 652 height 15
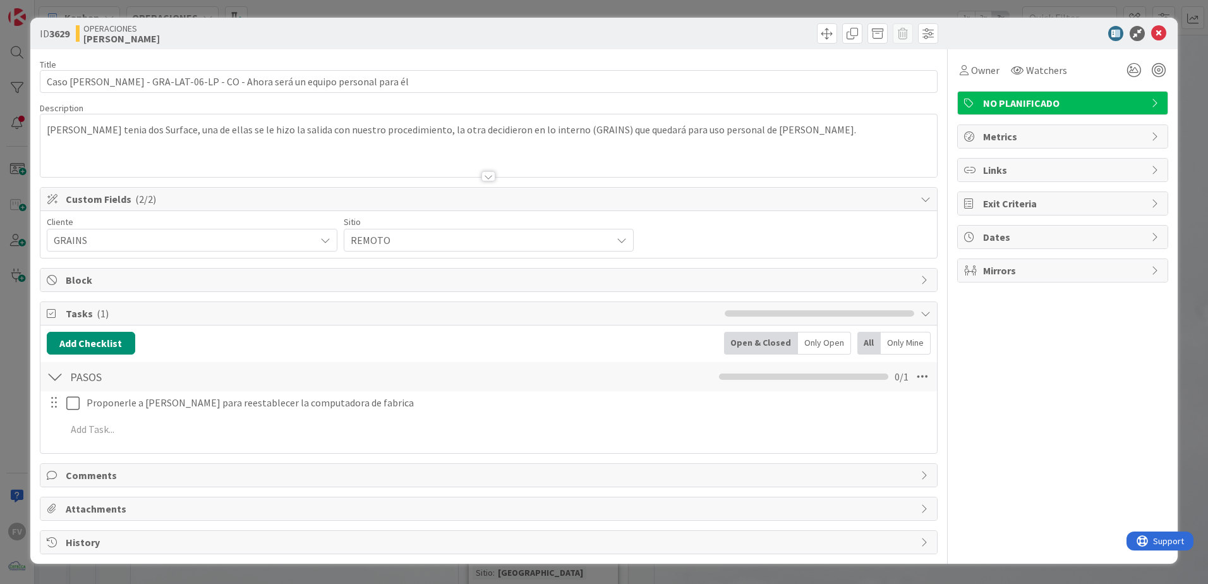
click at [103, 440] on div "Add Add Multiple Cancel" at bounding box center [488, 429] width 895 height 23
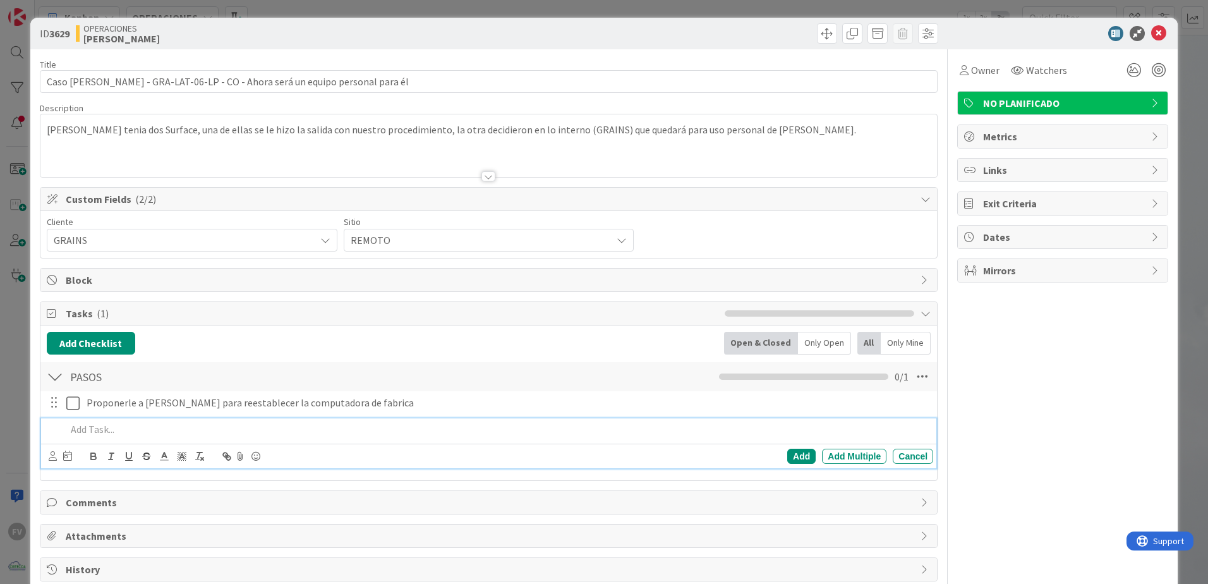
click at [106, 427] on p at bounding box center [497, 429] width 862 height 15
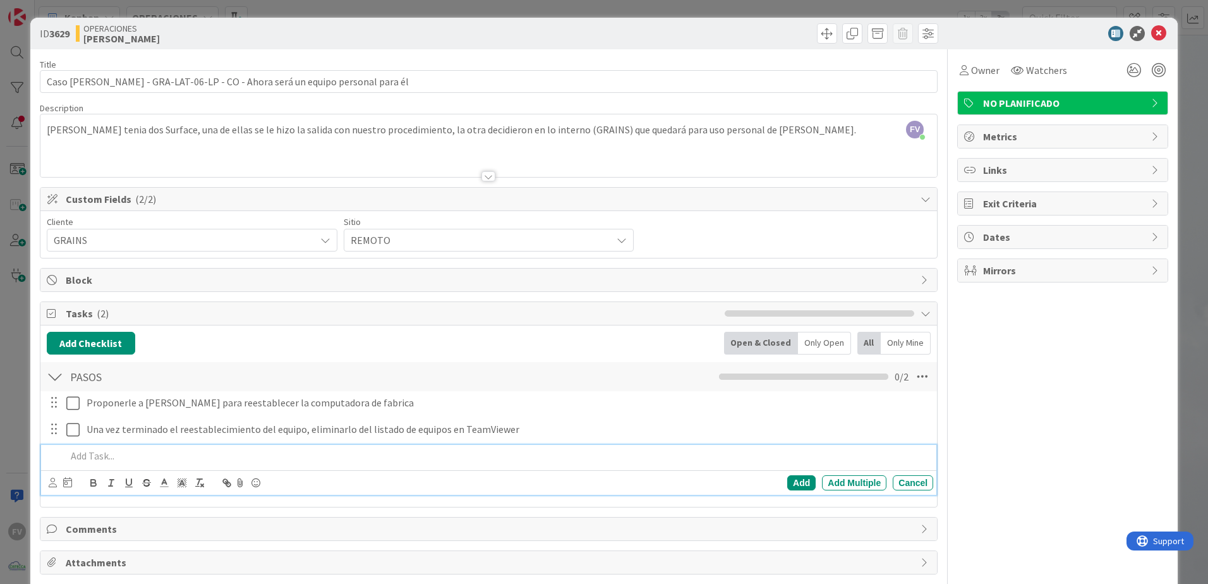
click at [9, 370] on div "ID 3629 OPERACIONES [PERSON_NAME] Title 75 / 128 Caso [PERSON_NAME] - GRA-LAT-0…" at bounding box center [604, 292] width 1208 height 584
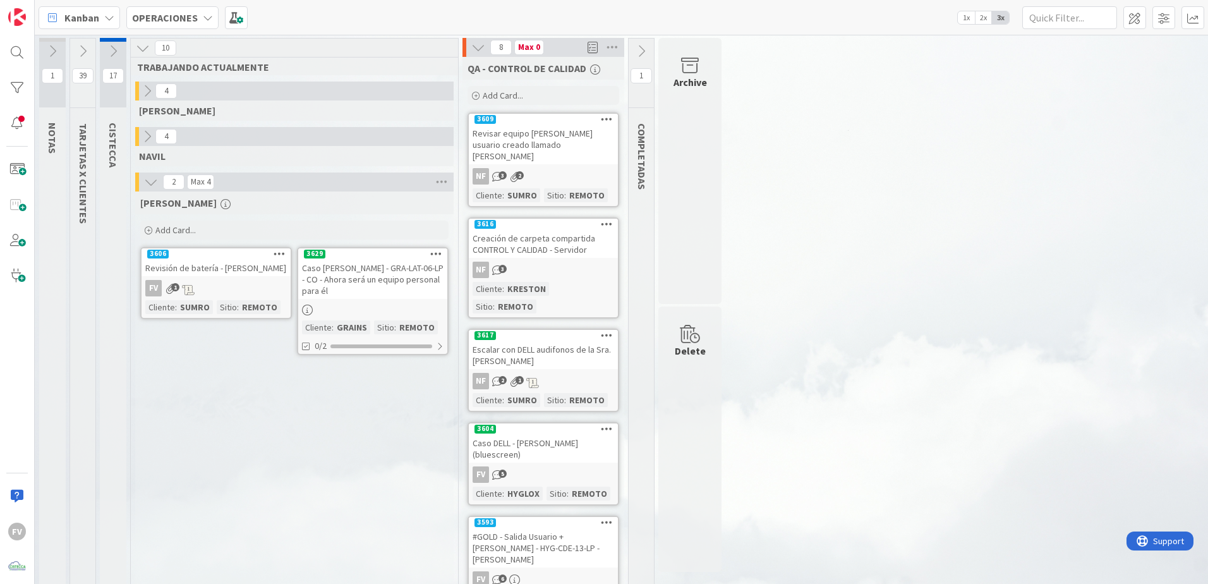
click at [189, 291] on icon at bounding box center [188, 289] width 13 height 11
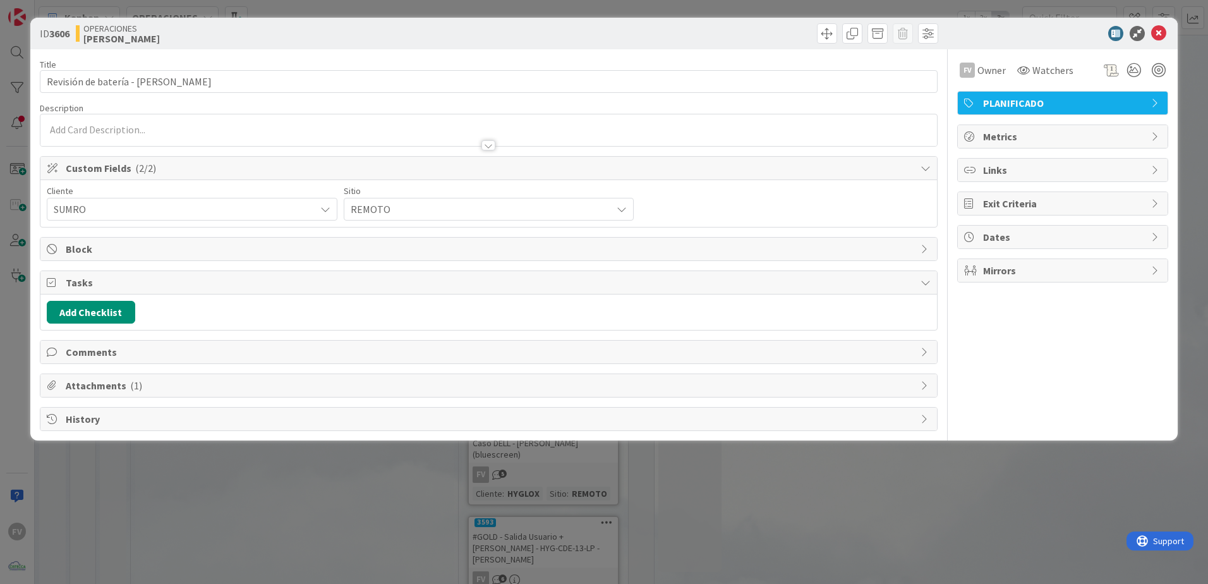
click at [26, 330] on div "ID 3606 OPERACIONES [PERSON_NAME] Title 33 / 128 Revisión de batería - [PERSON_…" at bounding box center [604, 292] width 1208 height 584
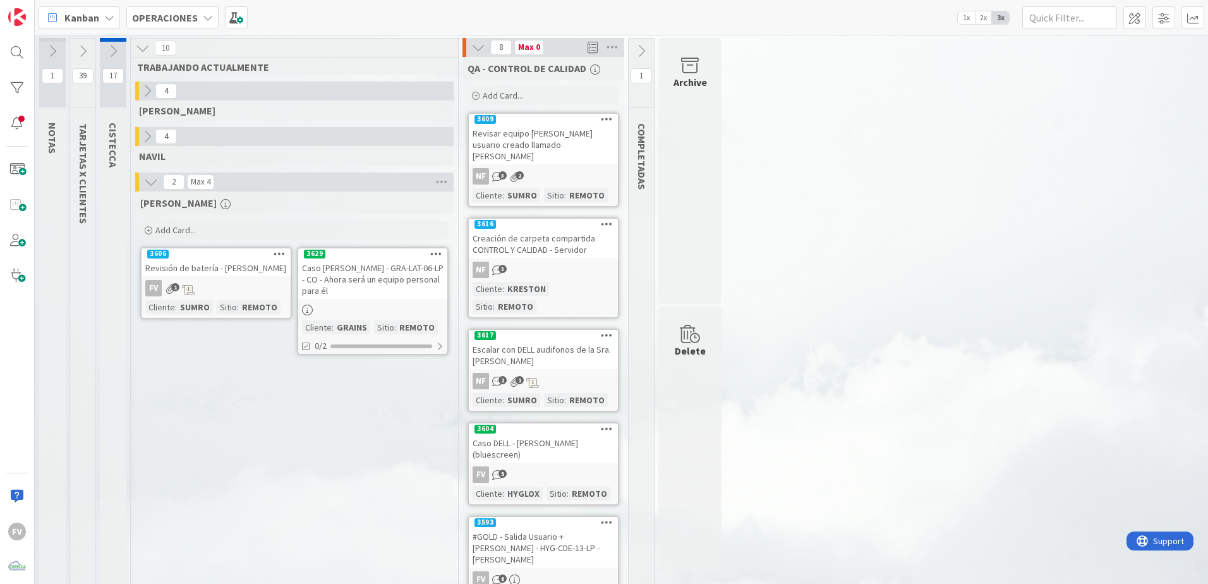
click at [81, 49] on icon at bounding box center [83, 51] width 14 height 14
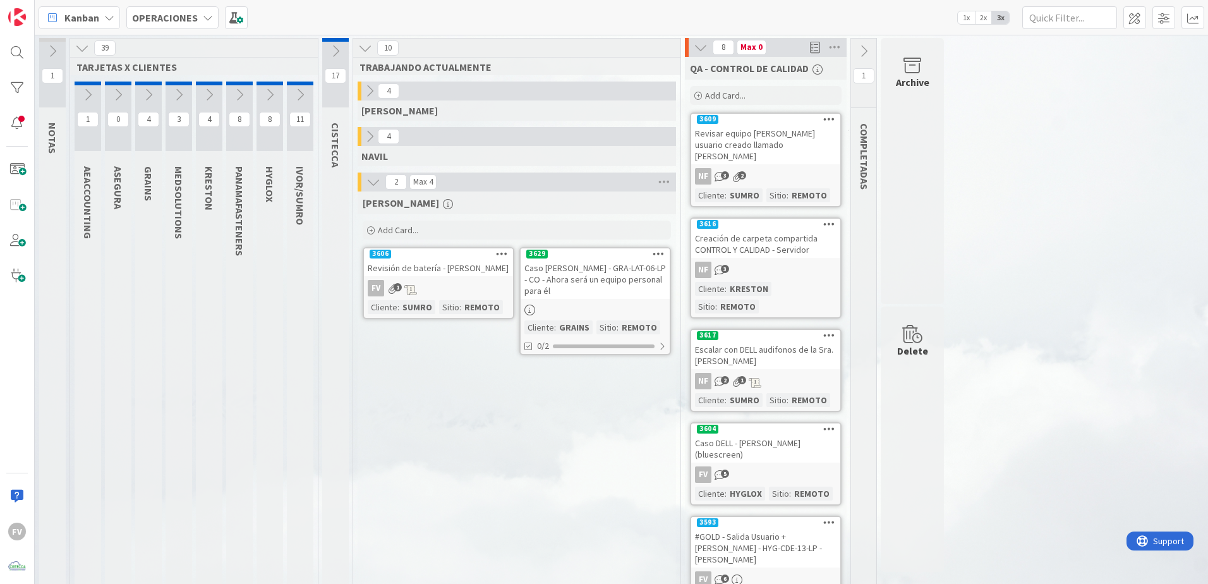
click at [370, 138] on icon at bounding box center [370, 136] width 14 height 14
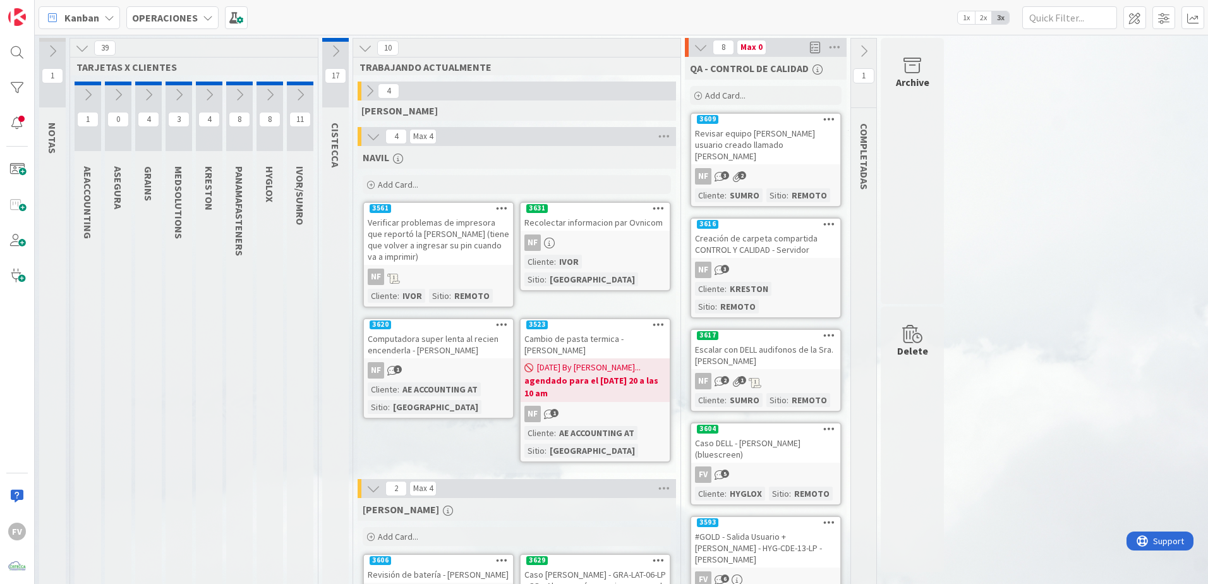
click at [370, 138] on icon at bounding box center [373, 136] width 14 height 14
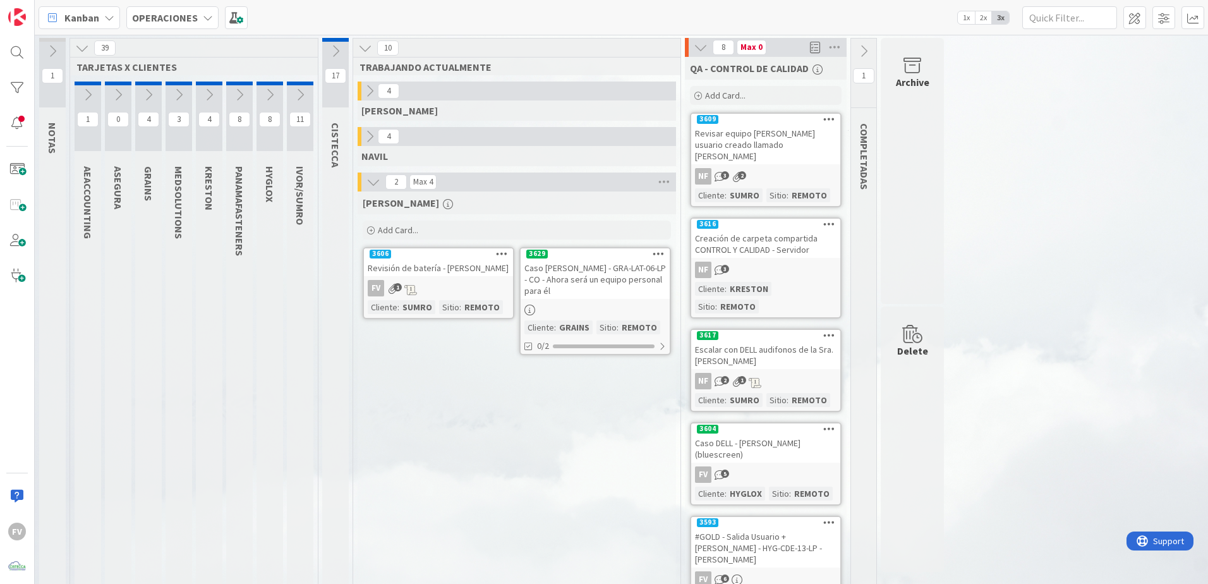
click at [360, 137] on div at bounding box center [360, 136] width 4 height 19
click at [367, 136] on icon at bounding box center [370, 136] width 14 height 14
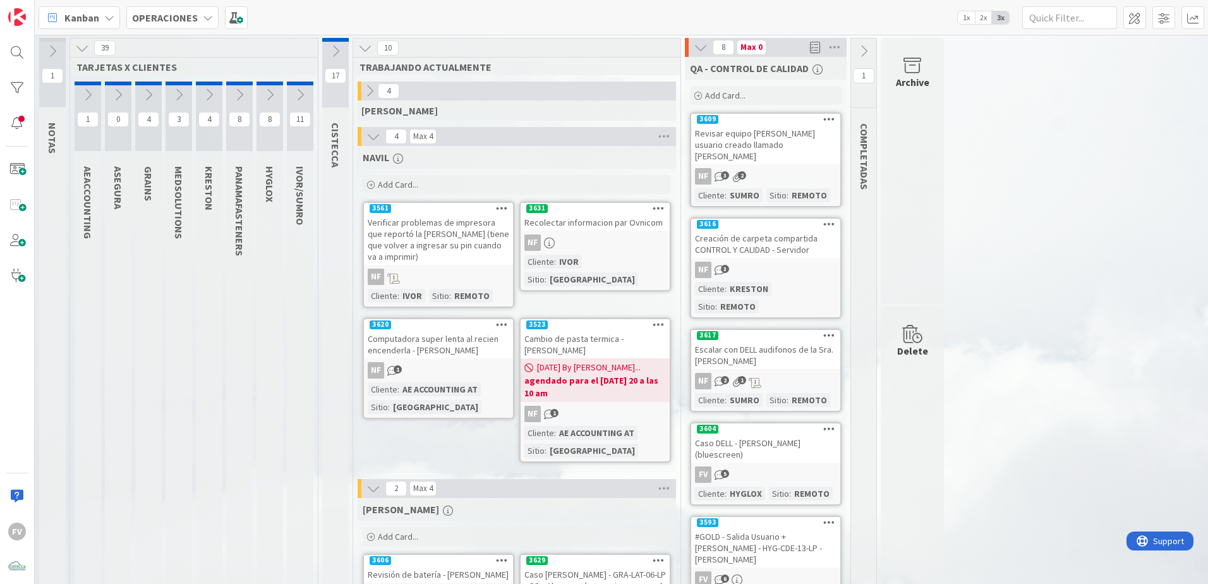
click at [367, 136] on icon at bounding box center [373, 136] width 14 height 14
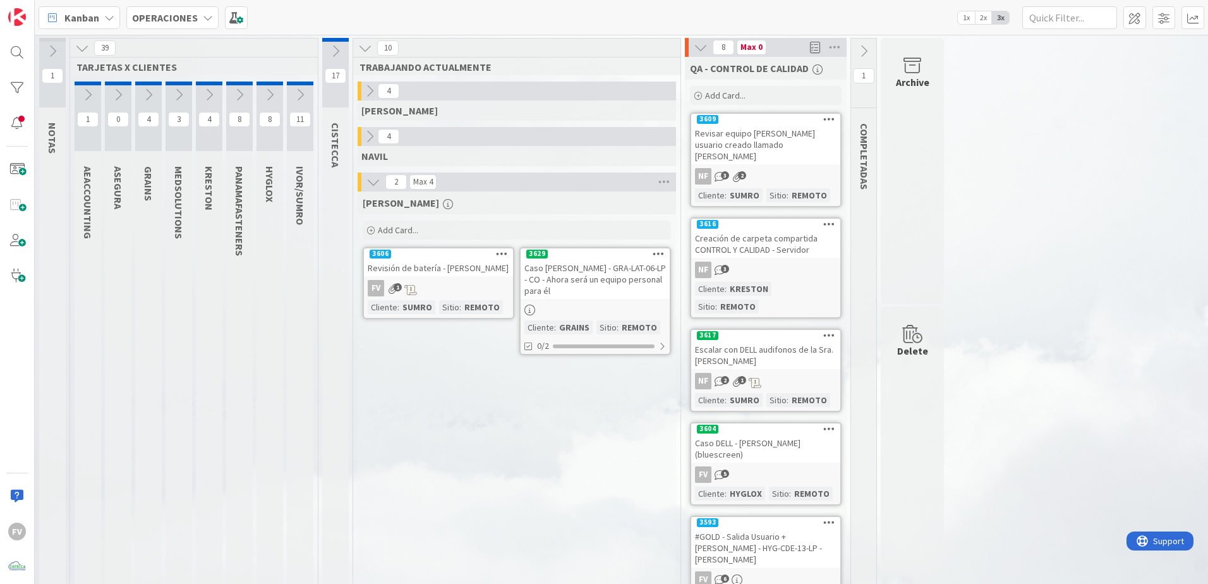
click at [81, 54] on button at bounding box center [82, 48] width 16 height 16
